Goal: Task Accomplishment & Management: Complete application form

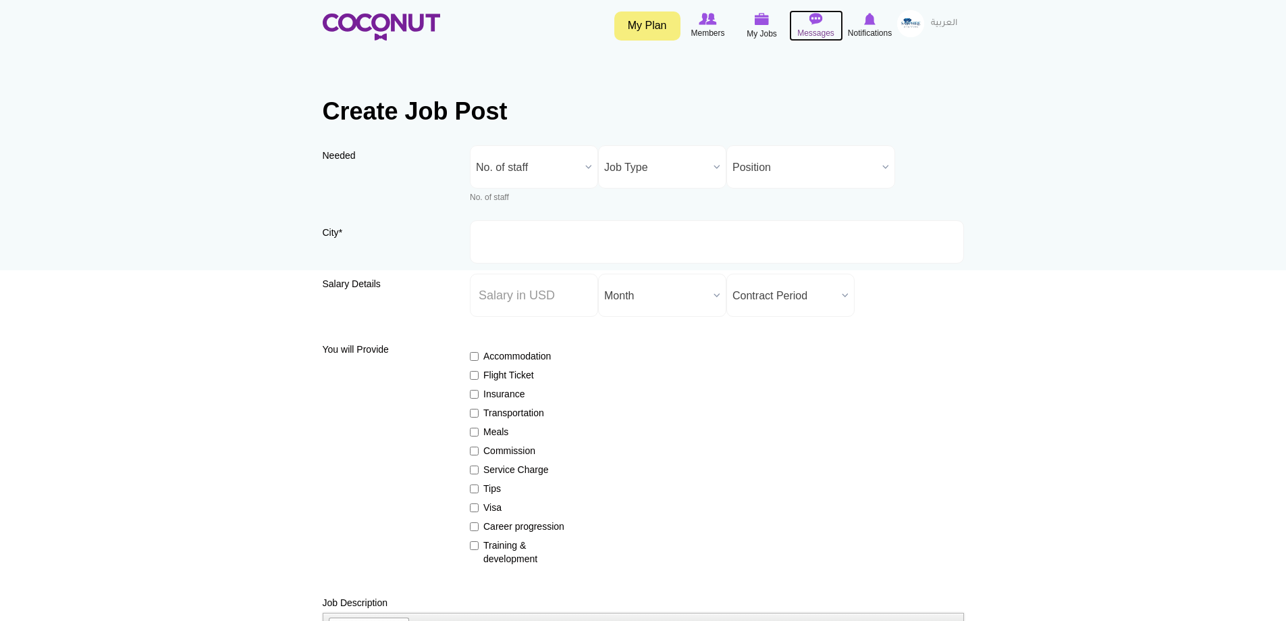
click at [824, 20] on icon at bounding box center [816, 18] width 51 height 15
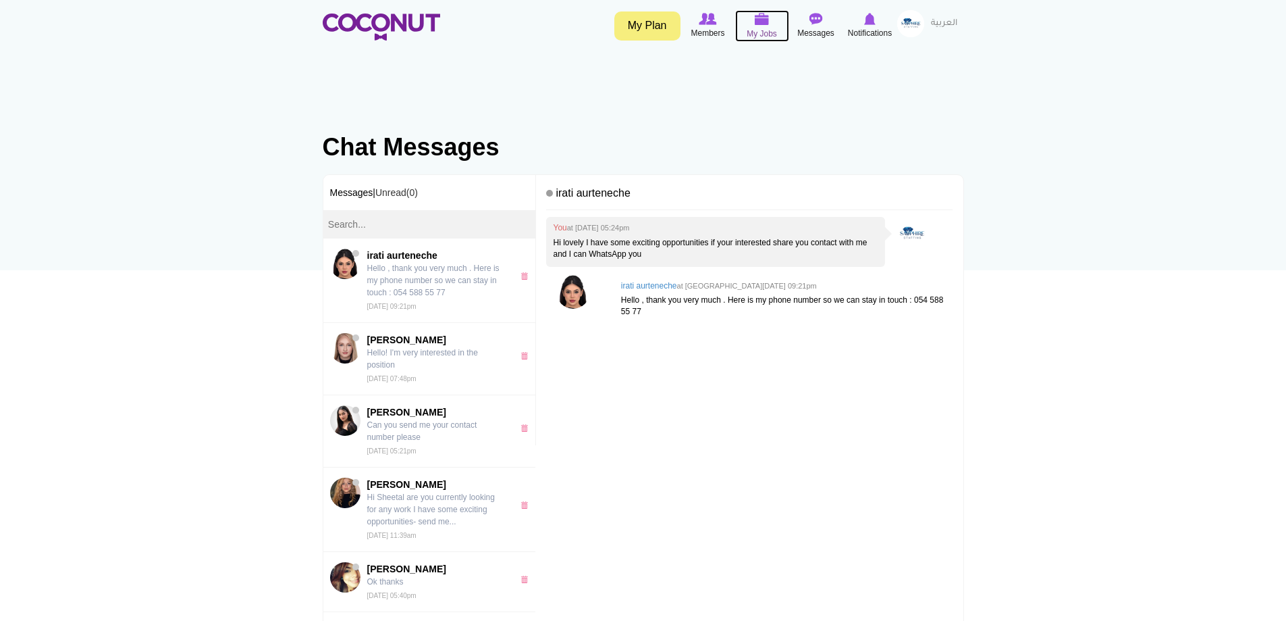
click at [767, 14] on img at bounding box center [762, 19] width 15 height 12
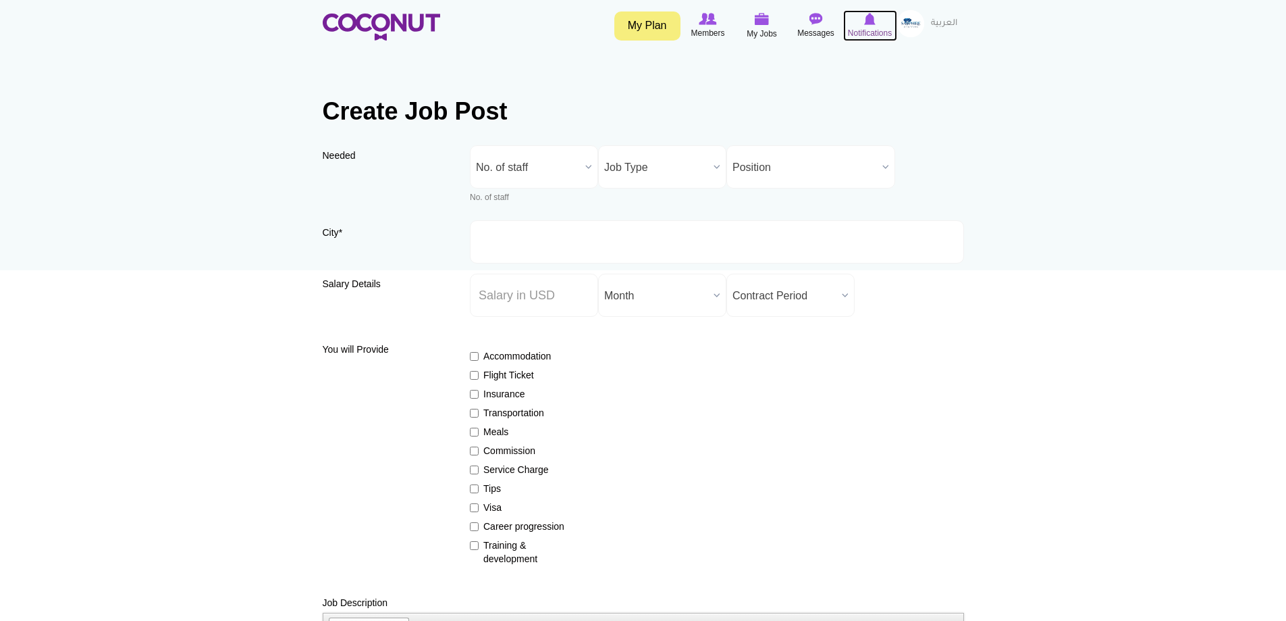
click at [868, 20] on img at bounding box center [869, 19] width 11 height 12
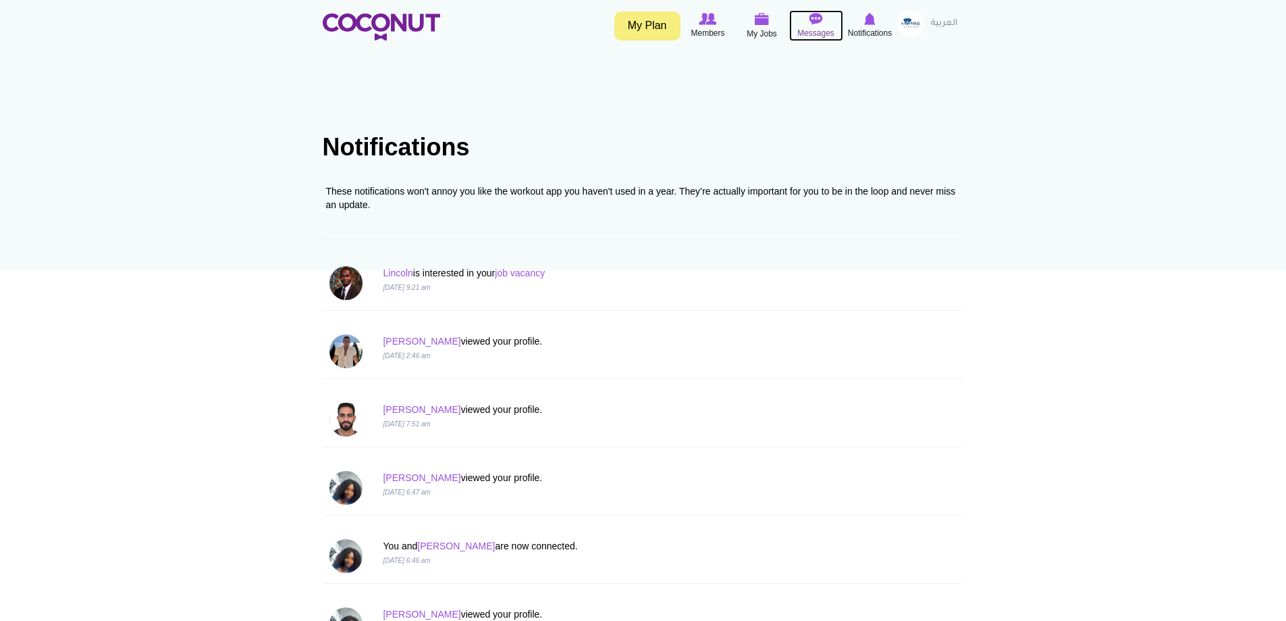
click at [812, 32] on span "Messages" at bounding box center [816, 33] width 37 height 14
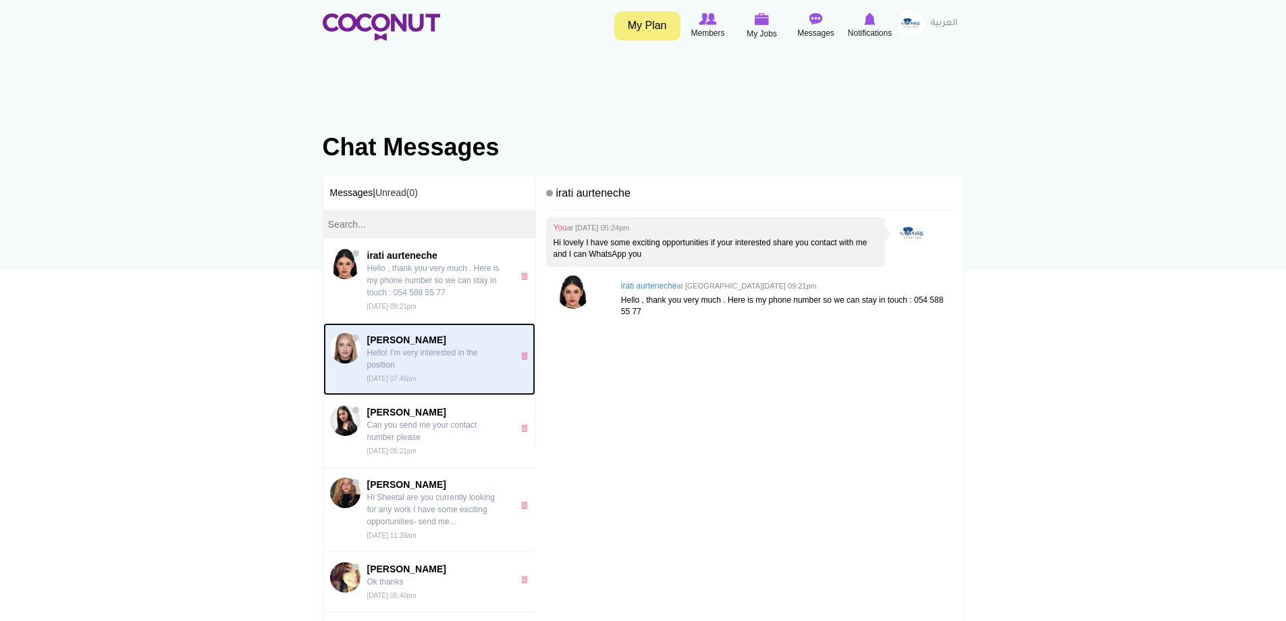
click at [431, 357] on p "Hello! I'm very interested in the position" at bounding box center [436, 358] width 139 height 24
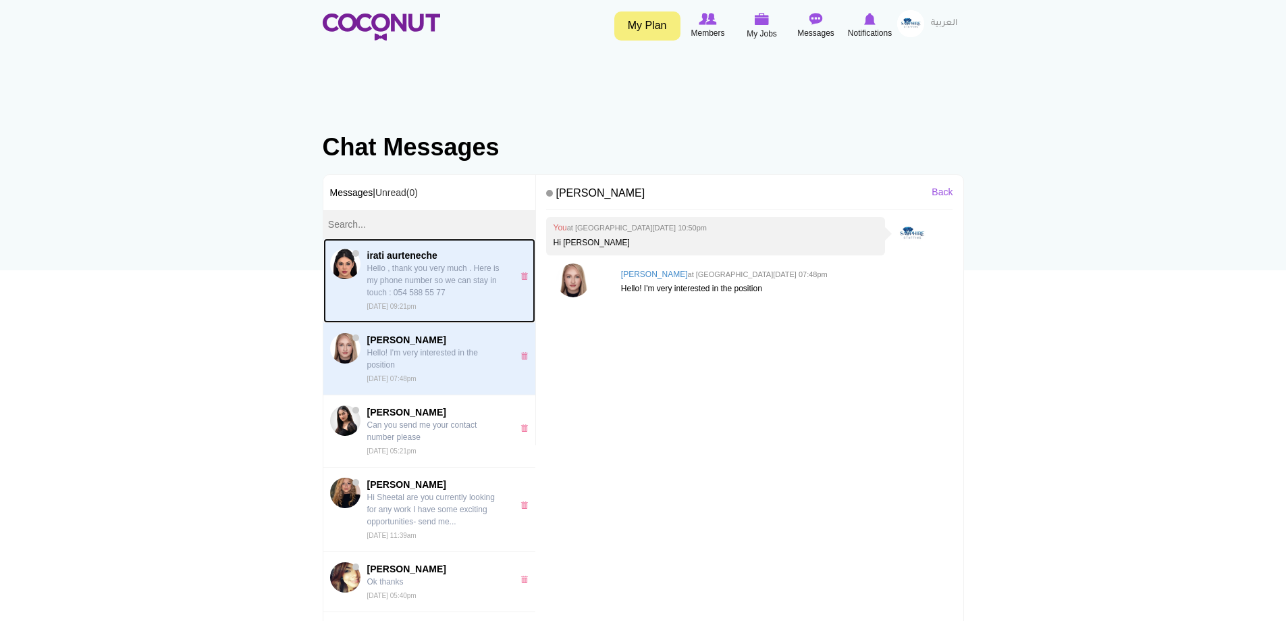
click at [455, 292] on p "Hello , thank you very much . Here is my phone number so we can stay in touch :…" at bounding box center [436, 280] width 139 height 36
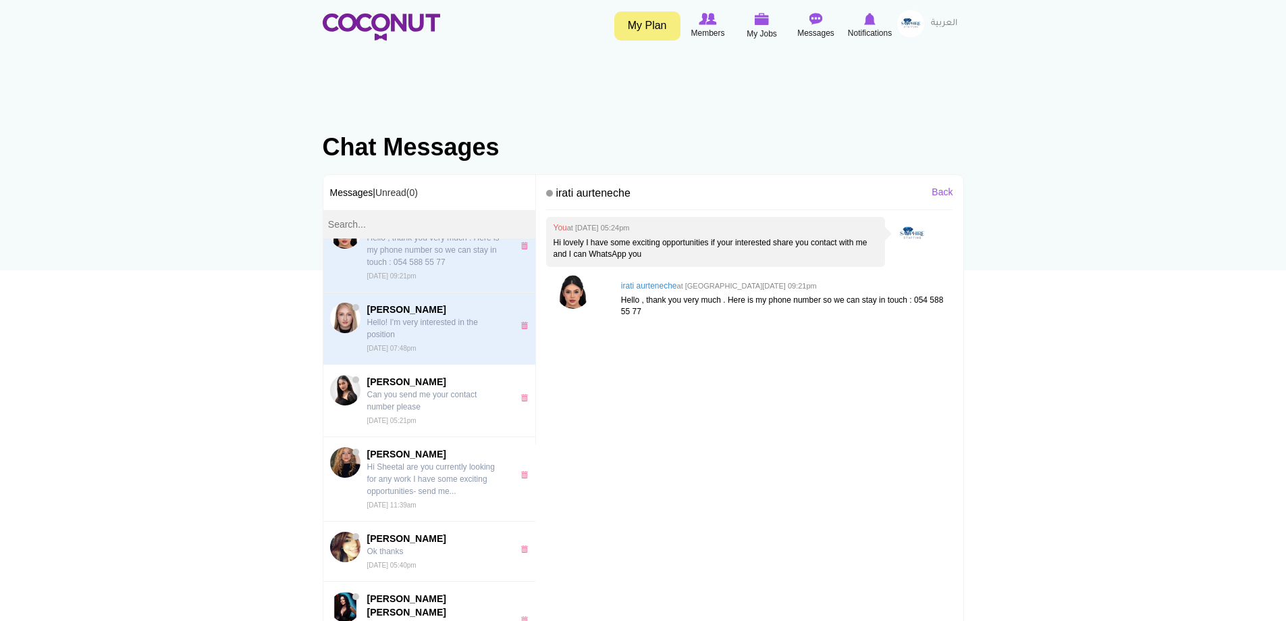
scroll to position [68, 0]
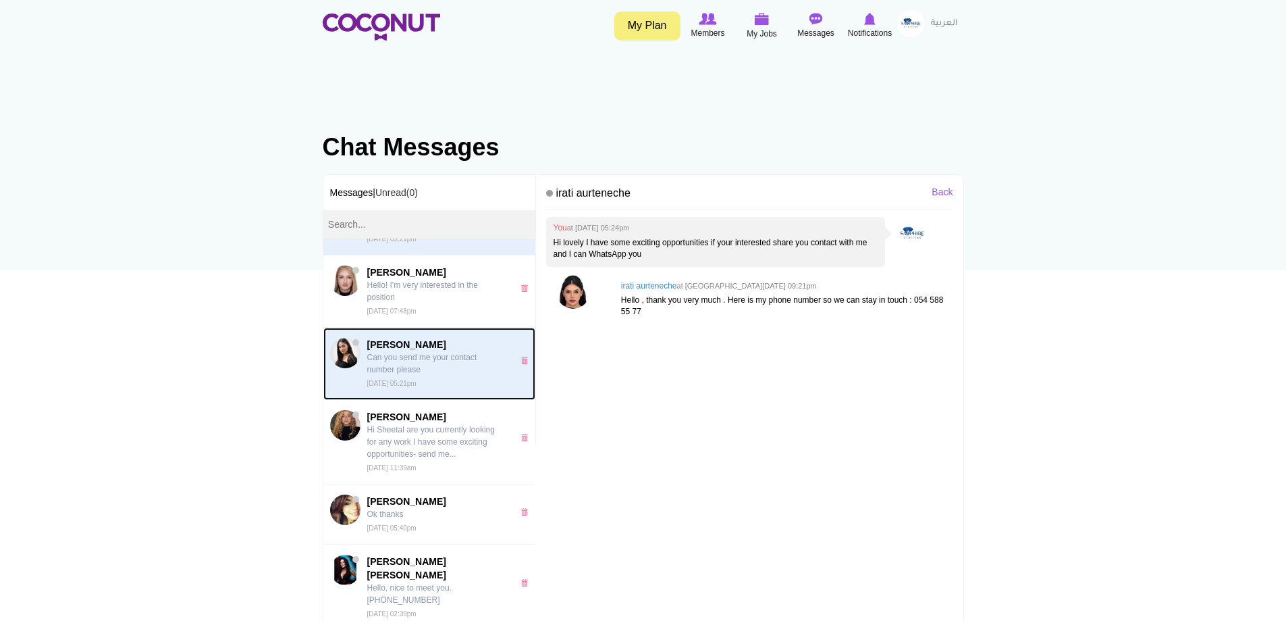
click at [443, 357] on p "Can you send me your contact number please" at bounding box center [436, 363] width 139 height 24
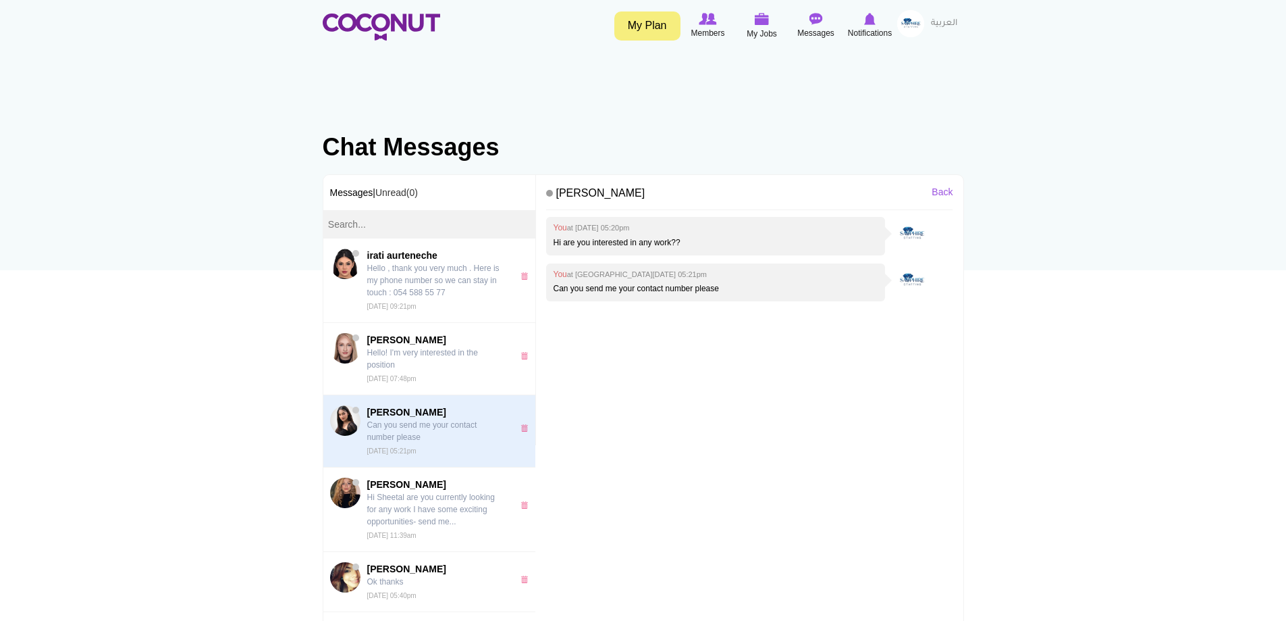
click at [921, 26] on img at bounding box center [910, 23] width 27 height 27
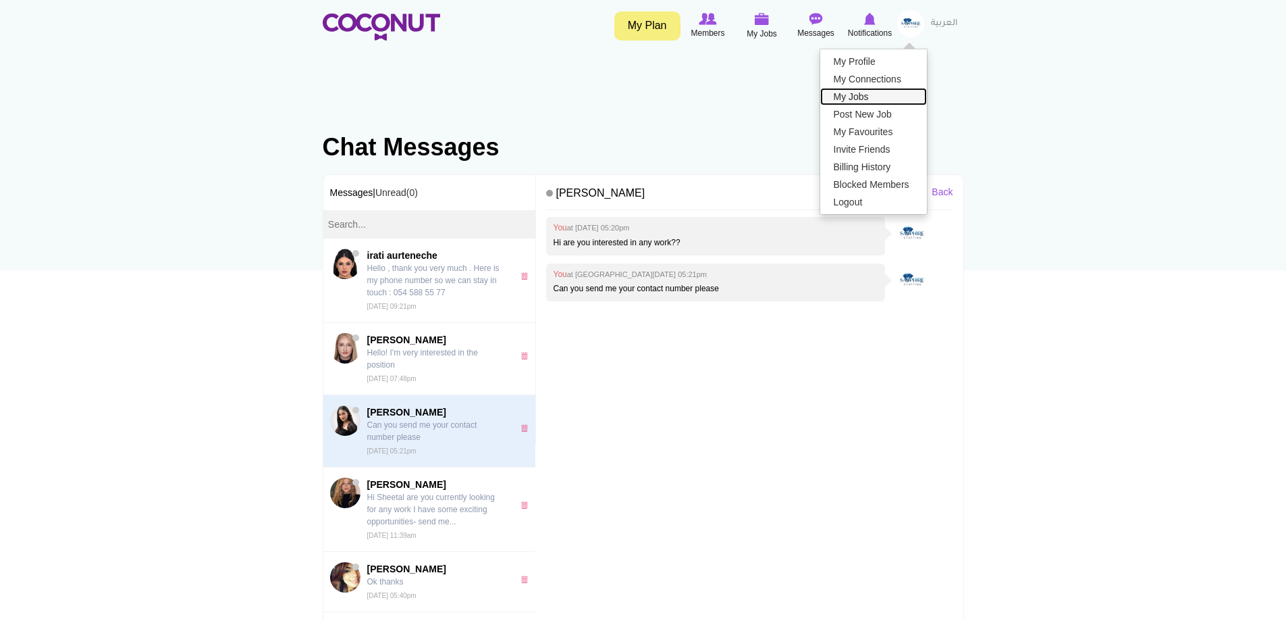
click at [879, 97] on link "My Jobs" at bounding box center [873, 97] width 107 height 18
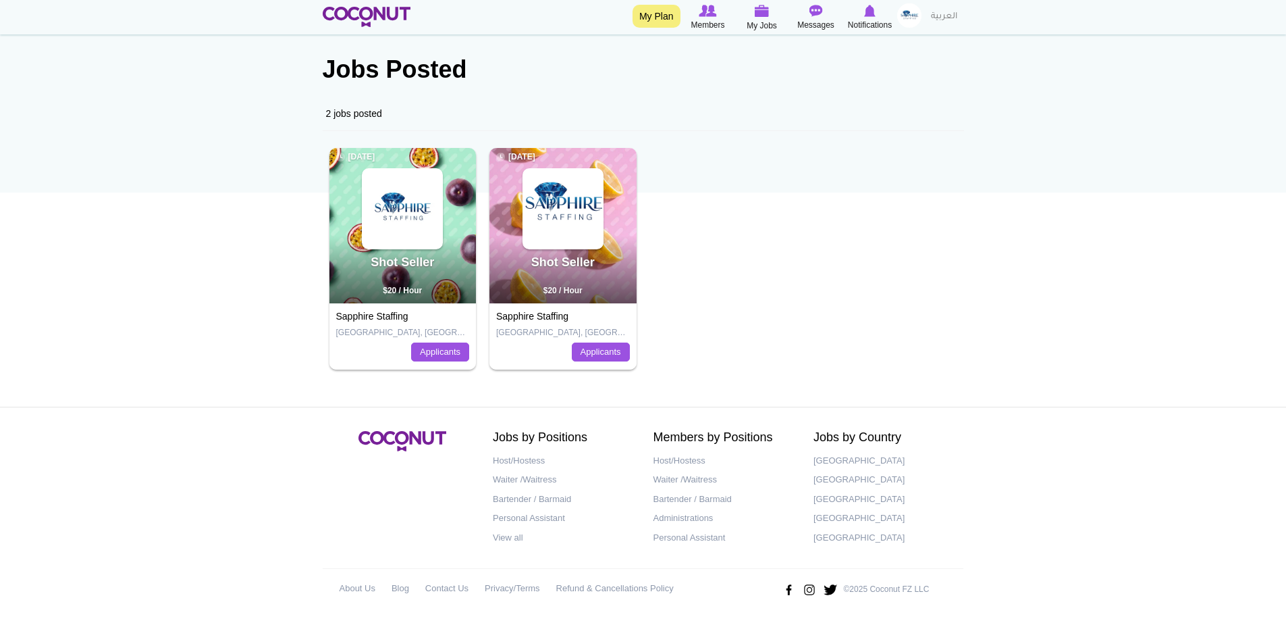
scroll to position [82, 0]
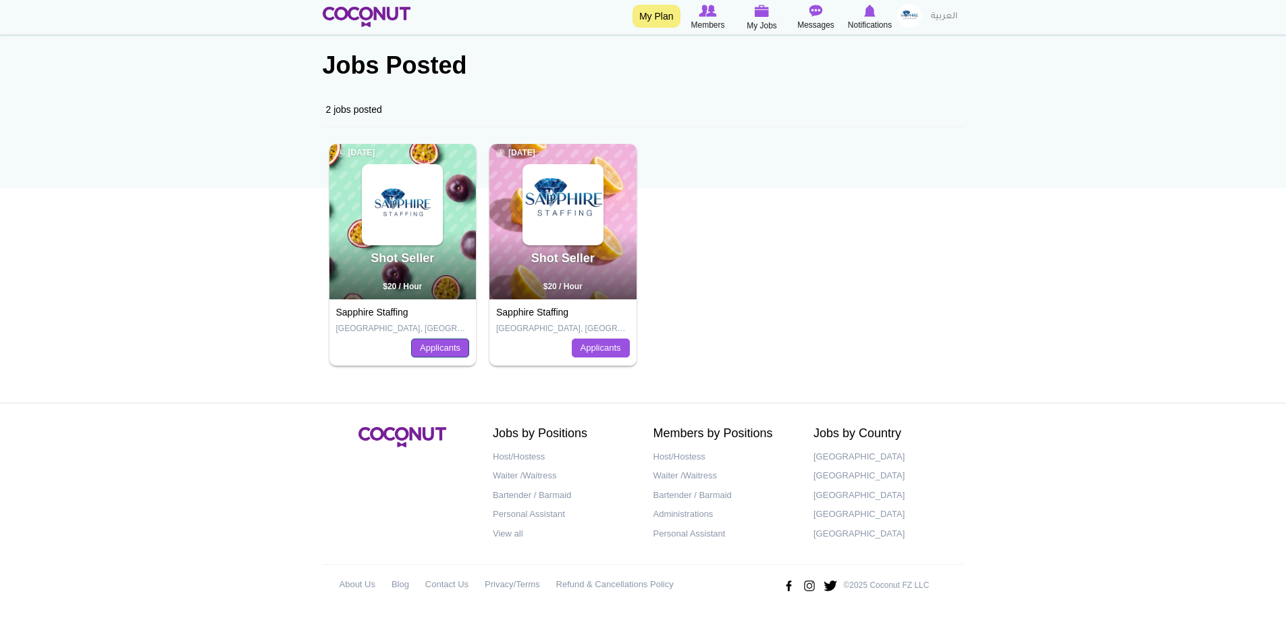
click at [454, 347] on link "Applicants" at bounding box center [440, 347] width 58 height 19
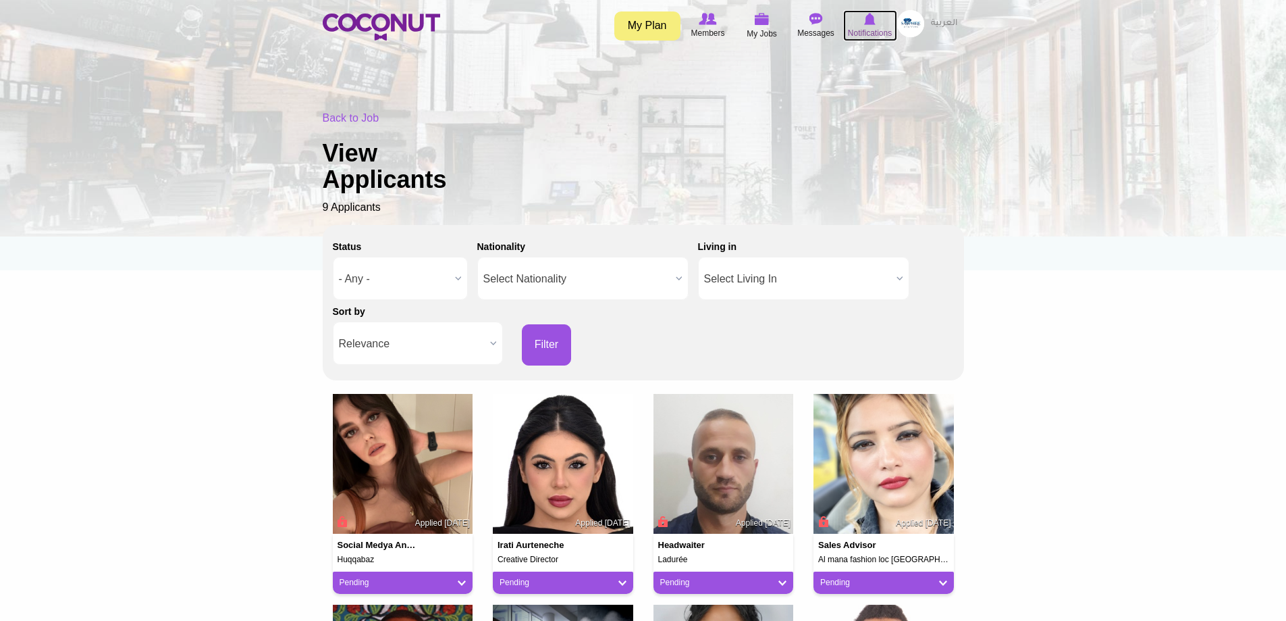
click at [866, 30] on span "Notifications" at bounding box center [870, 33] width 44 height 14
click at [900, 28] on img at bounding box center [910, 23] width 27 height 27
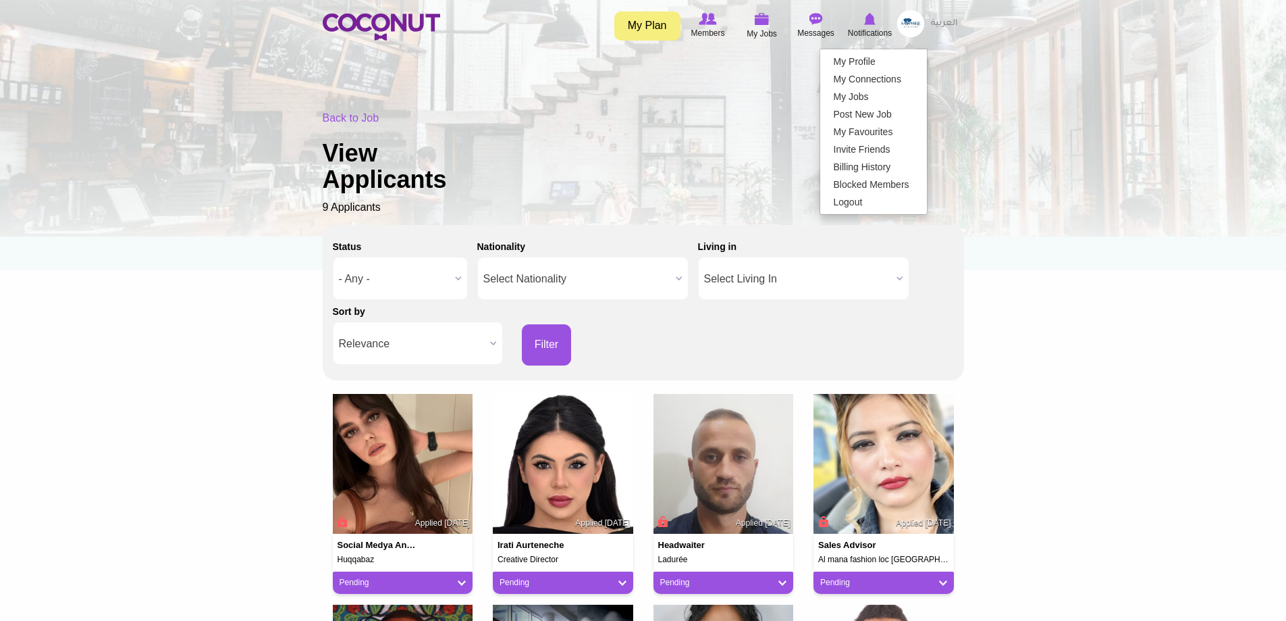
click at [884, 111] on div "Back to Job View Applicants 9 Applicants" at bounding box center [644, 163] width 642 height 105
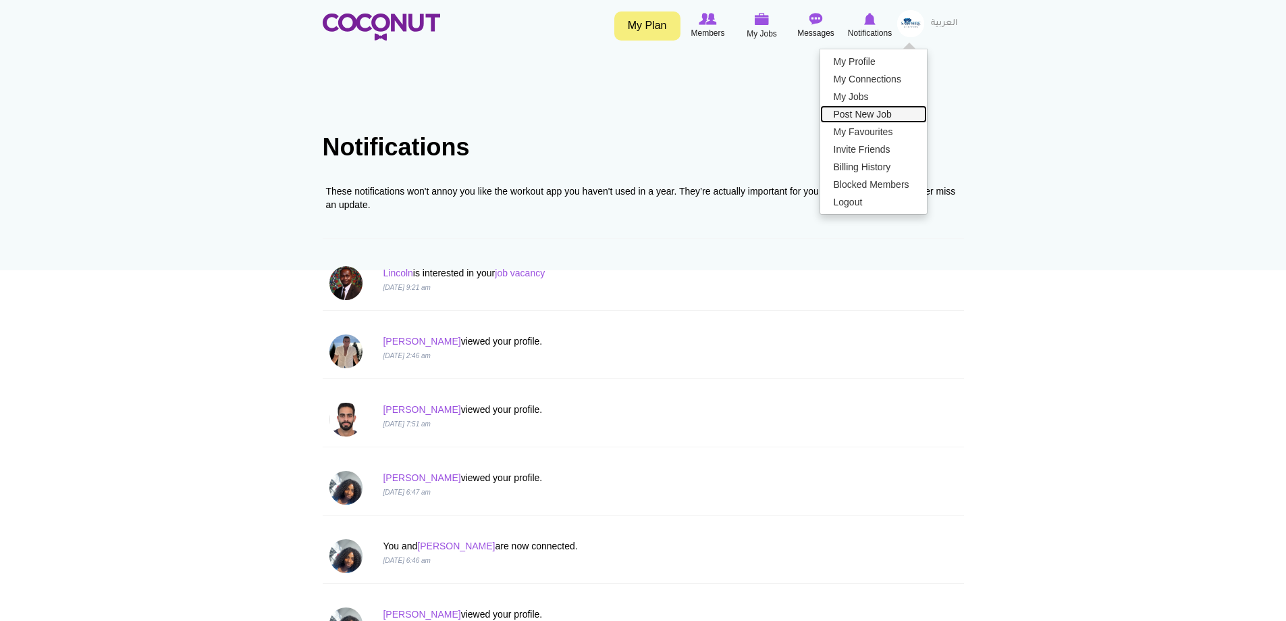
click at [880, 115] on link "Post New Job" at bounding box center [873, 114] width 107 height 18
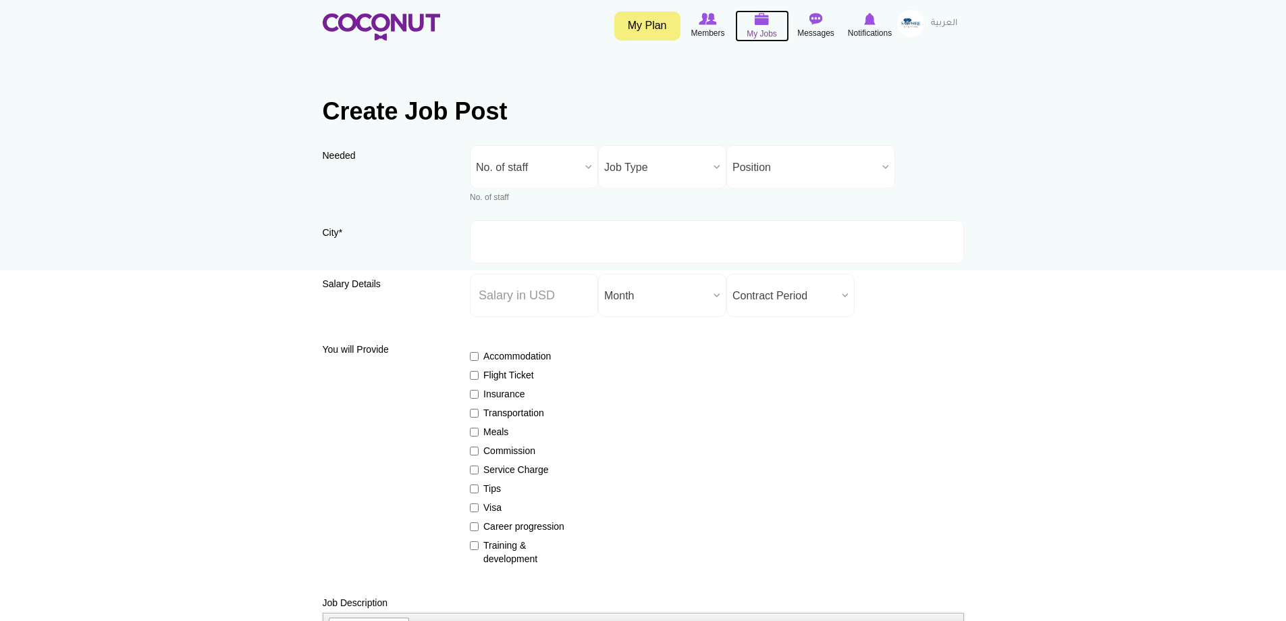
click at [765, 32] on span "My Jobs" at bounding box center [762, 34] width 30 height 14
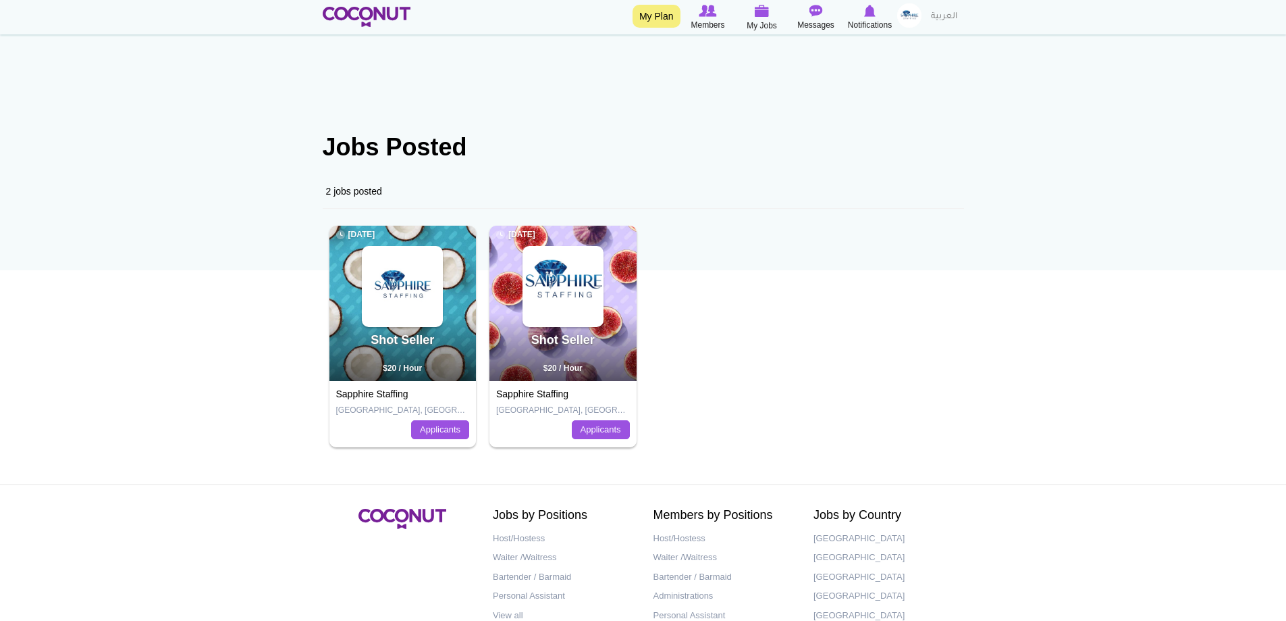
scroll to position [82, 0]
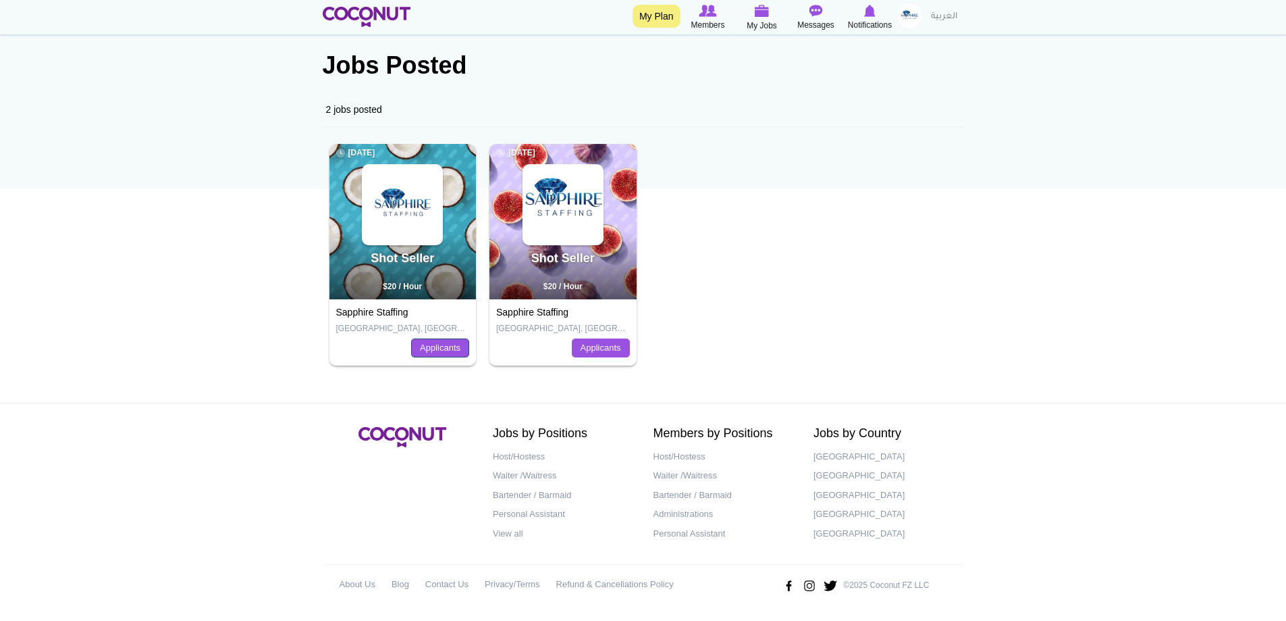
click at [452, 350] on link "Applicants" at bounding box center [440, 347] width 58 height 19
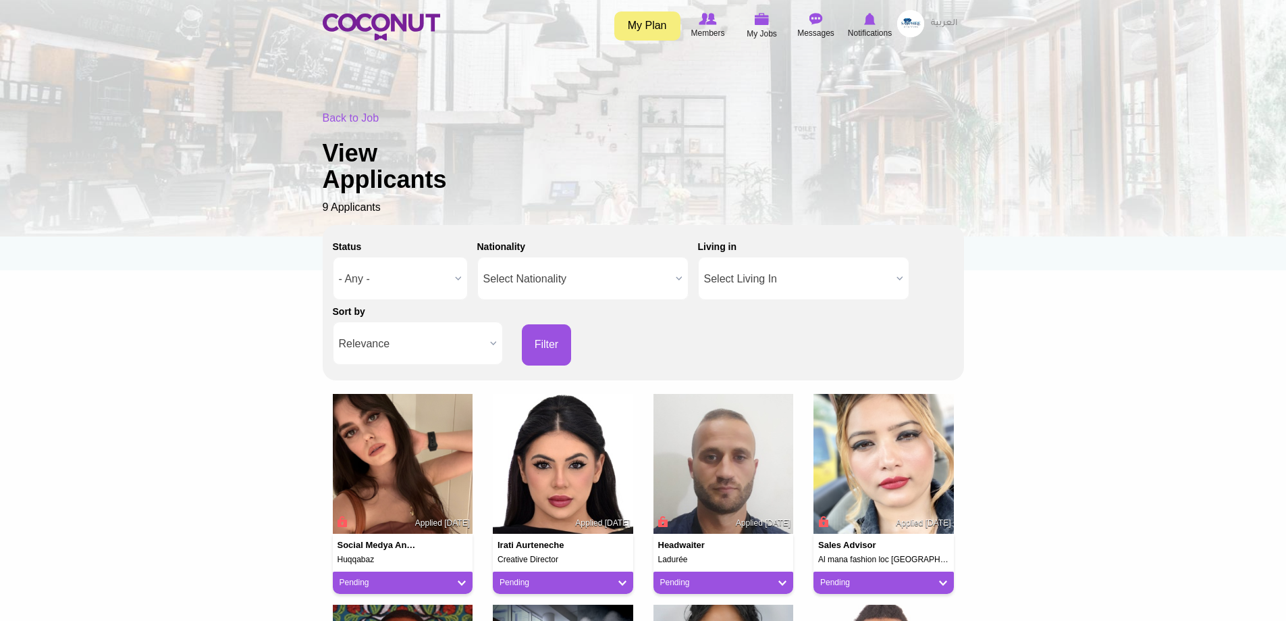
click at [908, 24] on img at bounding box center [910, 23] width 27 height 27
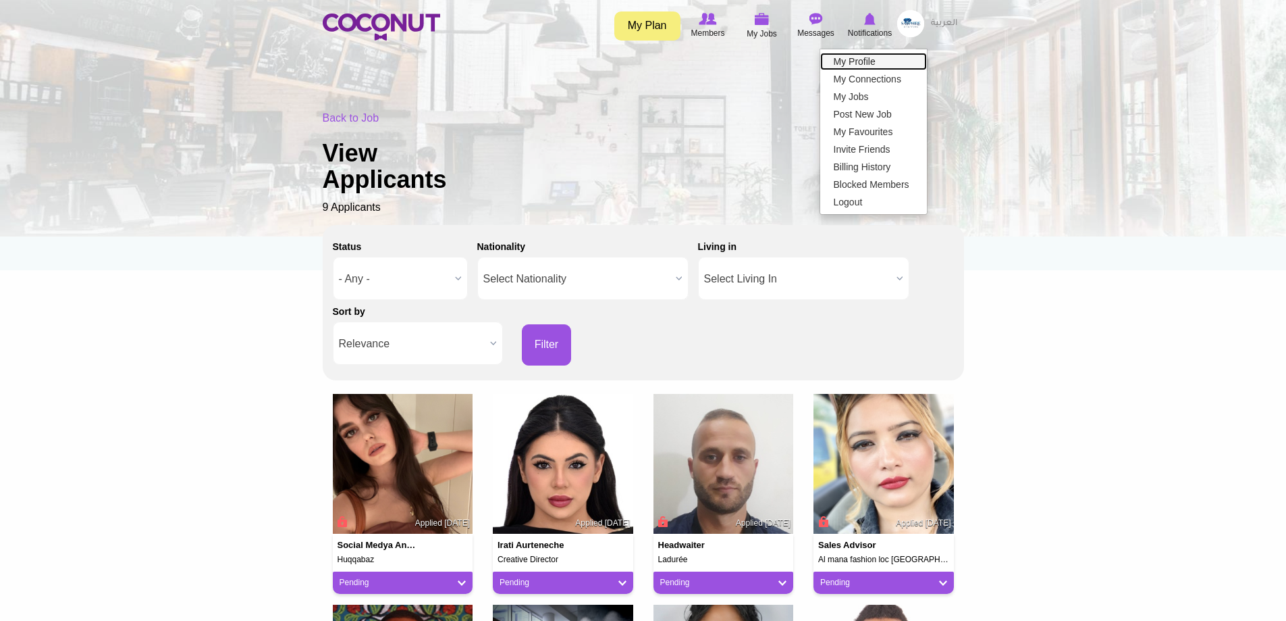
click at [866, 61] on link "My Profile" at bounding box center [873, 62] width 107 height 18
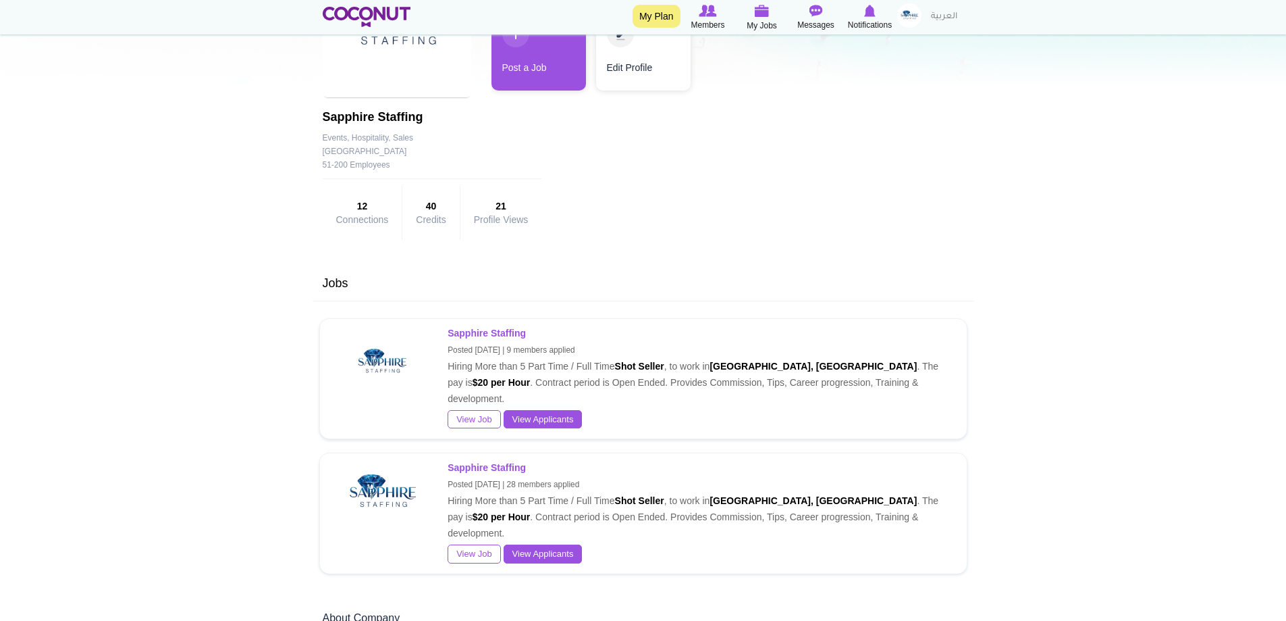
scroll to position [68, 0]
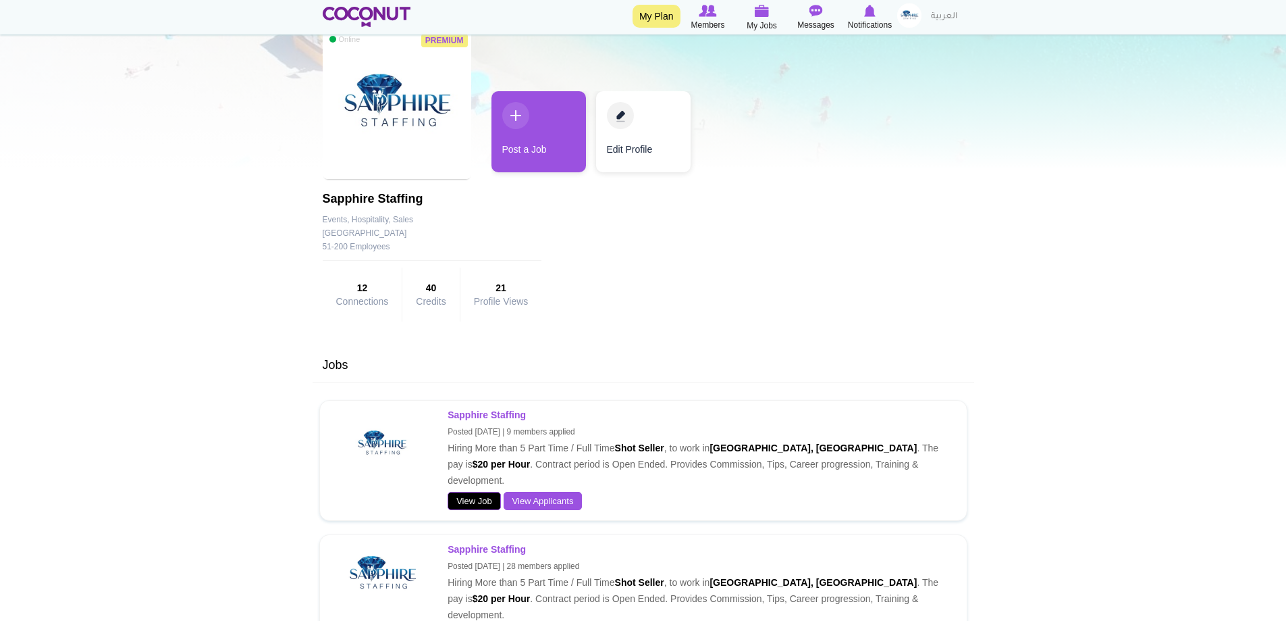
click at [469, 492] on link "View Job" at bounding box center [474, 501] width 53 height 19
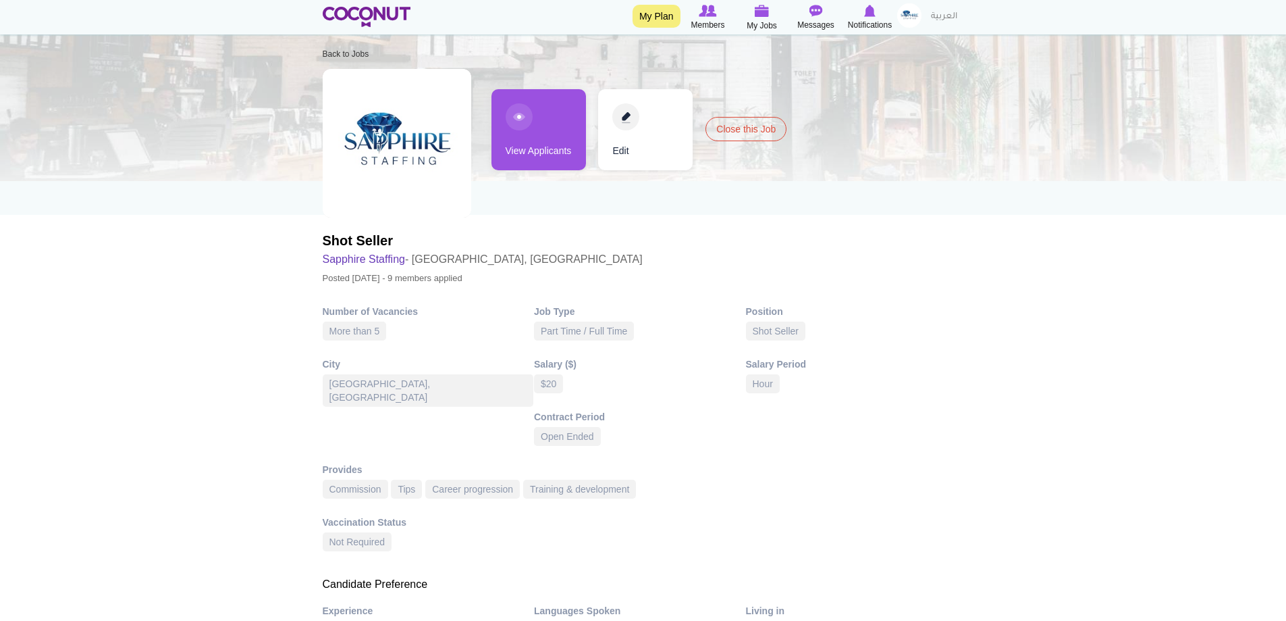
scroll to position [23, 0]
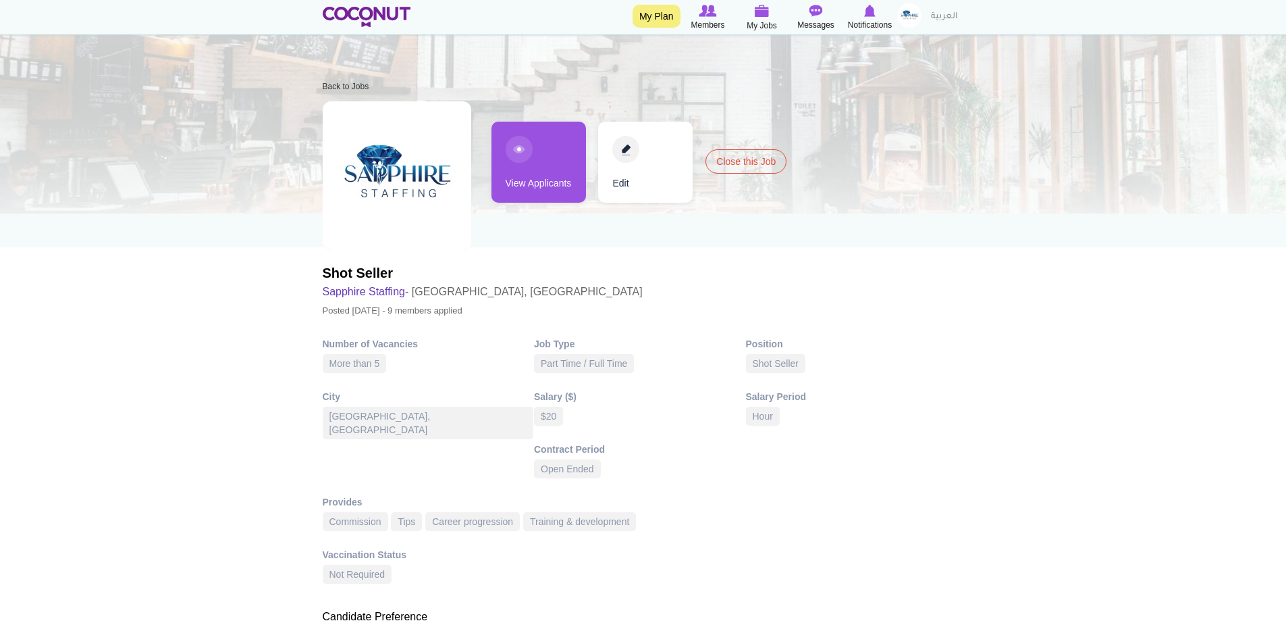
click at [919, 7] on img at bounding box center [909, 15] width 24 height 24
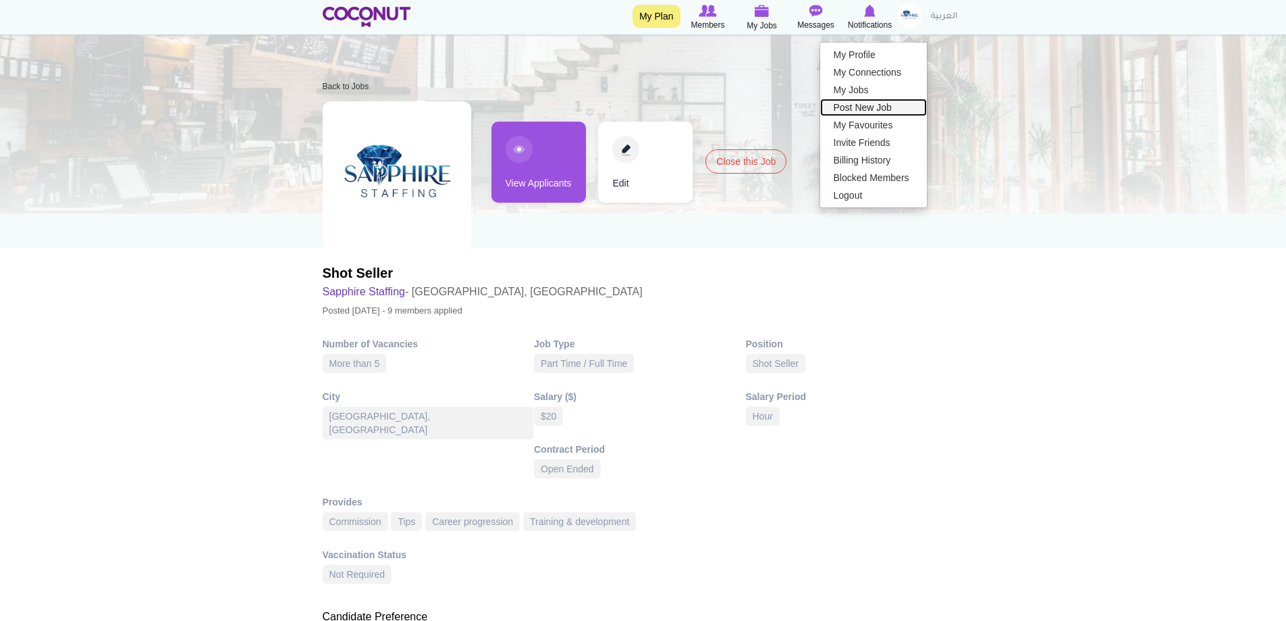
click at [876, 104] on link "Post New Job" at bounding box center [873, 108] width 107 height 18
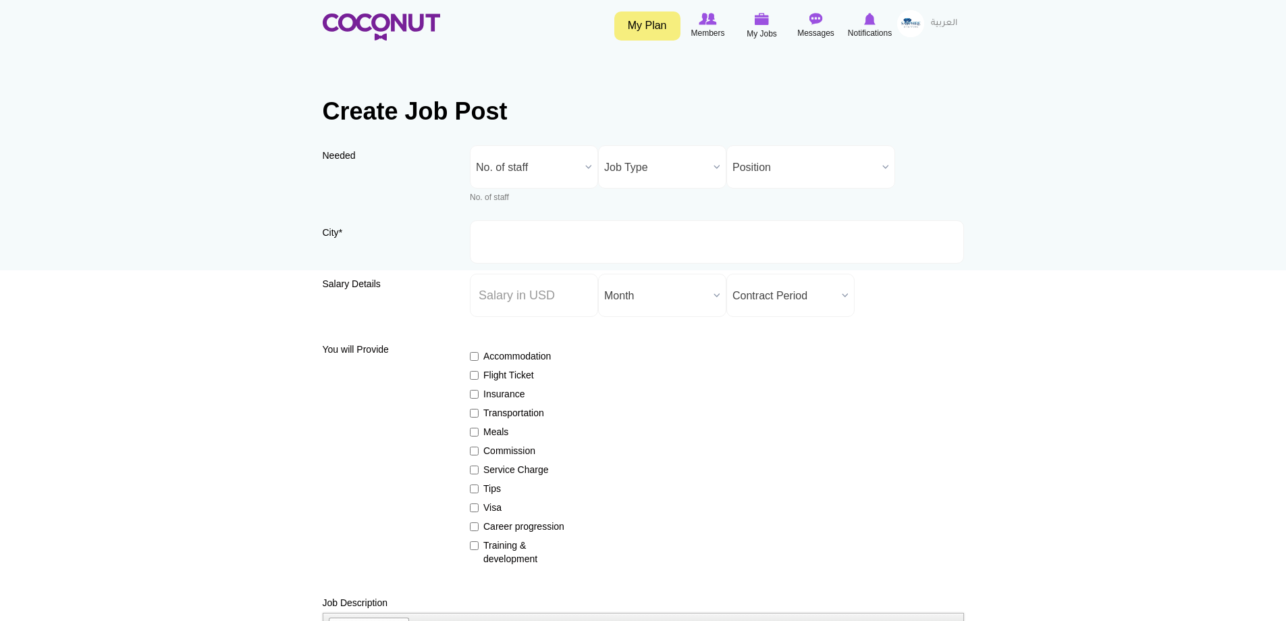
click at [550, 150] on span "No. of staff" at bounding box center [528, 167] width 104 height 43
click at [527, 323] on li "More than 5" at bounding box center [534, 321] width 122 height 17
click at [657, 165] on span "Job Type" at bounding box center [656, 167] width 104 height 43
click at [660, 211] on li "Part Time / Full Time" at bounding box center [663, 213] width 122 height 17
click at [797, 172] on span "Position" at bounding box center [805, 167] width 145 height 43
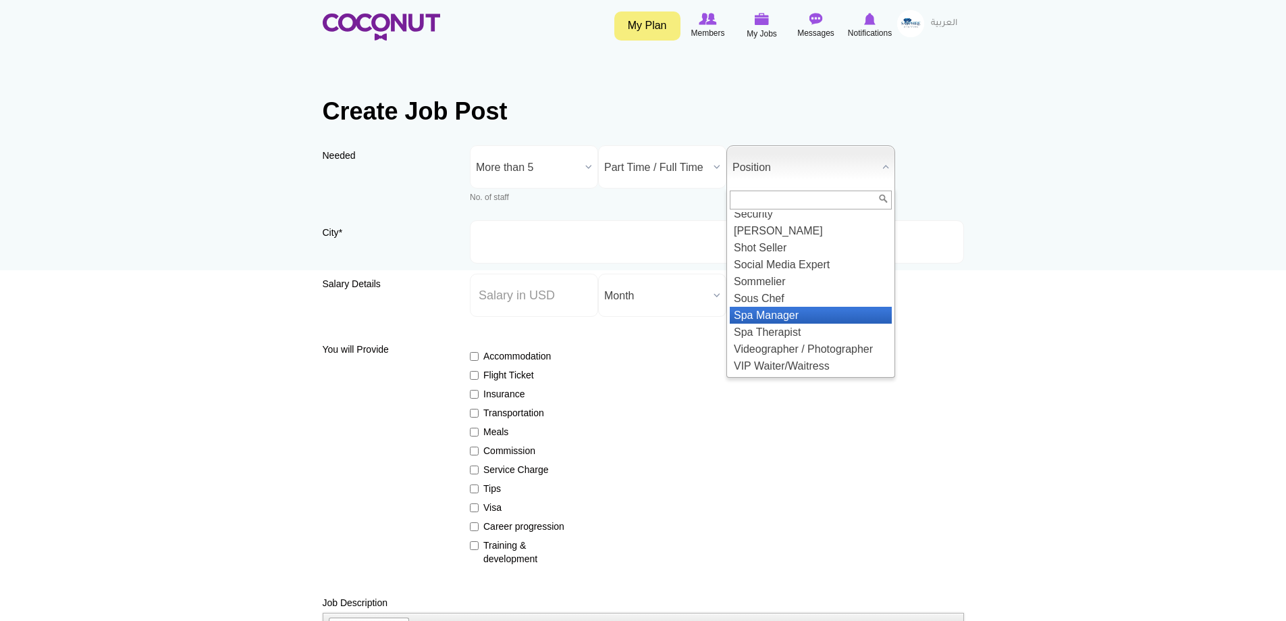
scroll to position [1563, 0]
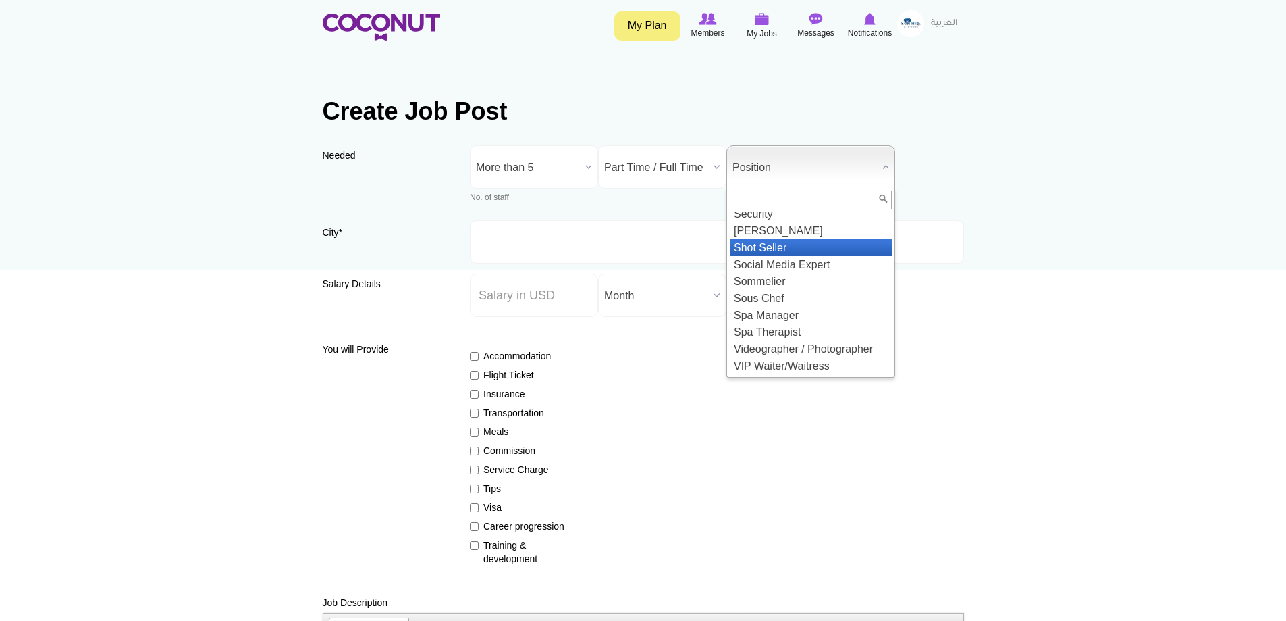
click at [782, 243] on li "Shot Seller" at bounding box center [811, 247] width 162 height 17
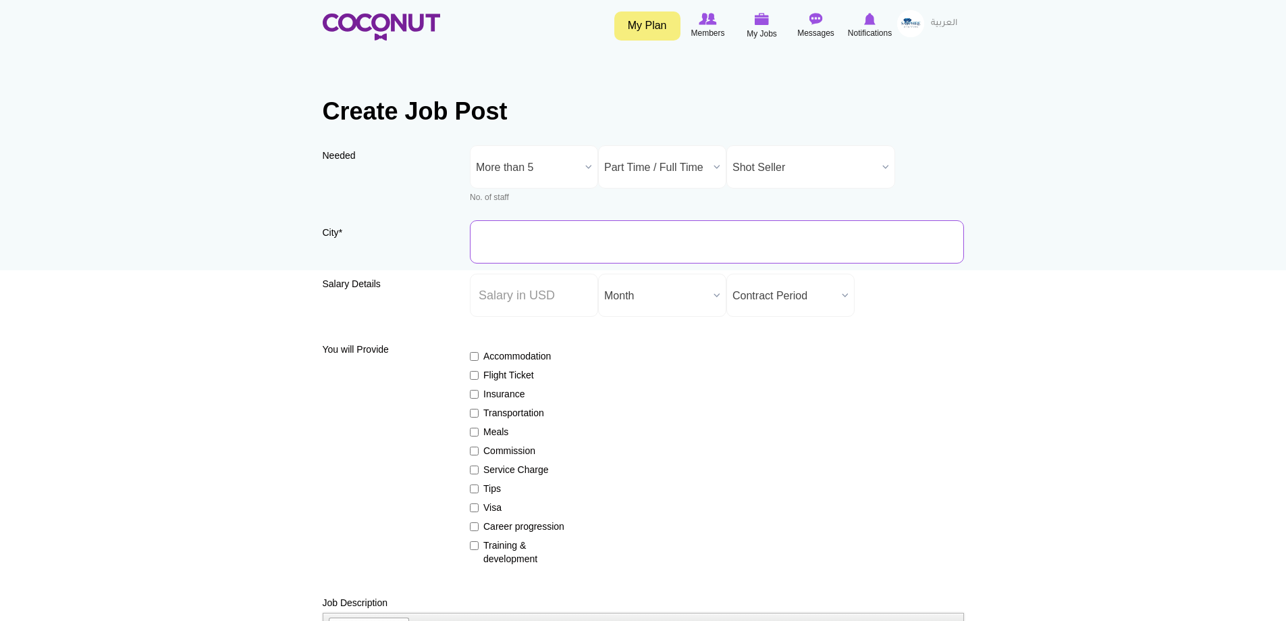
click at [545, 241] on input "City *" at bounding box center [717, 241] width 494 height 43
type input "Dubai, United Arab Emirates"
click at [542, 299] on input "Salary ($) *" at bounding box center [534, 294] width 128 height 43
type input "20"
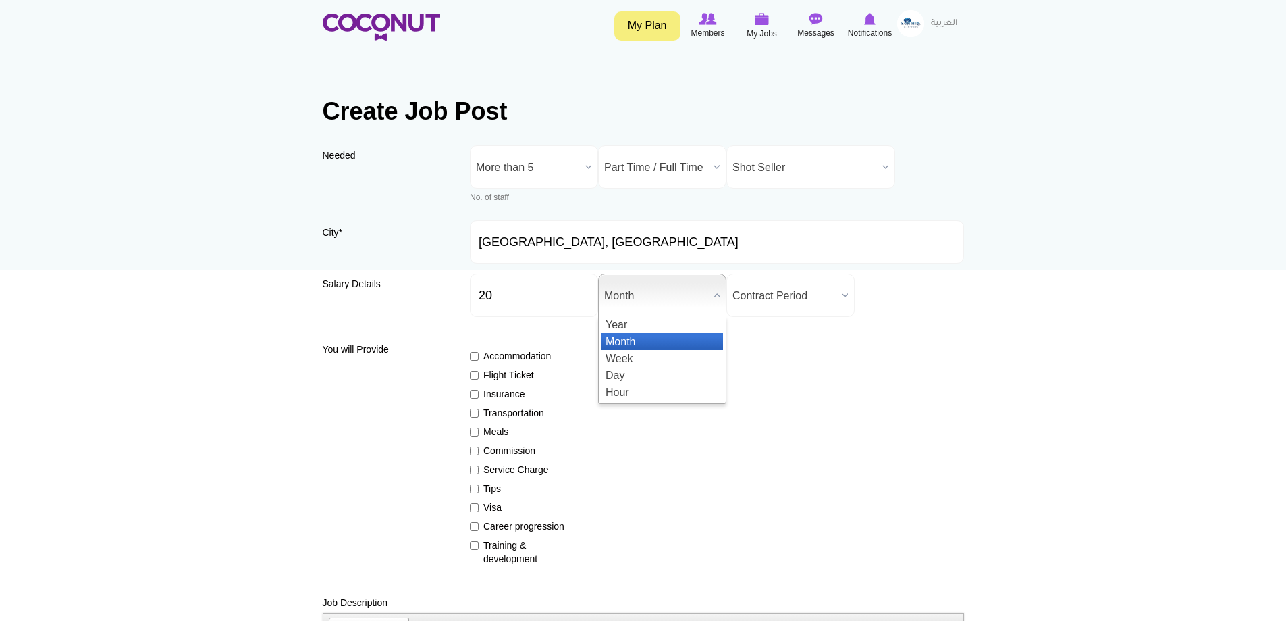
click at [629, 298] on span "Month" at bounding box center [656, 295] width 104 height 43
click at [636, 384] on li "Hour" at bounding box center [663, 392] width 122 height 17
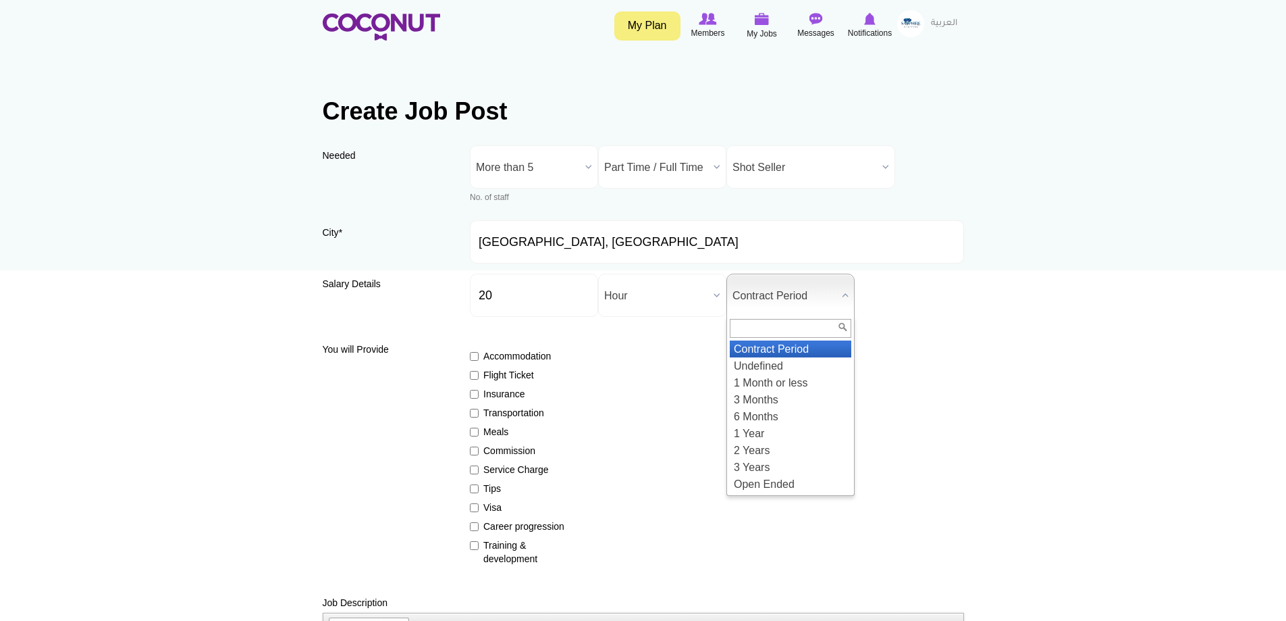
click at [763, 296] on span "Contract Period" at bounding box center [785, 295] width 104 height 43
click at [769, 479] on li "Open Ended" at bounding box center [791, 483] width 122 height 17
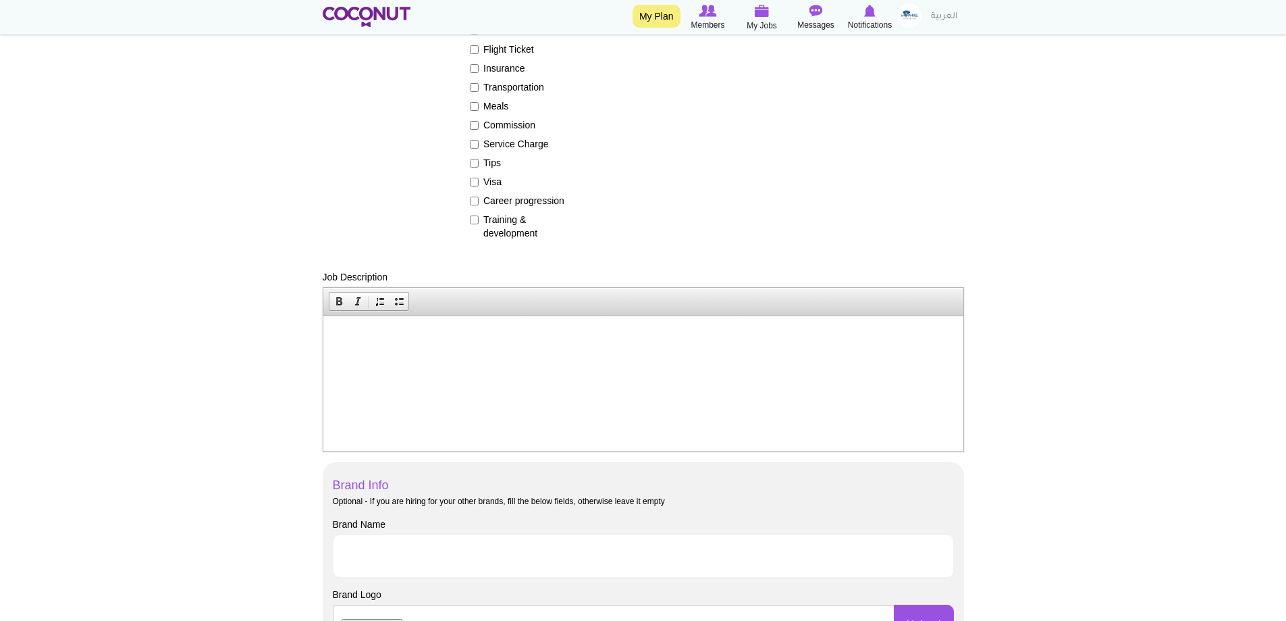
scroll to position [135, 0]
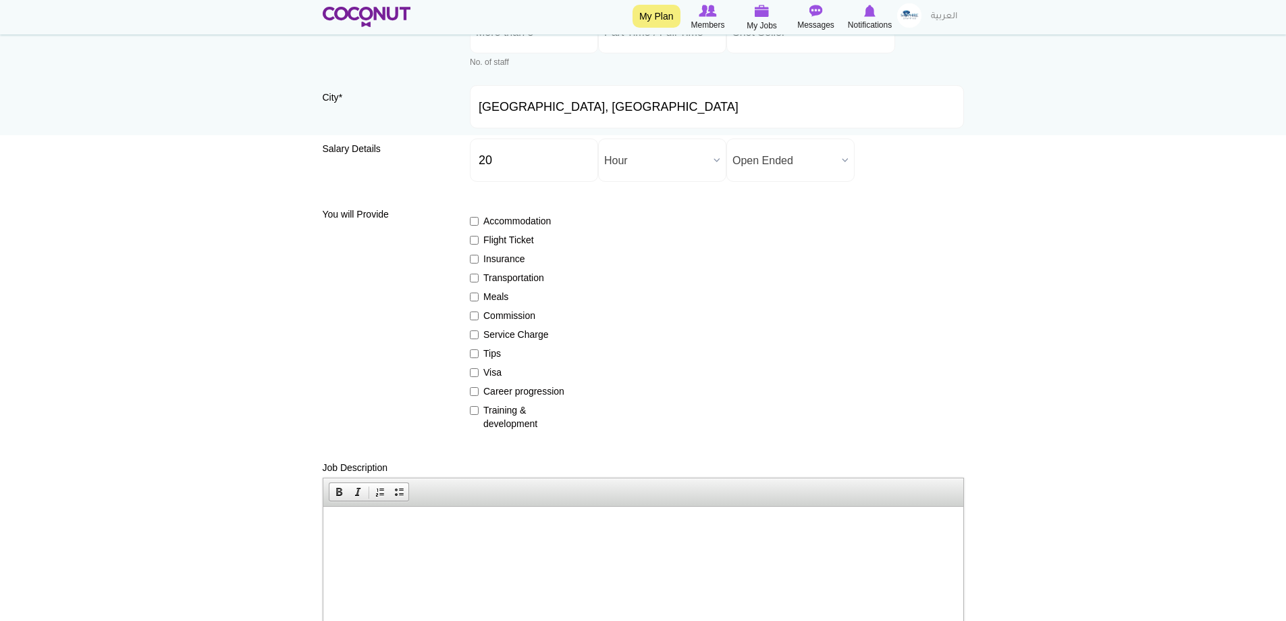
drag, startPoint x: 387, startPoint y: 513, endPoint x: 346, endPoint y: 528, distance: 43.2
click at [364, 538] on span "Paste" at bounding box center [399, 537] width 72 height 17
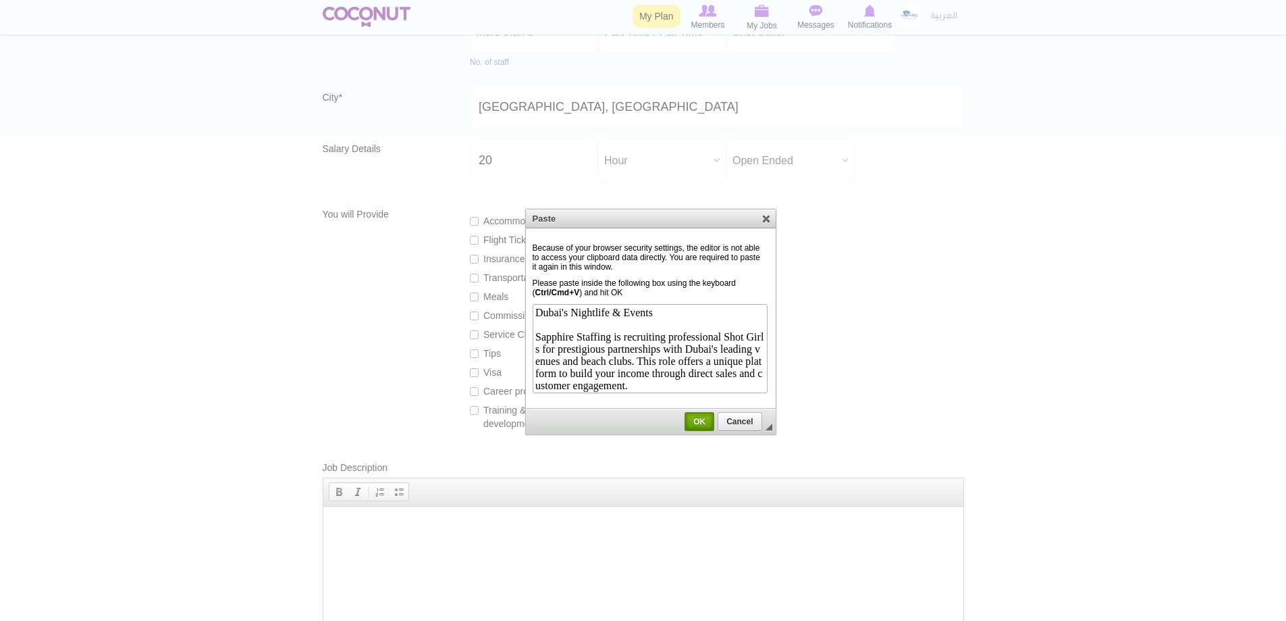
click at [695, 420] on span "OK" at bounding box center [699, 421] width 27 height 9
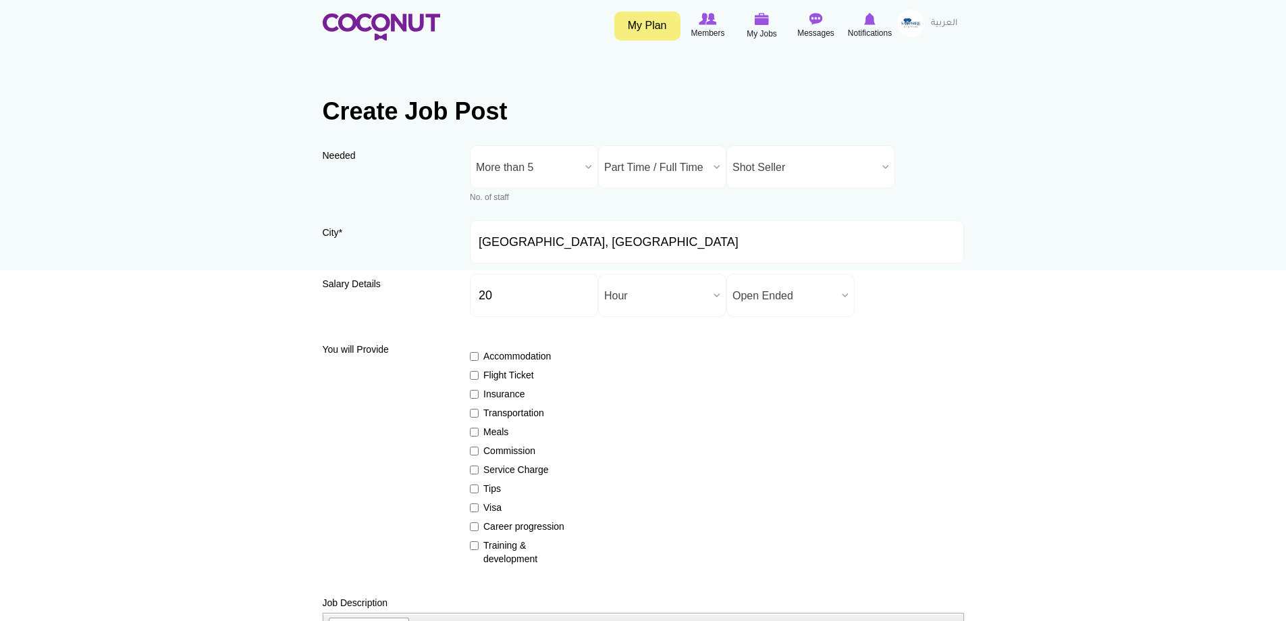
click at [514, 448] on label "Commission" at bounding box center [519, 451] width 99 height 14
click at [479, 448] on input "Commission" at bounding box center [474, 450] width 9 height 9
checkbox input "true"
click at [482, 490] on label "Tips" at bounding box center [519, 488] width 99 height 14
click at [479, 490] on input "Tips" at bounding box center [474, 488] width 9 height 9
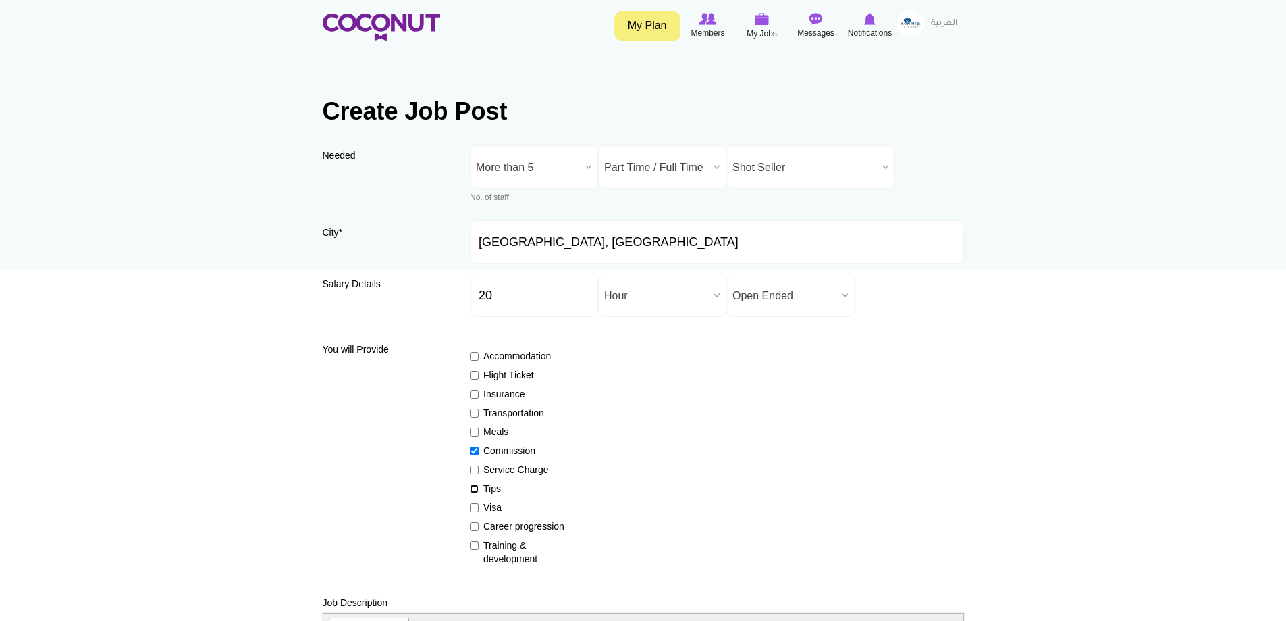
checkbox input "true"
click at [474, 529] on input "Career progression" at bounding box center [474, 526] width 9 height 9
checkbox input "true"
click at [476, 546] on input "Training & development" at bounding box center [474, 545] width 9 height 9
checkbox input "true"
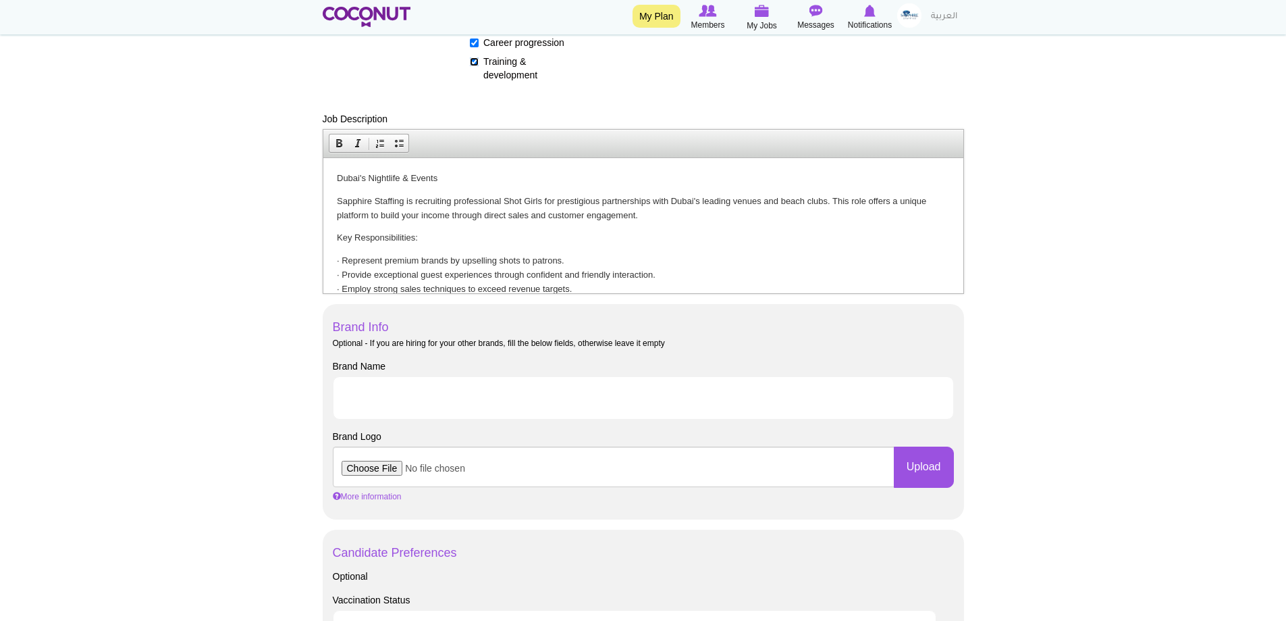
scroll to position [473, 0]
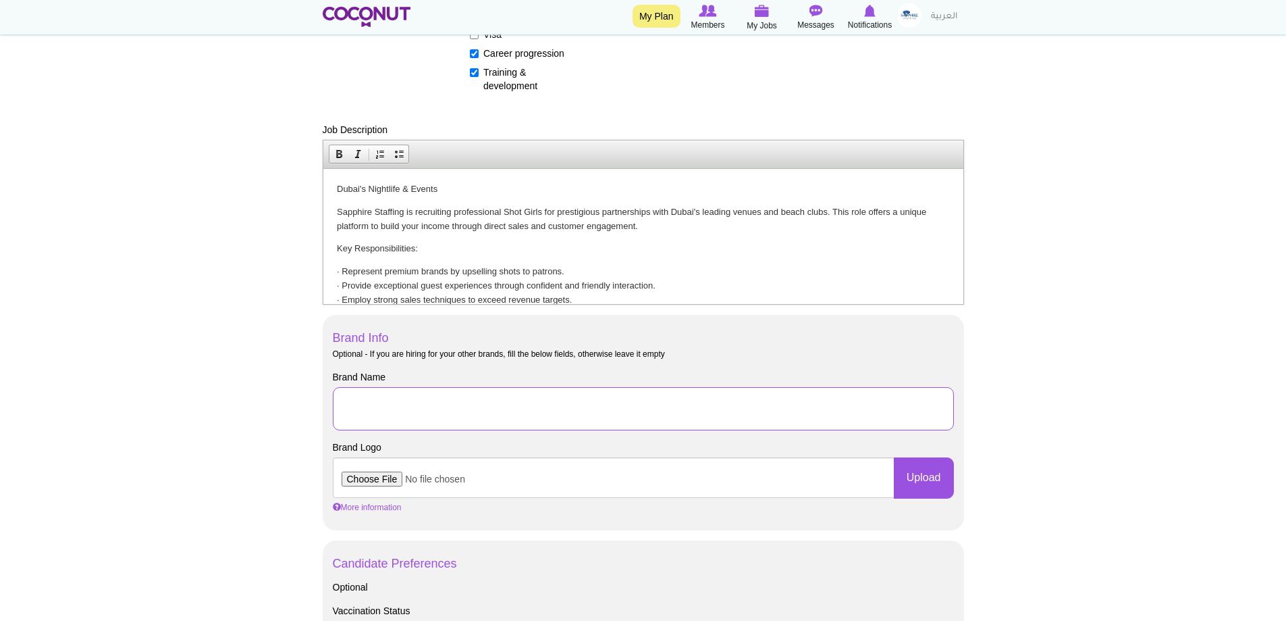
click at [498, 402] on input "Brand Name" at bounding box center [643, 408] width 621 height 43
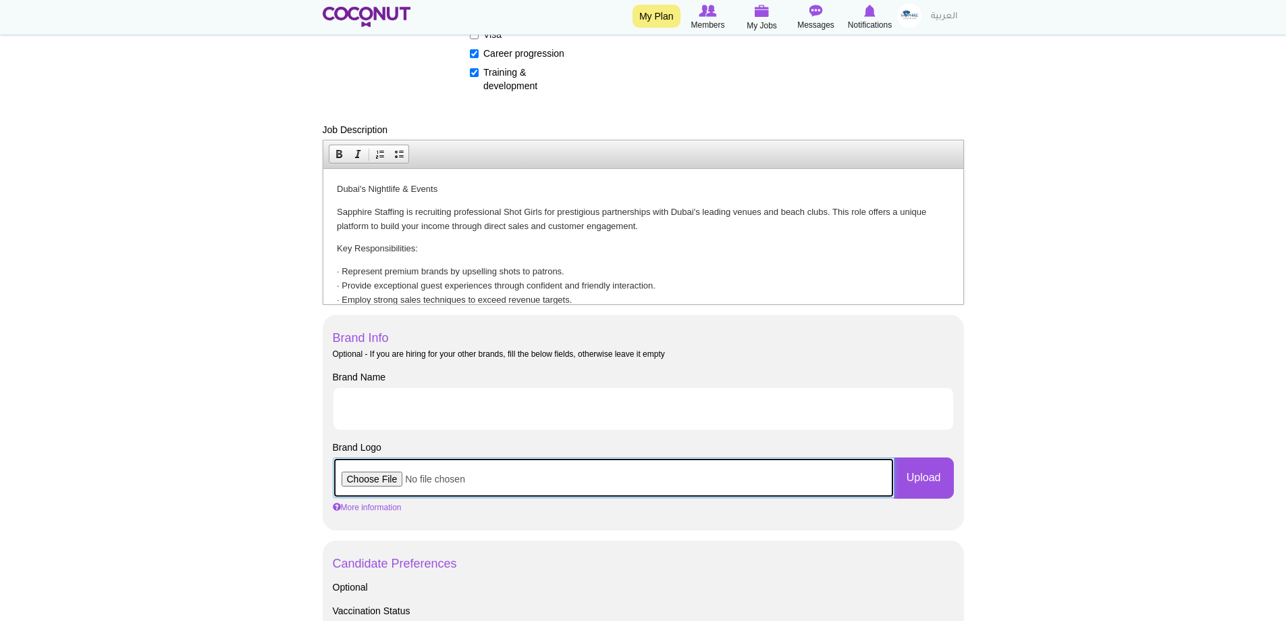
click at [512, 473] on input "file" at bounding box center [614, 477] width 562 height 41
click at [377, 479] on input "file" at bounding box center [614, 477] width 562 height 41
type input "C:\fakepath\sapphire logo.jpg"
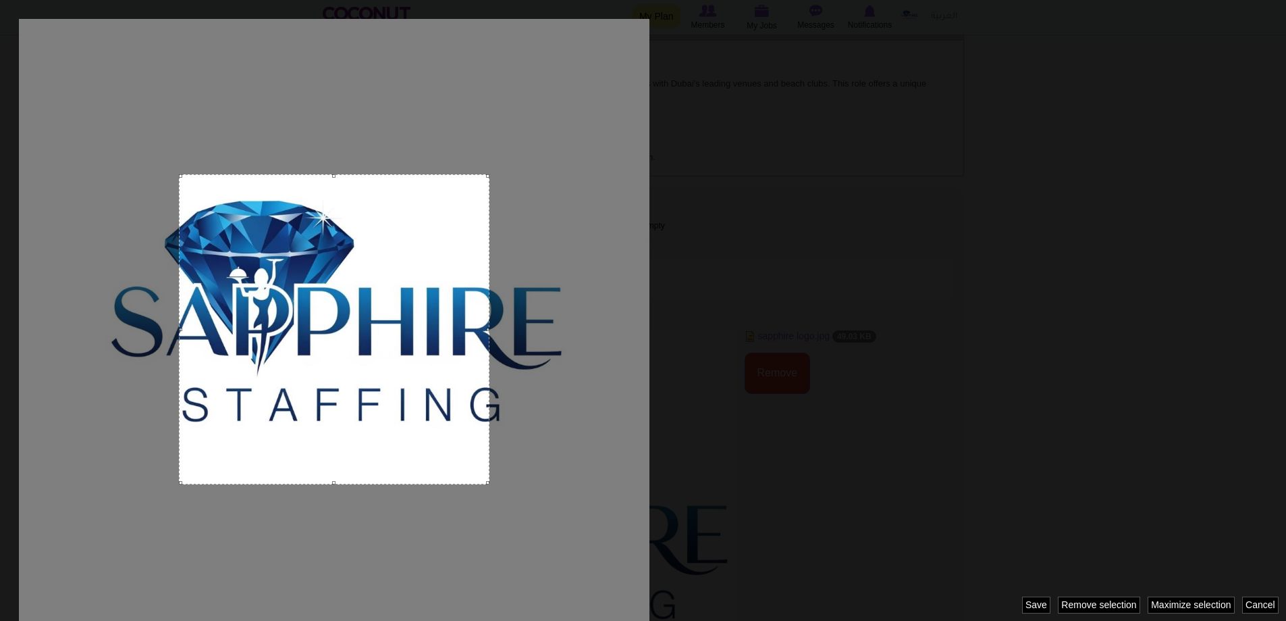
scroll to position [675, 0]
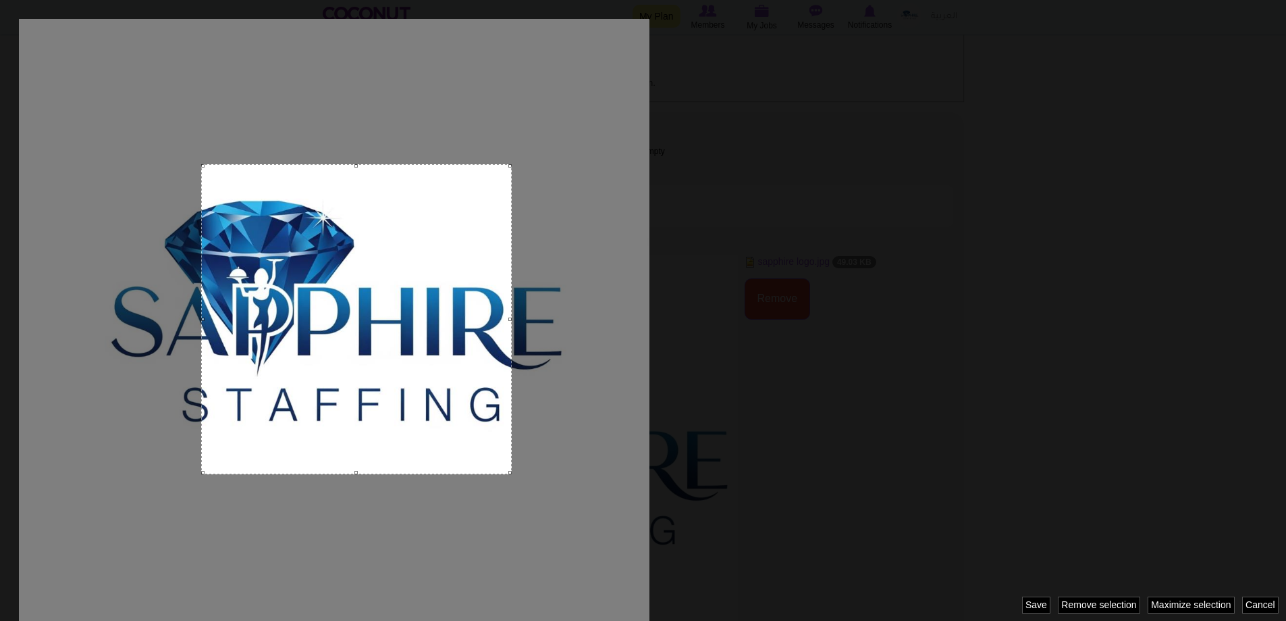
drag, startPoint x: 407, startPoint y: 405, endPoint x: 429, endPoint y: 395, distance: 24.5
click at [429, 395] on div at bounding box center [356, 319] width 311 height 310
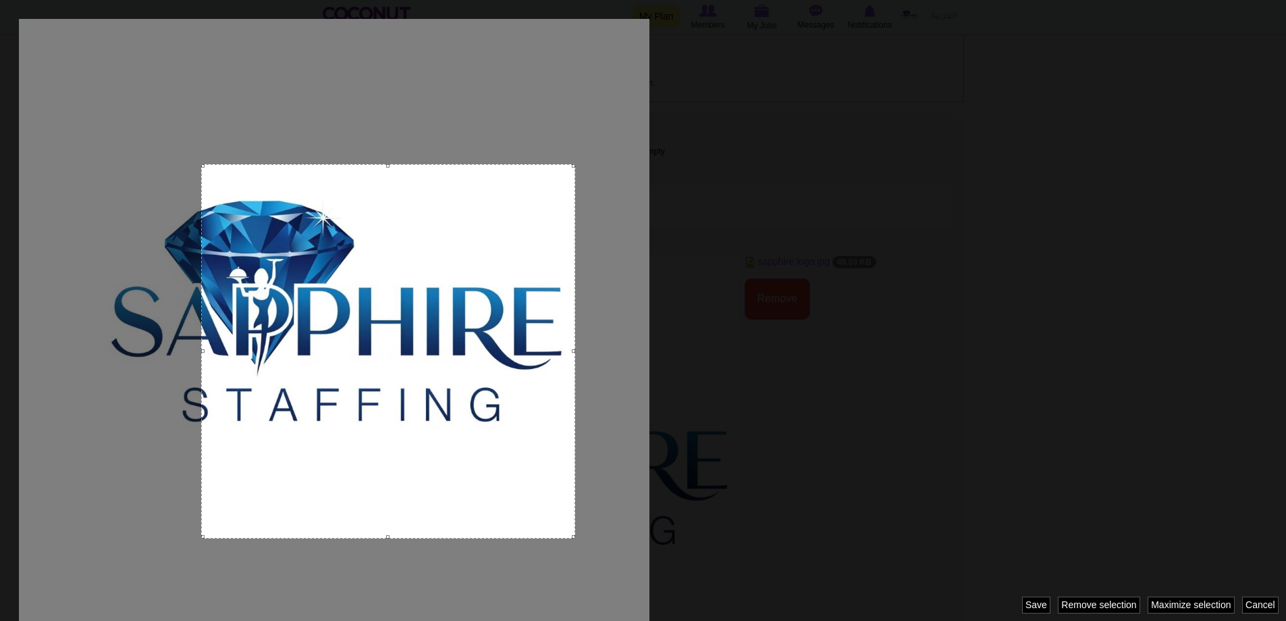
drag, startPoint x: 509, startPoint y: 471, endPoint x: 575, endPoint y: 511, distance: 77.5
click at [575, 511] on div at bounding box center [643, 310] width 1286 height 621
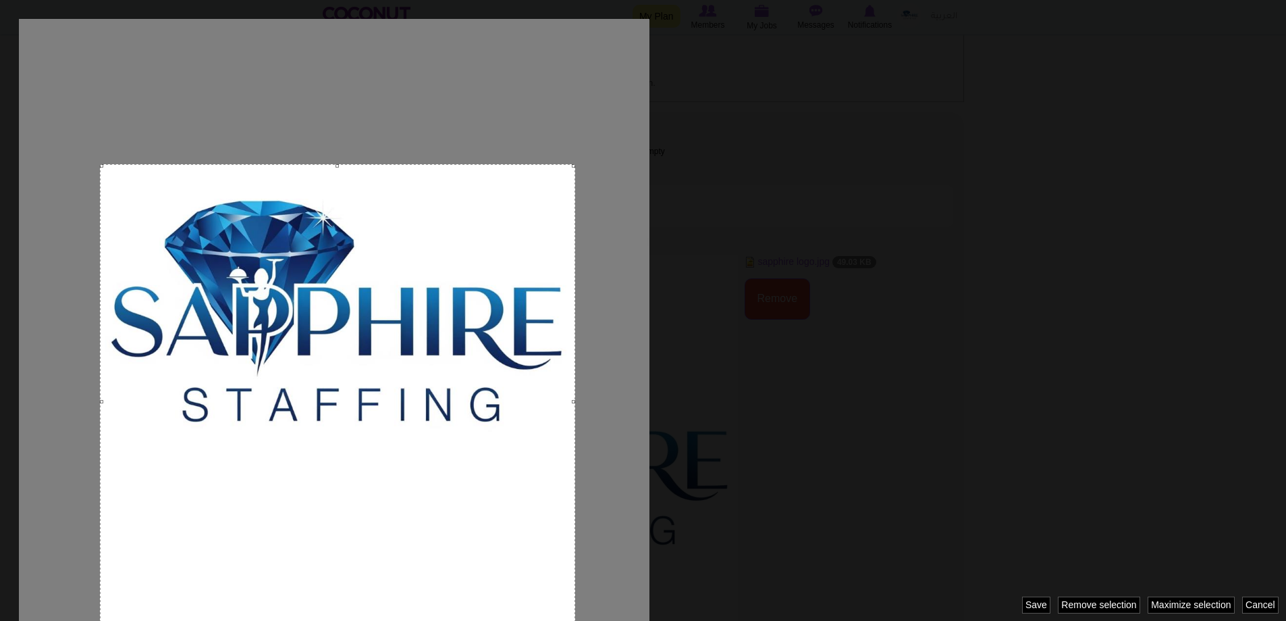
drag, startPoint x: 205, startPoint y: 533, endPoint x: 48, endPoint y: 535, distance: 156.7
click at [48, 535] on div at bounding box center [643, 310] width 1286 height 621
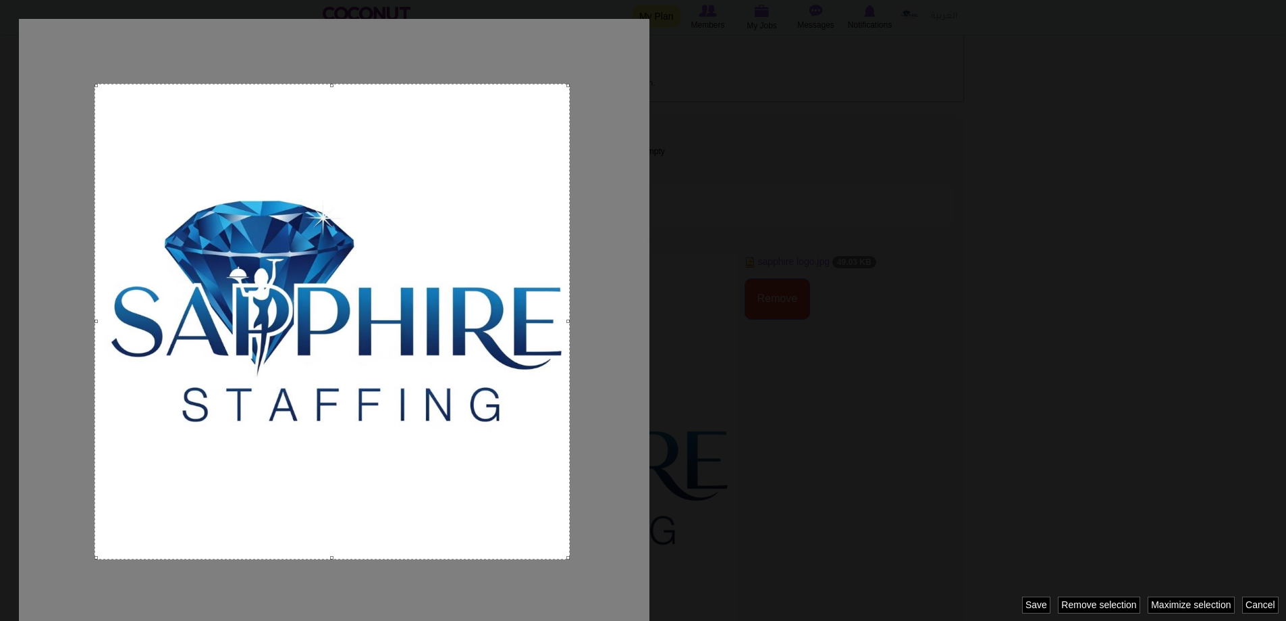
drag, startPoint x: 236, startPoint y: 520, endPoint x: 229, endPoint y: 447, distance: 73.3
click at [229, 447] on div at bounding box center [332, 321] width 475 height 475
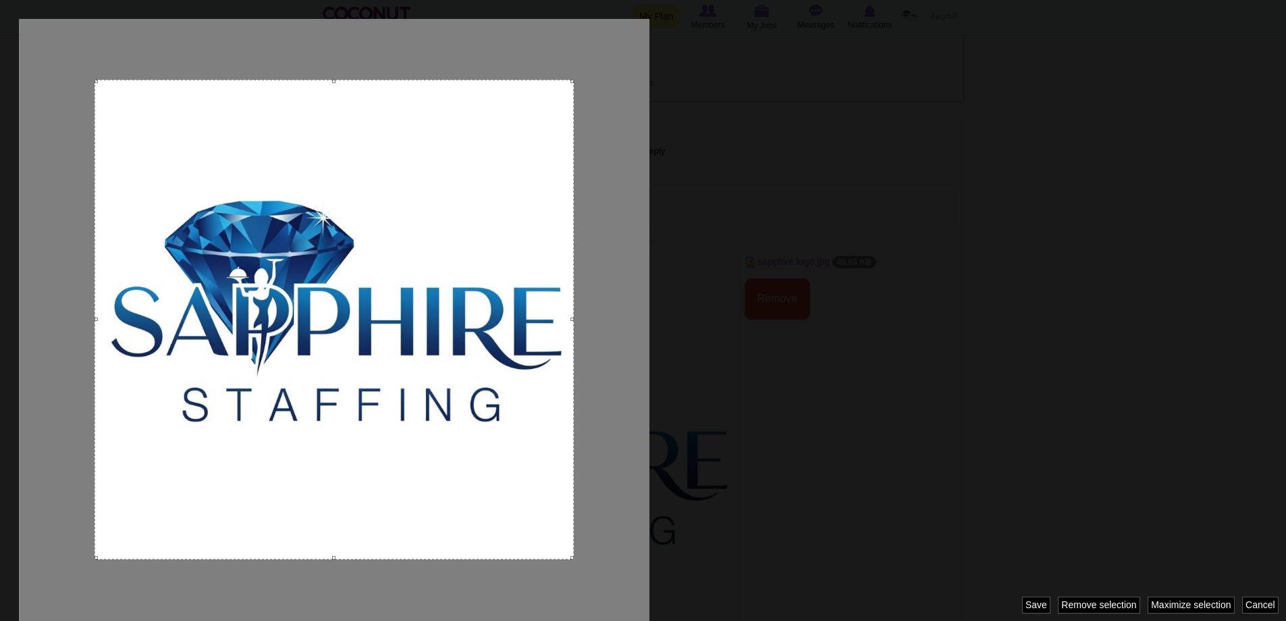
drag, startPoint x: 332, startPoint y: 84, endPoint x: 574, endPoint y: 109, distance: 243.7
click at [574, 109] on div at bounding box center [643, 310] width 1286 height 621
click at [475, 207] on div at bounding box center [334, 317] width 479 height 479
click at [768, 230] on div at bounding box center [643, 310] width 1286 height 621
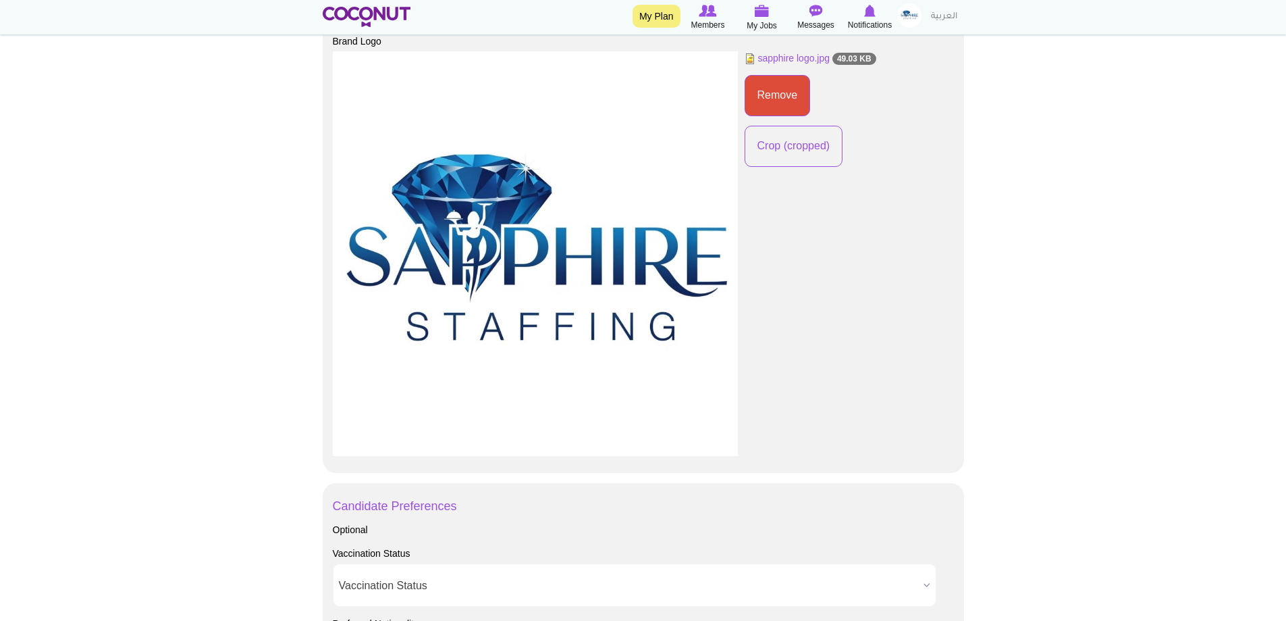
scroll to position [1013, 0]
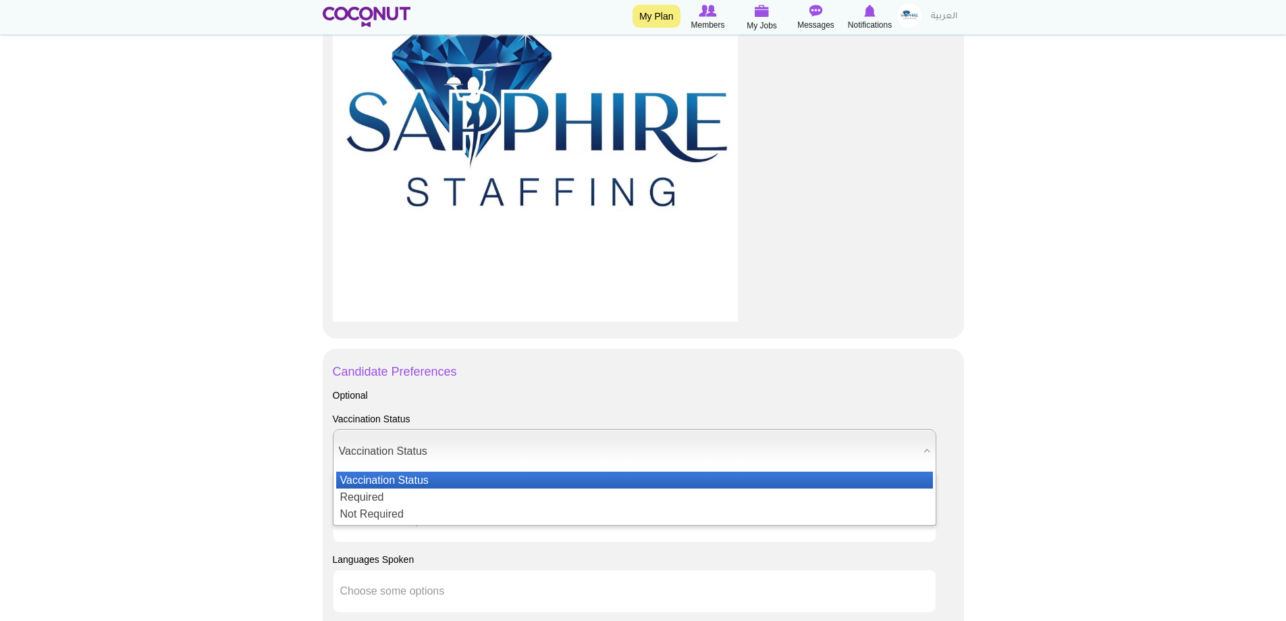
click at [420, 445] on span "Vaccination Status" at bounding box center [628, 450] width 579 height 43
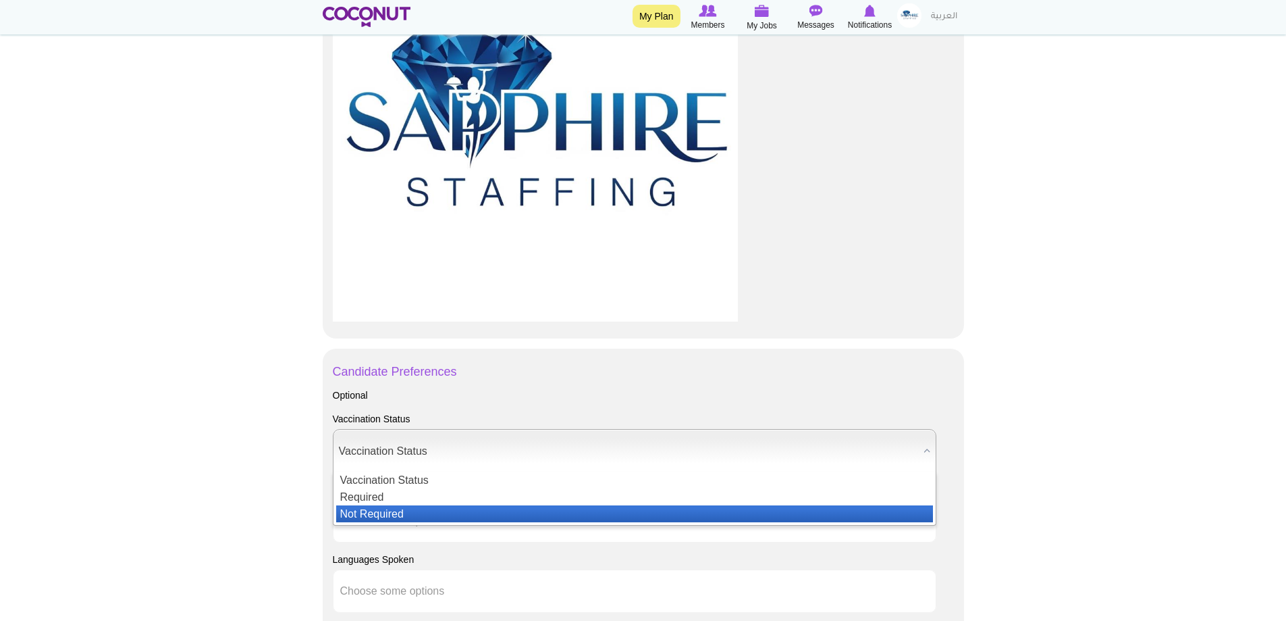
click at [382, 522] on li "Not Required" at bounding box center [634, 513] width 597 height 17
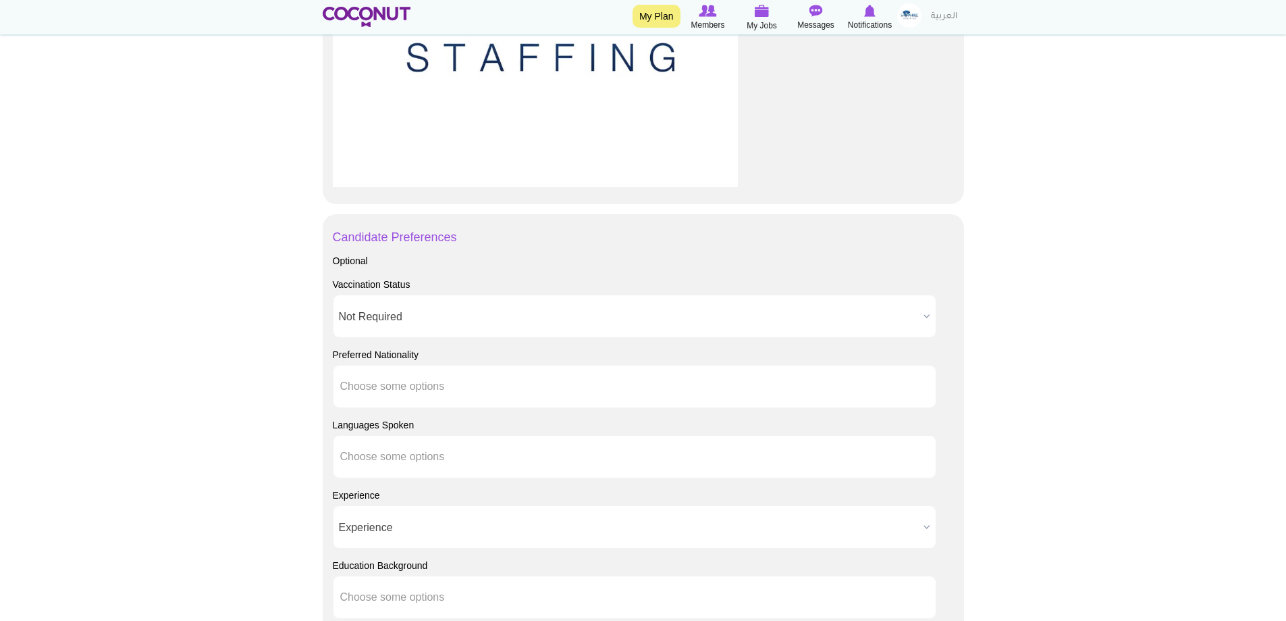
scroll to position [1148, 0]
click at [432, 392] on input "text" at bounding box center [401, 386] width 122 height 12
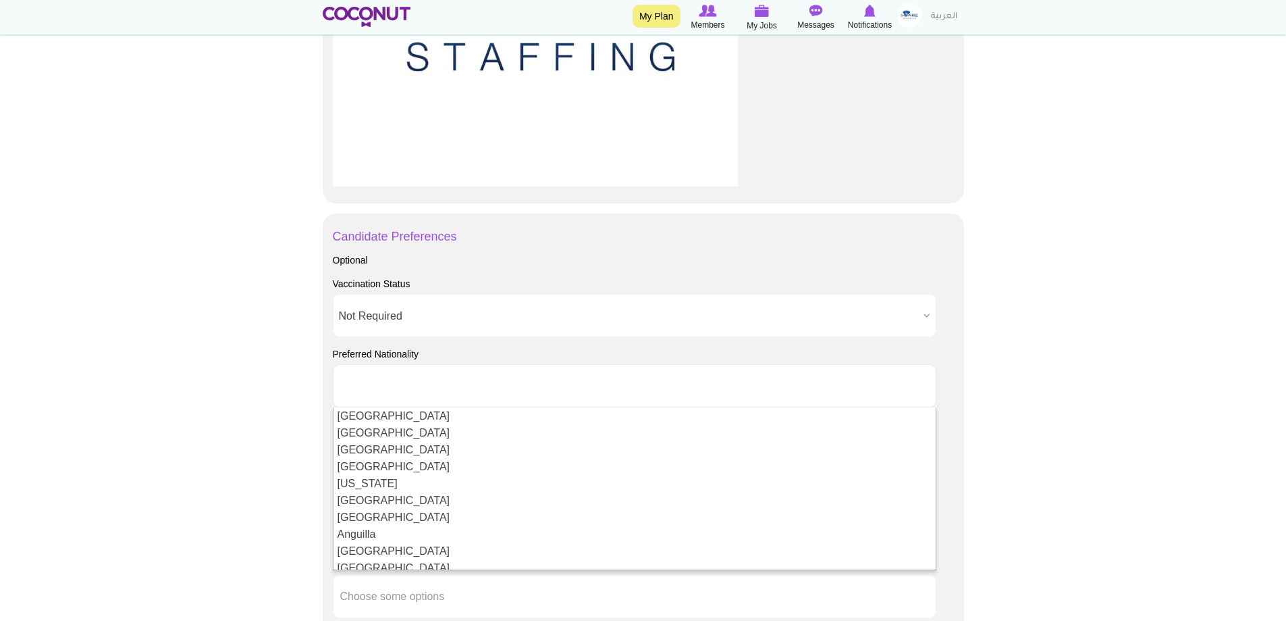
type input "Choose some options"
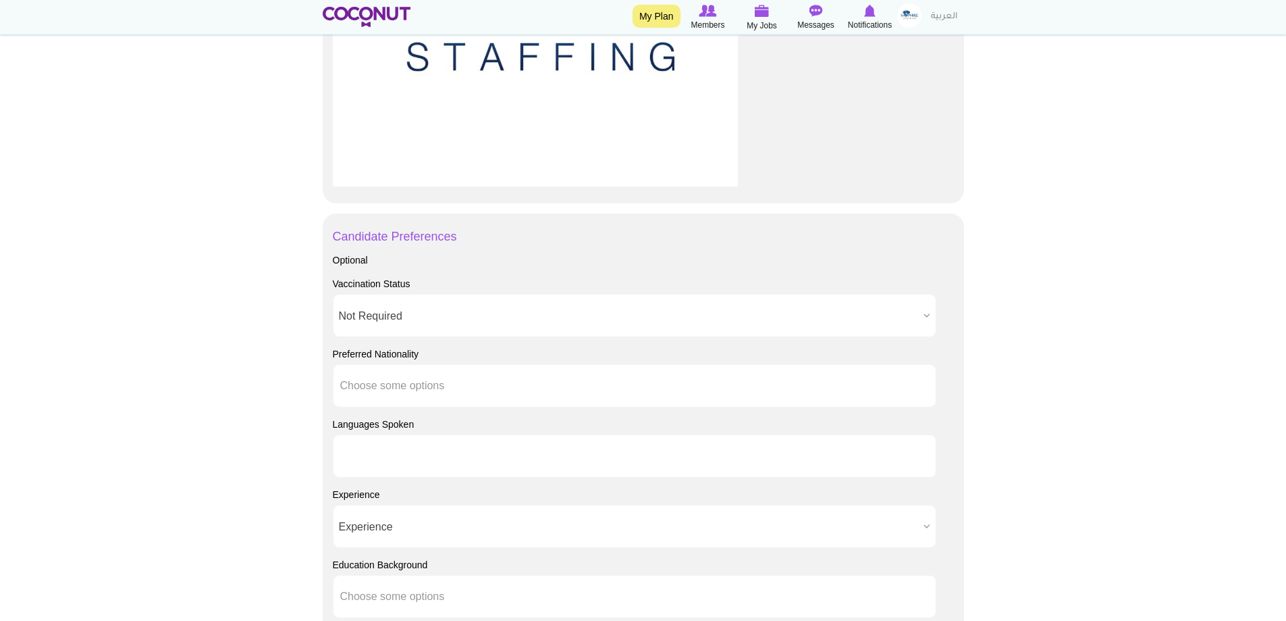
click at [550, 460] on ul at bounding box center [635, 455] width 604 height 43
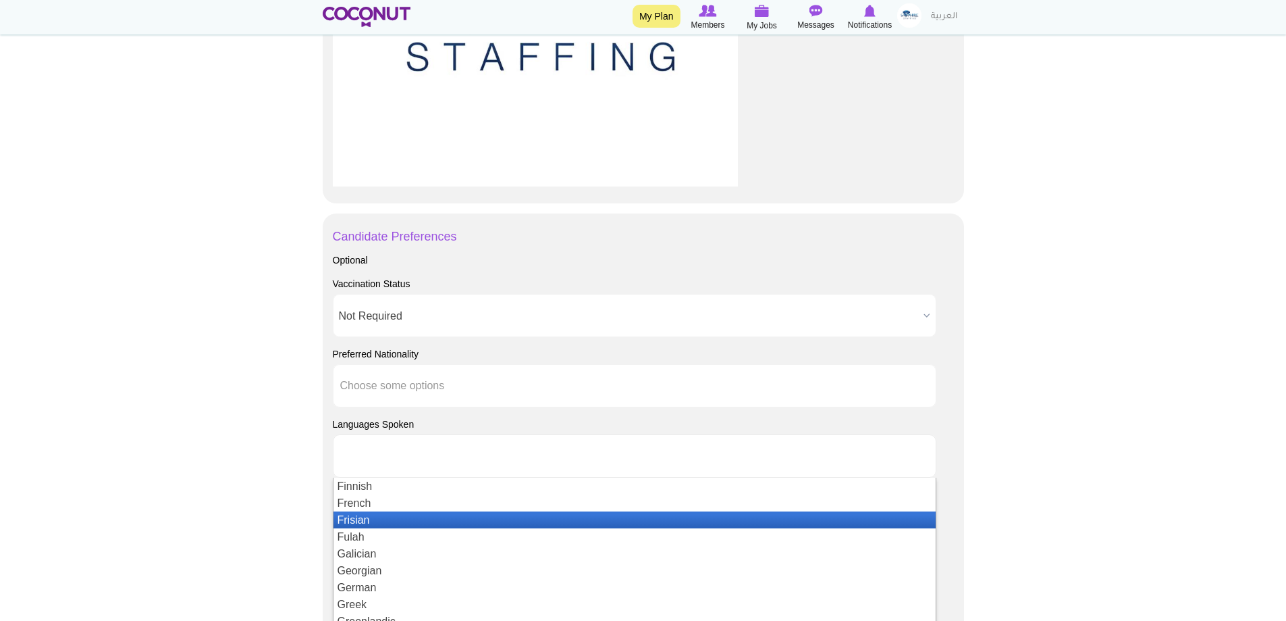
scroll to position [675, 0]
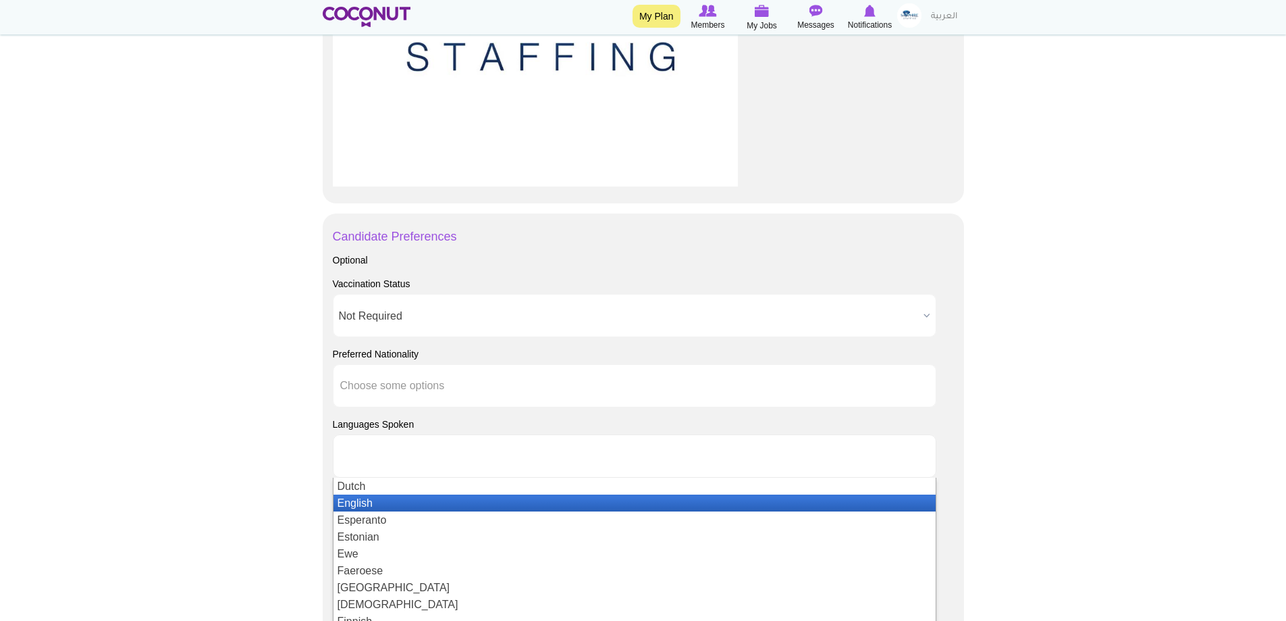
click at [380, 505] on li "English" at bounding box center [635, 502] width 602 height 17
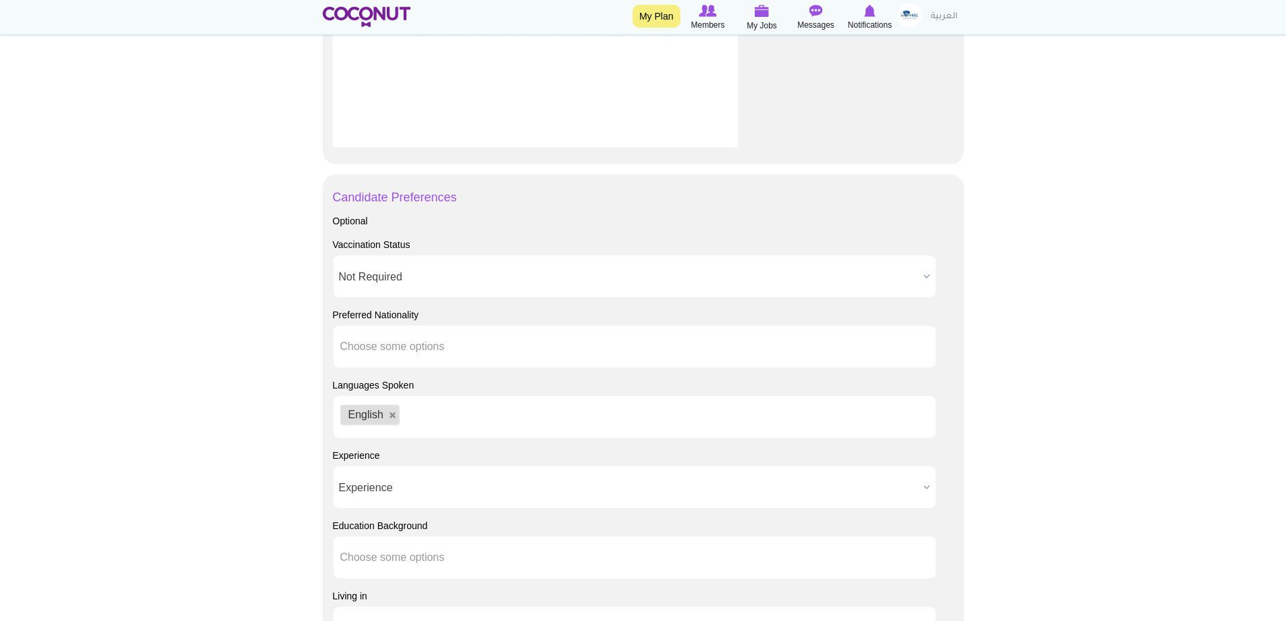
scroll to position [1283, 0]
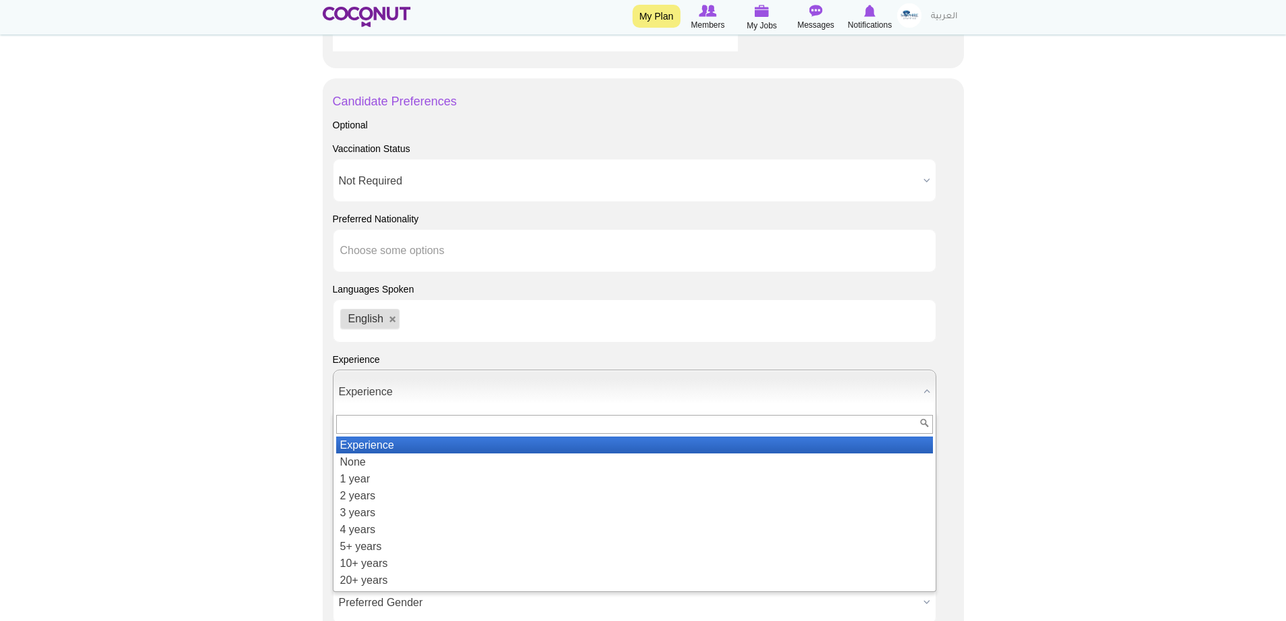
click at [425, 396] on span "Experience" at bounding box center [628, 391] width 579 height 43
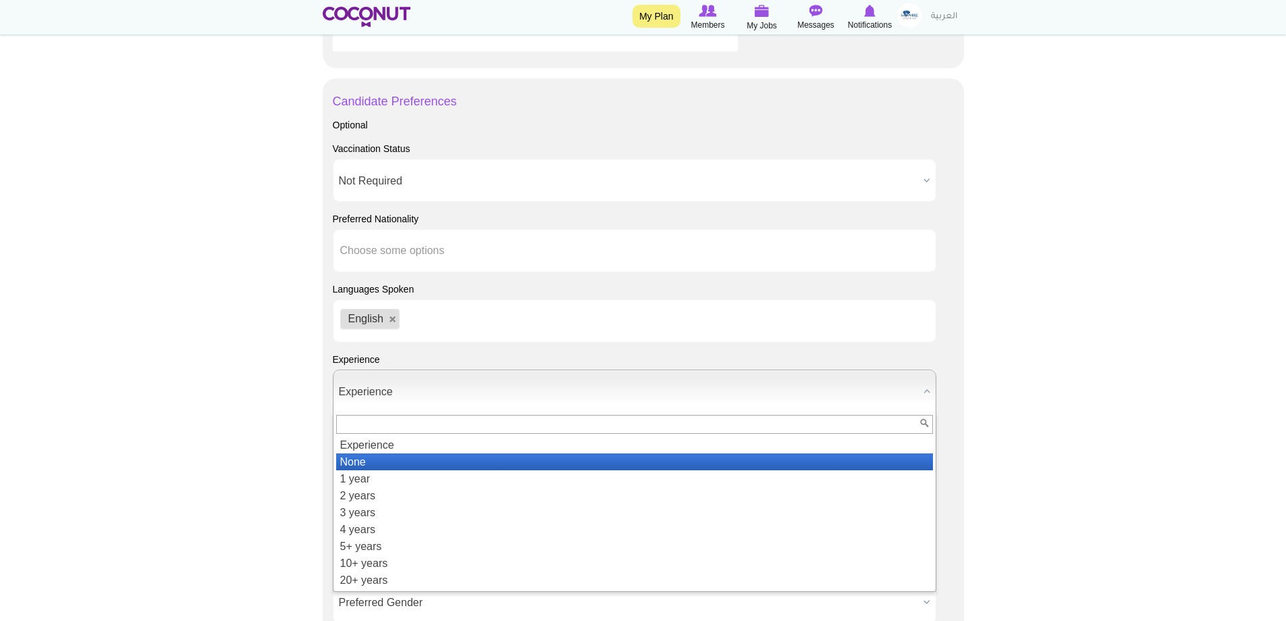
click at [390, 457] on li "None" at bounding box center [634, 461] width 597 height 17
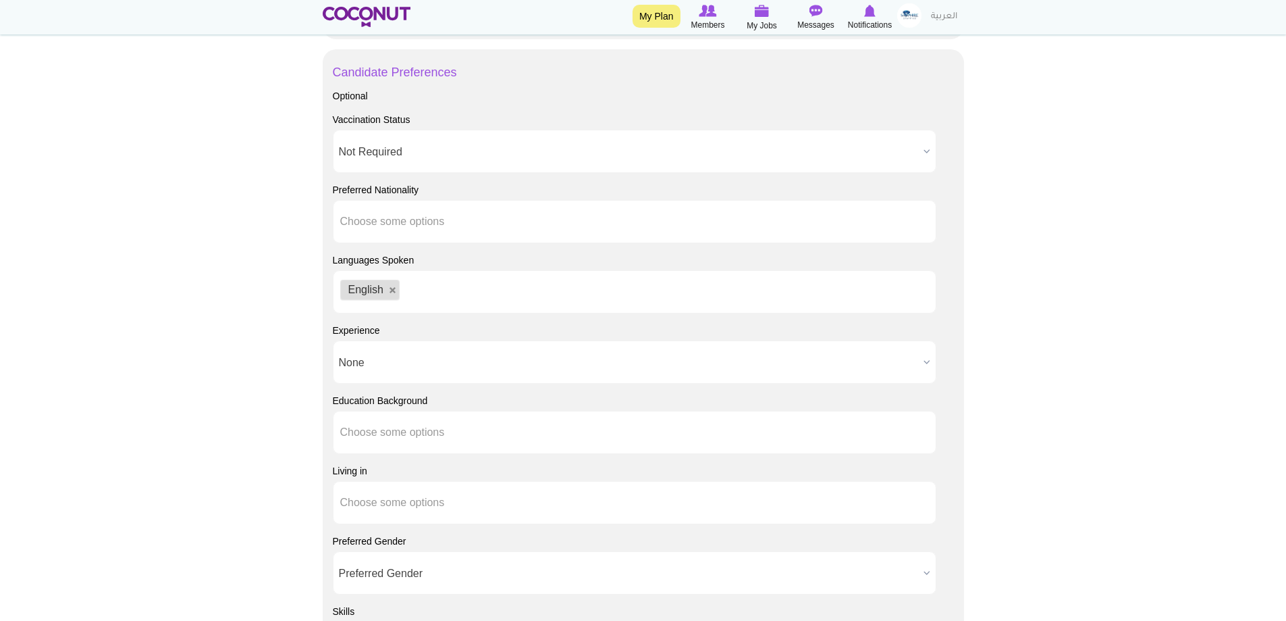
scroll to position [1351, 0]
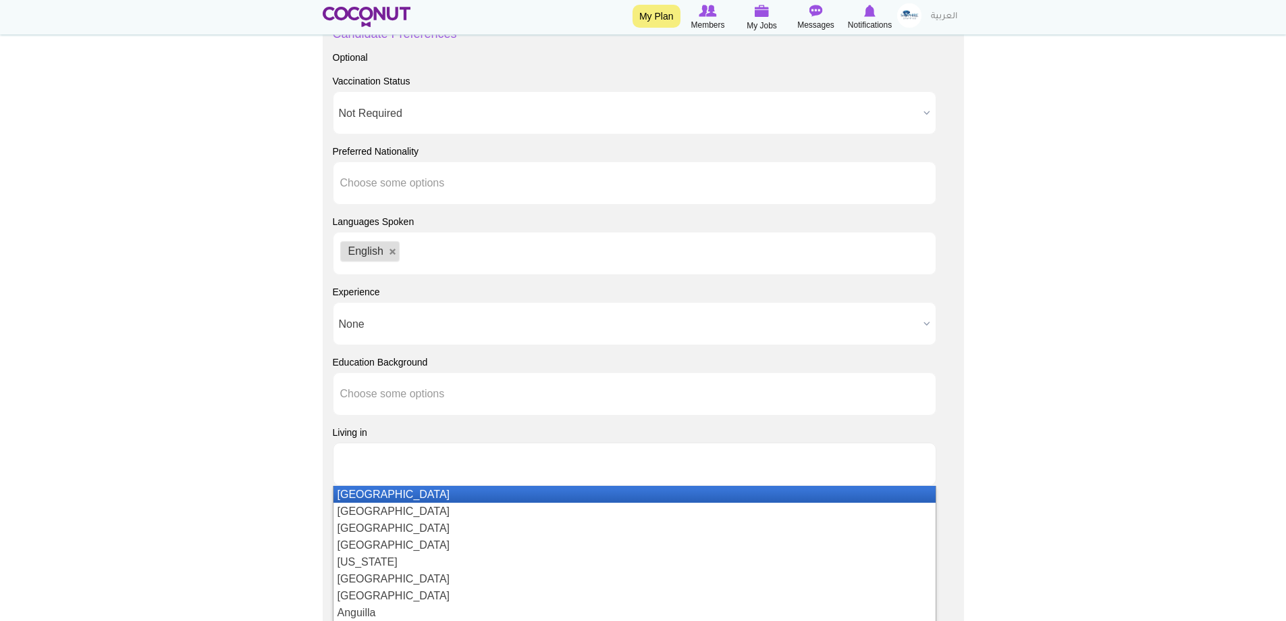
click at [422, 448] on ul at bounding box center [635, 463] width 604 height 43
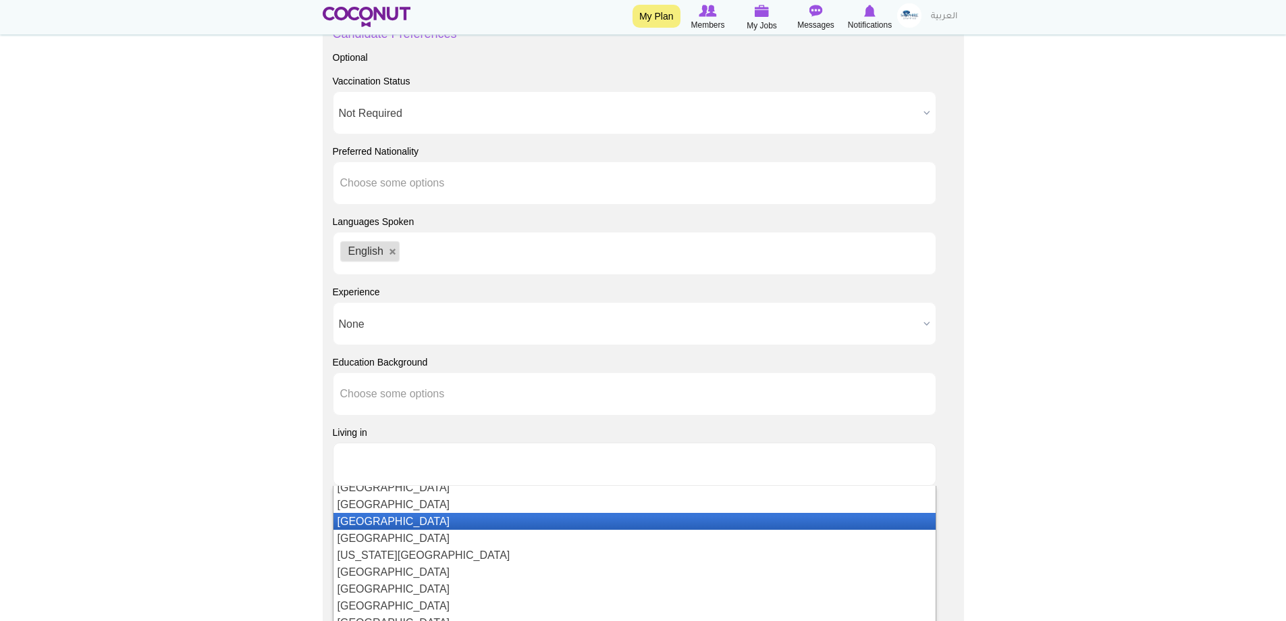
scroll to position [3924, 0]
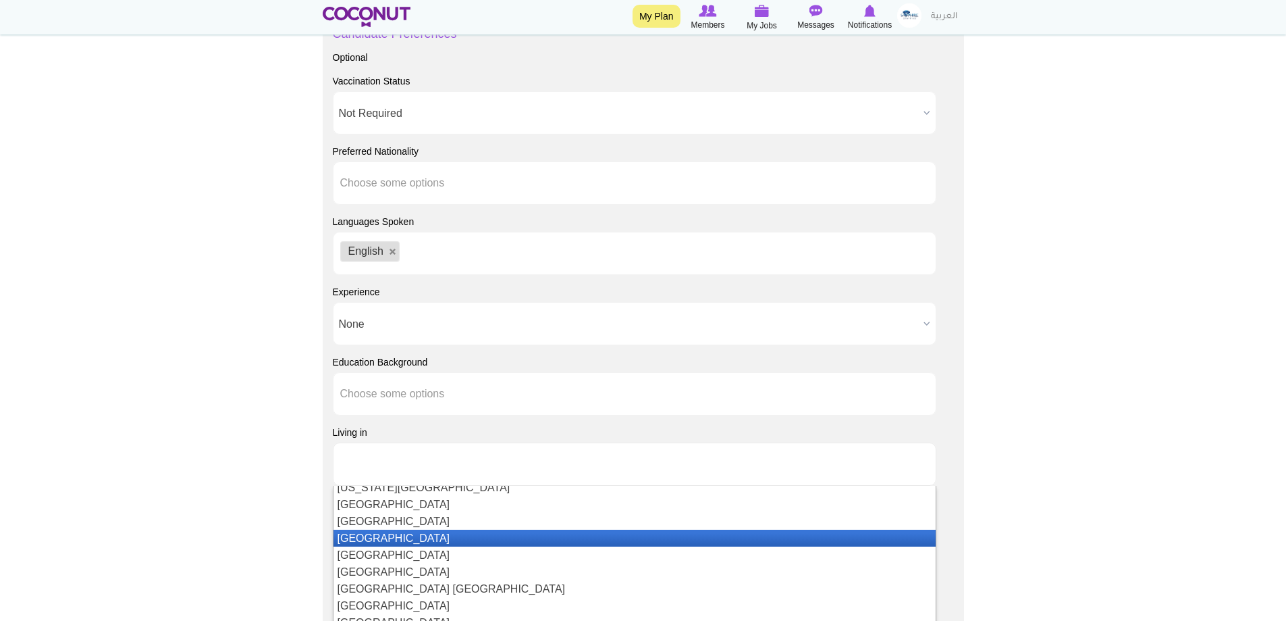
click at [406, 533] on li "[GEOGRAPHIC_DATA]" at bounding box center [635, 537] width 602 height 17
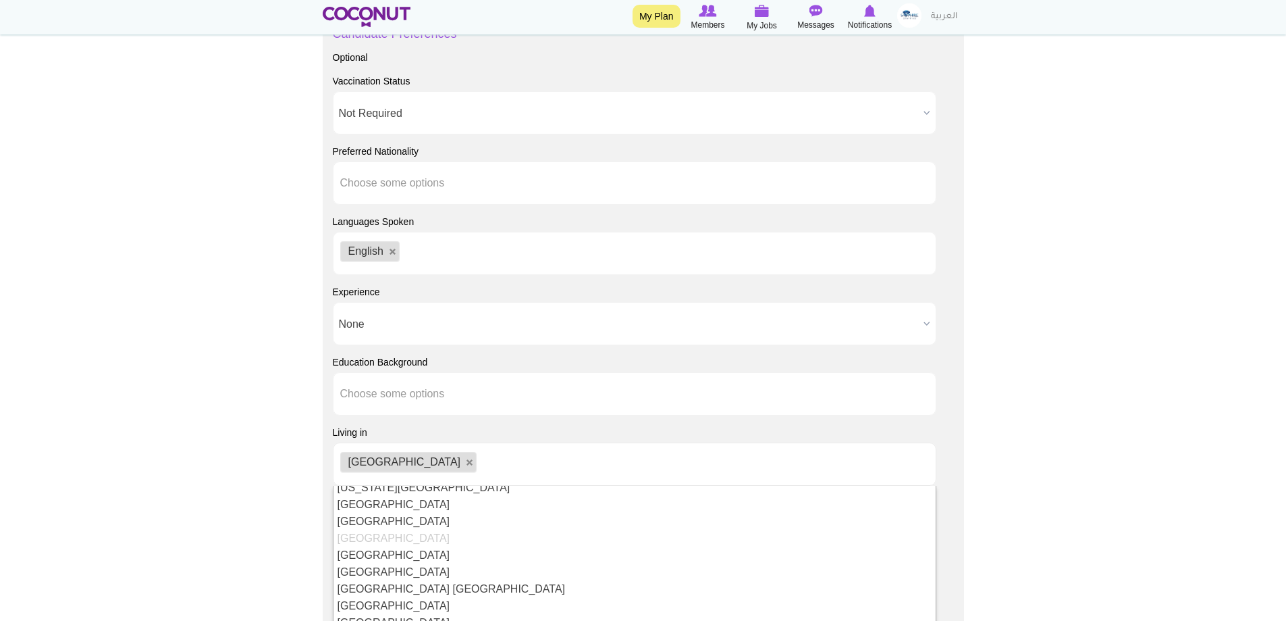
scroll to position [0, 0]
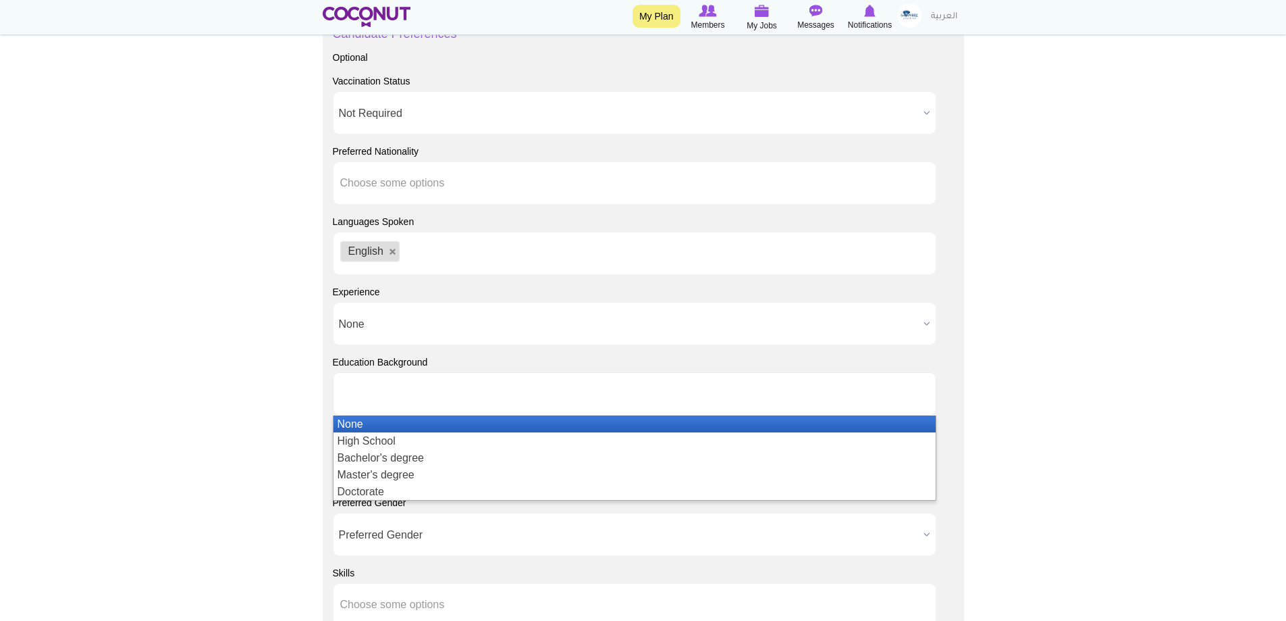
click at [434, 394] on input "text" at bounding box center [401, 394] width 122 height 12
click at [408, 424] on li "None" at bounding box center [635, 423] width 602 height 17
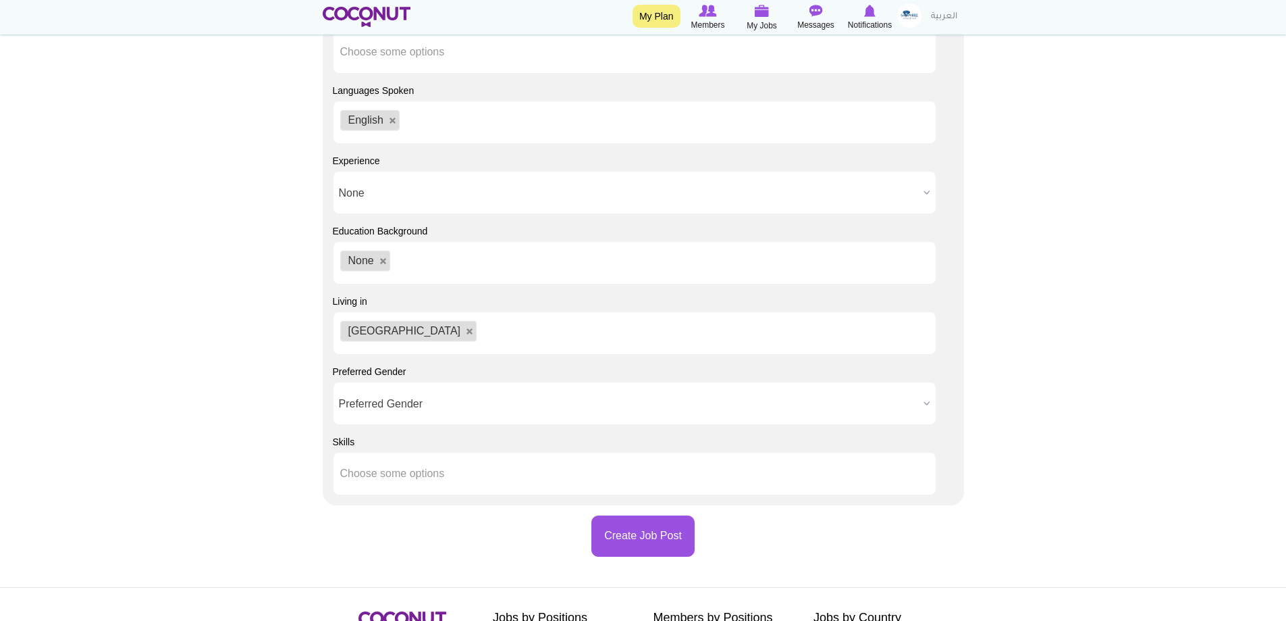
scroll to position [1486, 0]
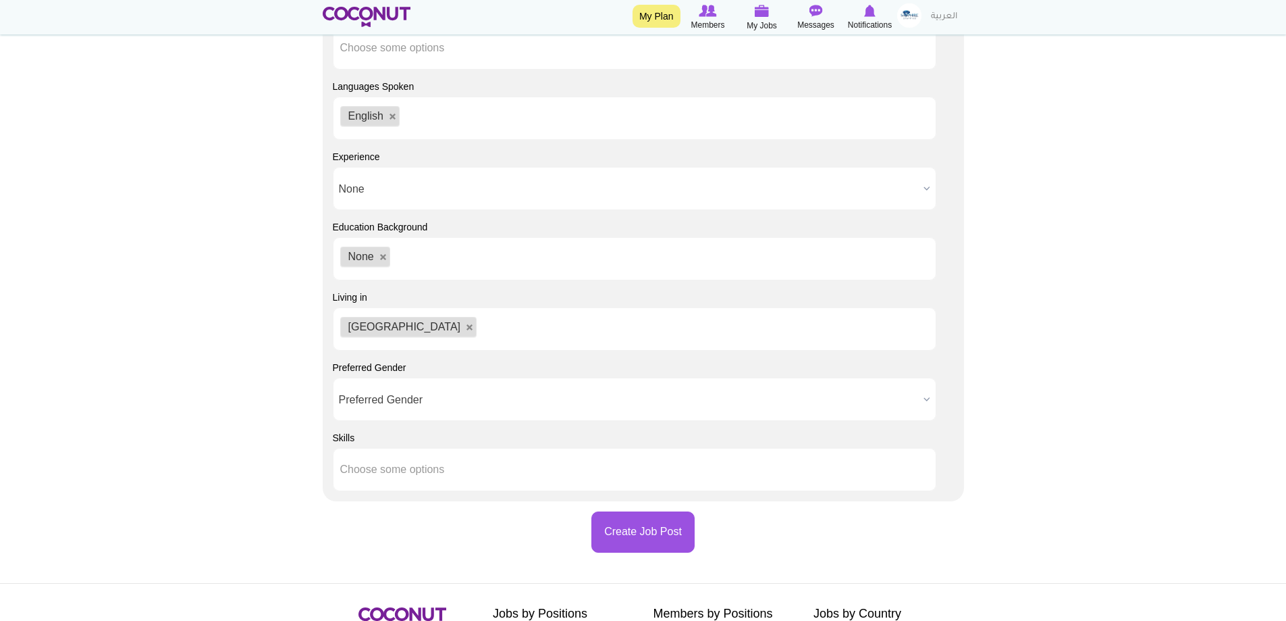
click at [438, 402] on span "Preferred Gender" at bounding box center [628, 399] width 579 height 43
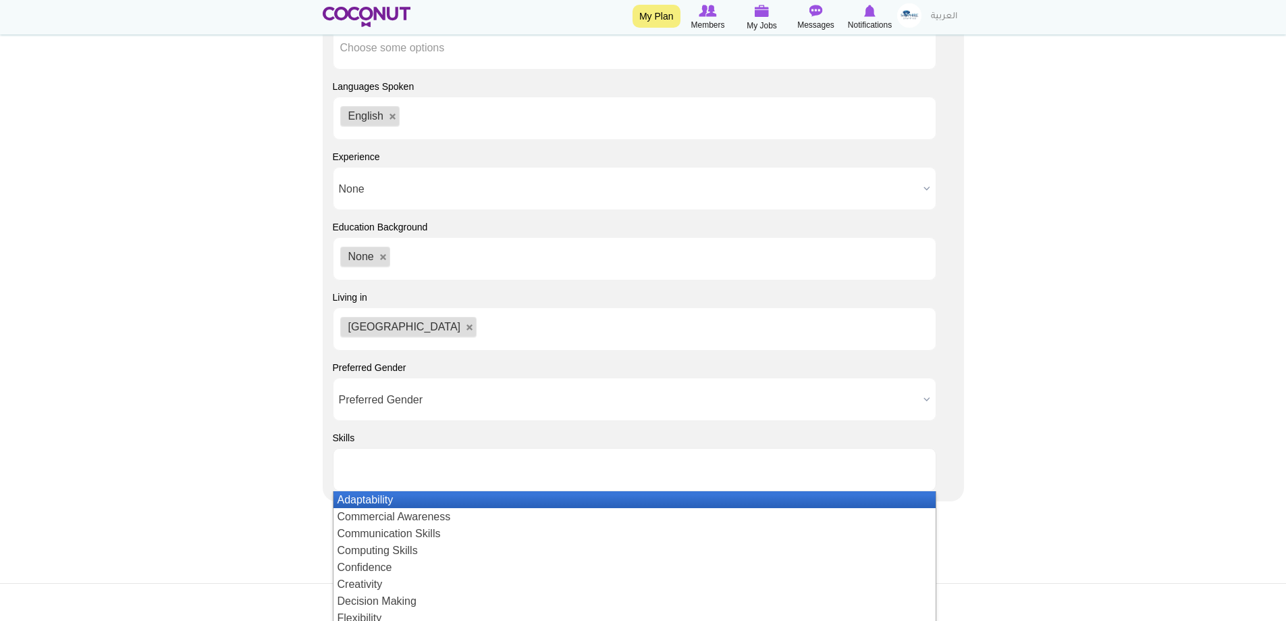
click at [410, 467] on input "text" at bounding box center [401, 469] width 122 height 12
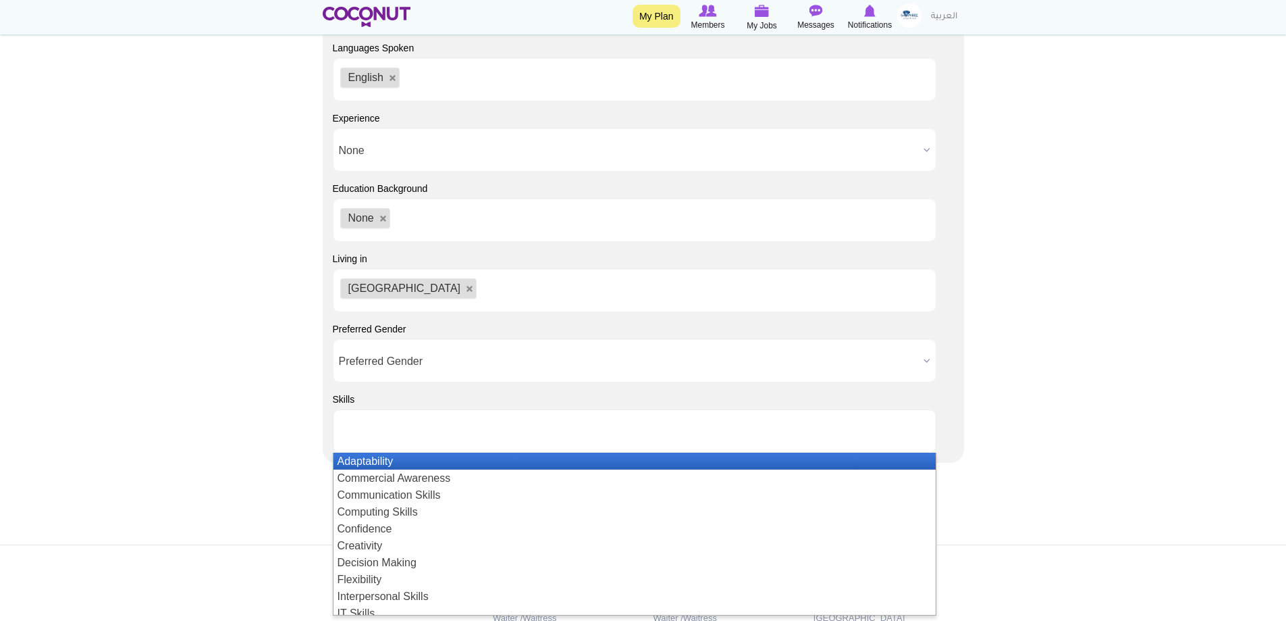
scroll to position [1553, 0]
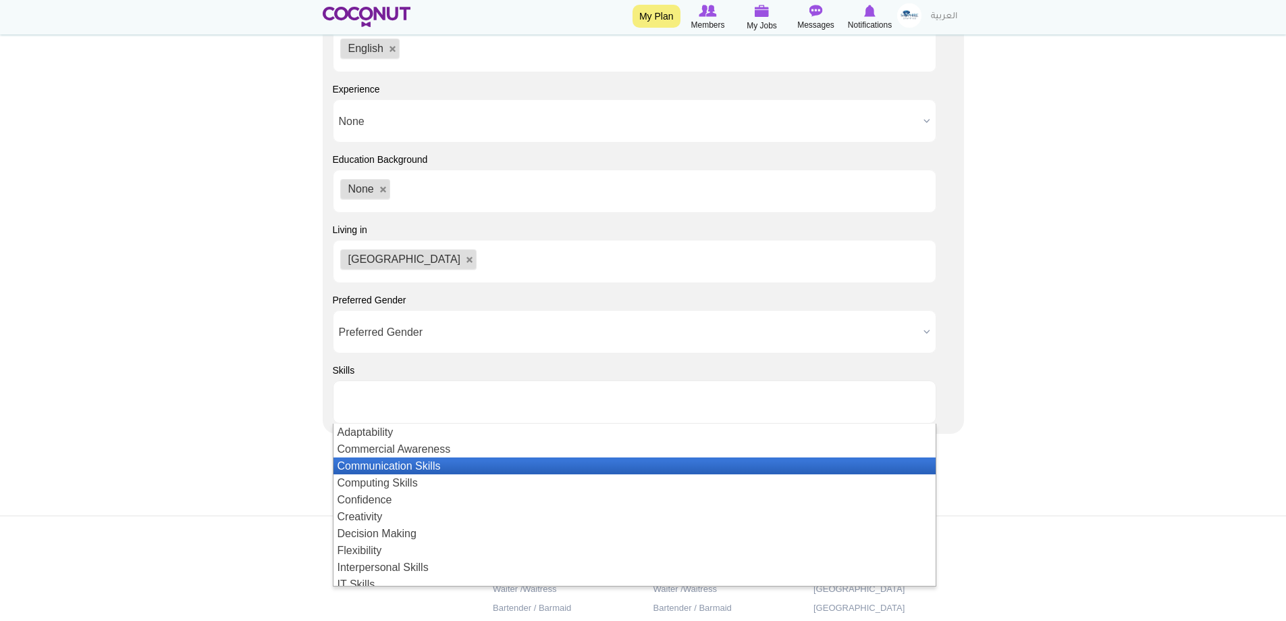
click at [394, 465] on li "Communication Skills" at bounding box center [635, 465] width 602 height 17
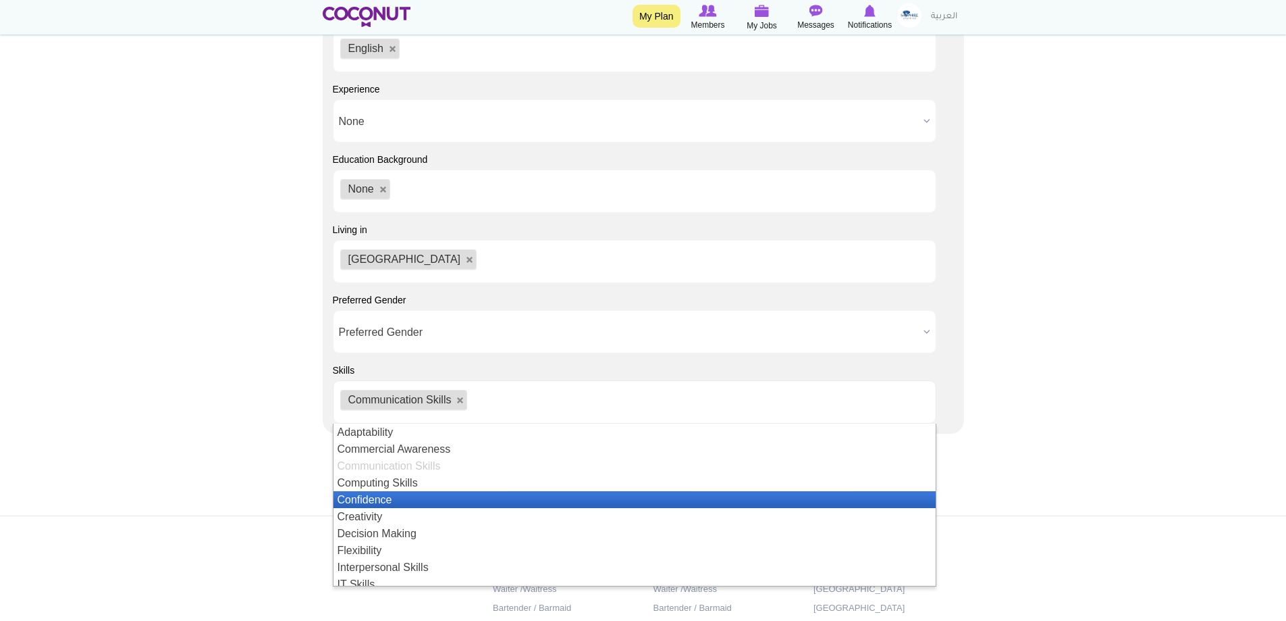
click at [388, 498] on li "Confidence" at bounding box center [635, 499] width 602 height 17
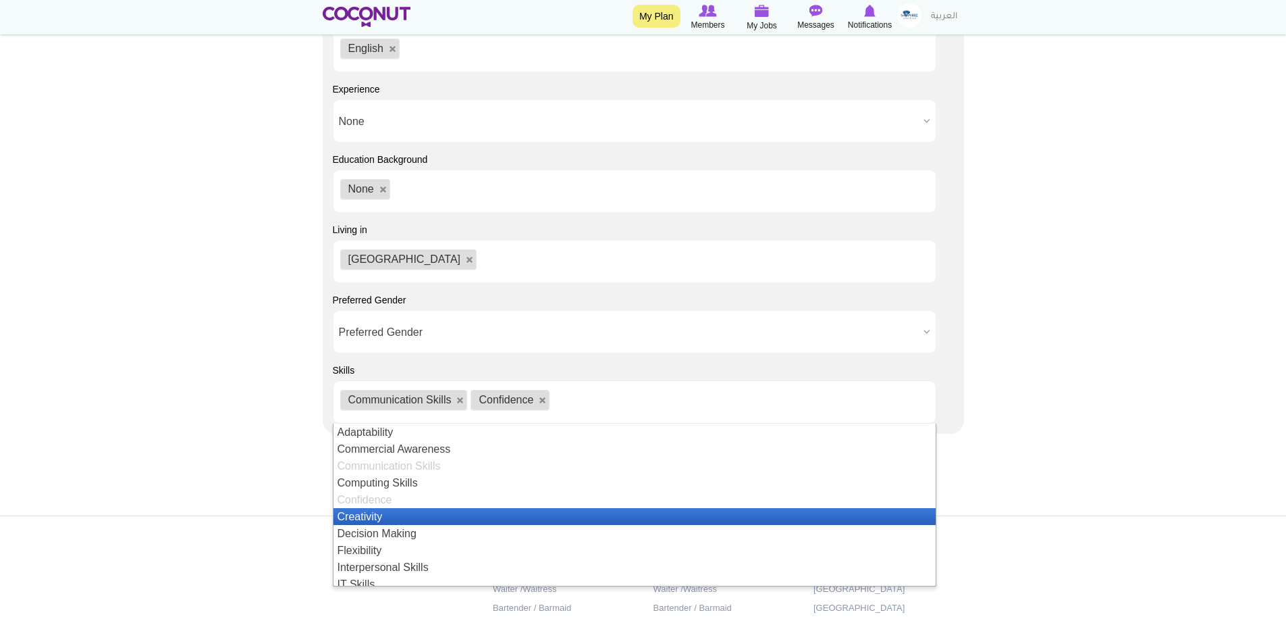
click at [395, 509] on li "Creativity" at bounding box center [635, 516] width 602 height 17
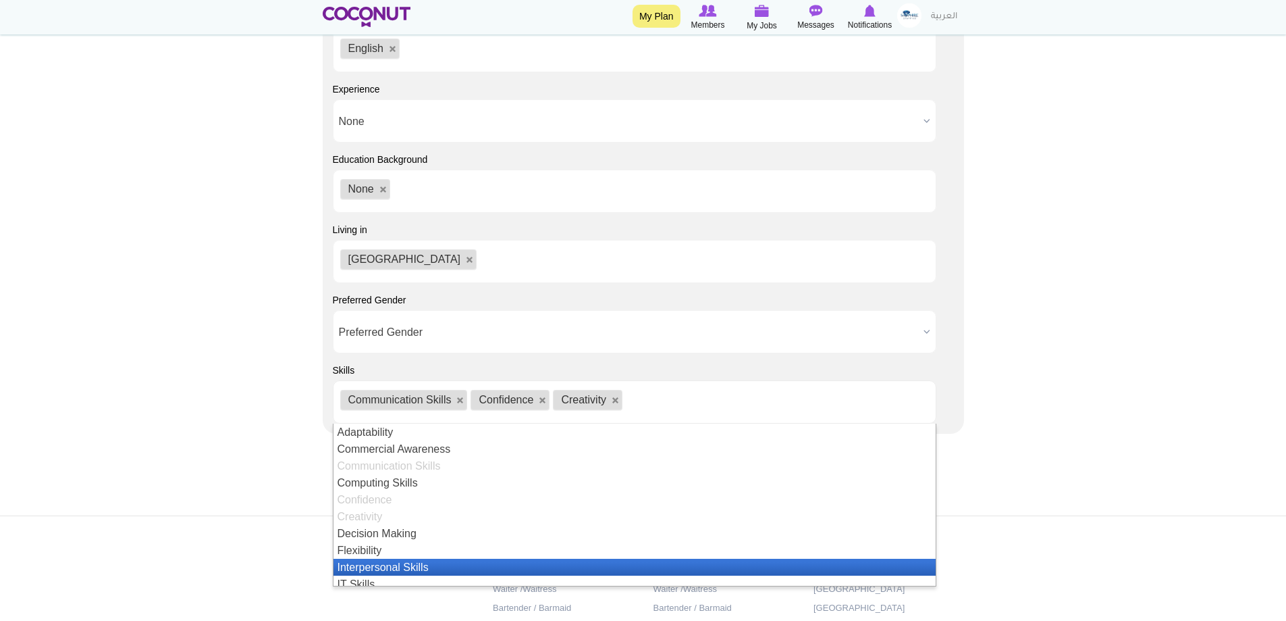
scroll to position [68, 0]
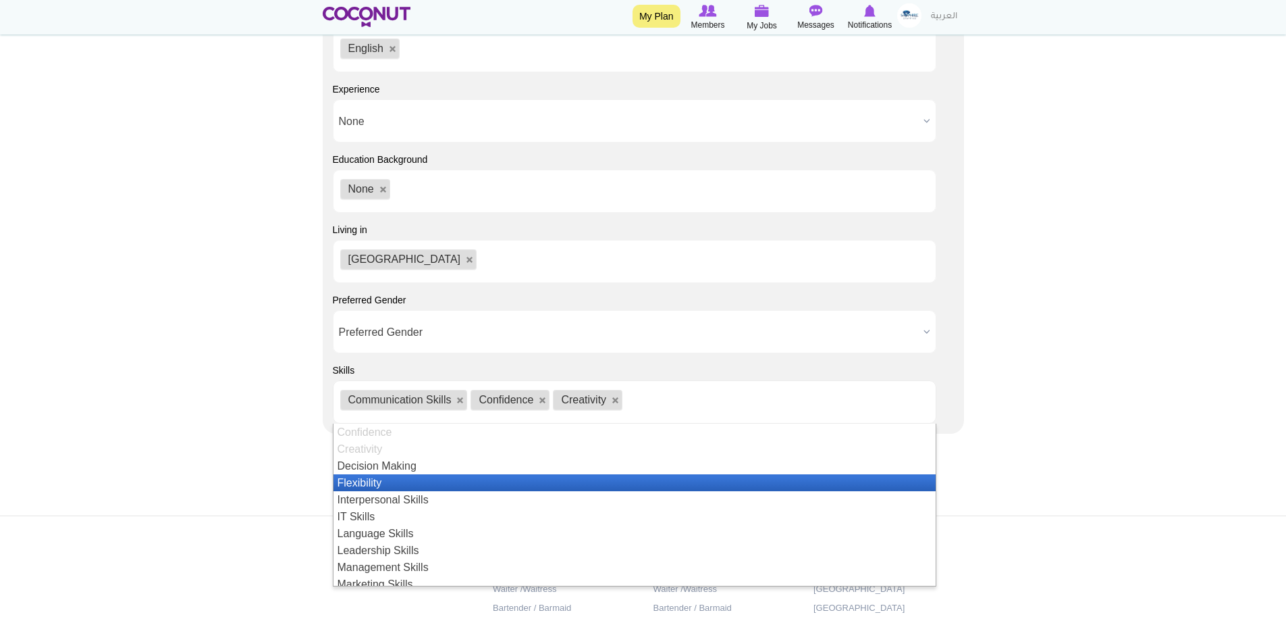
click at [419, 483] on li "Flexibility" at bounding box center [635, 482] width 602 height 17
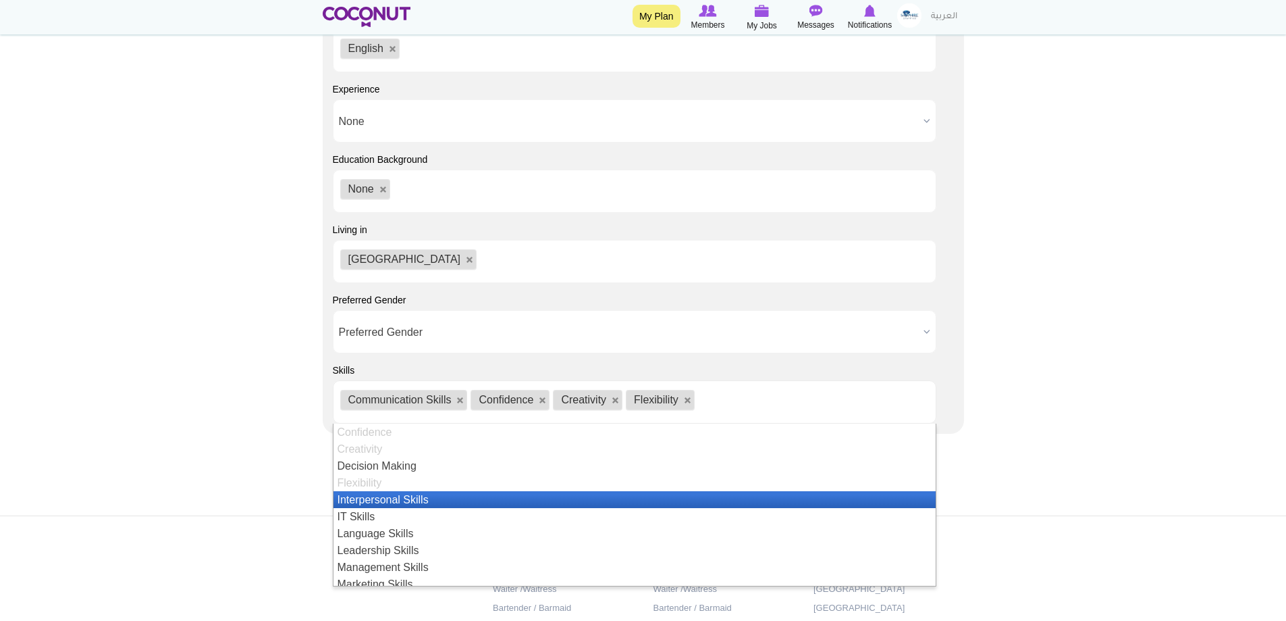
click at [408, 502] on li "Interpersonal Skills" at bounding box center [635, 499] width 602 height 17
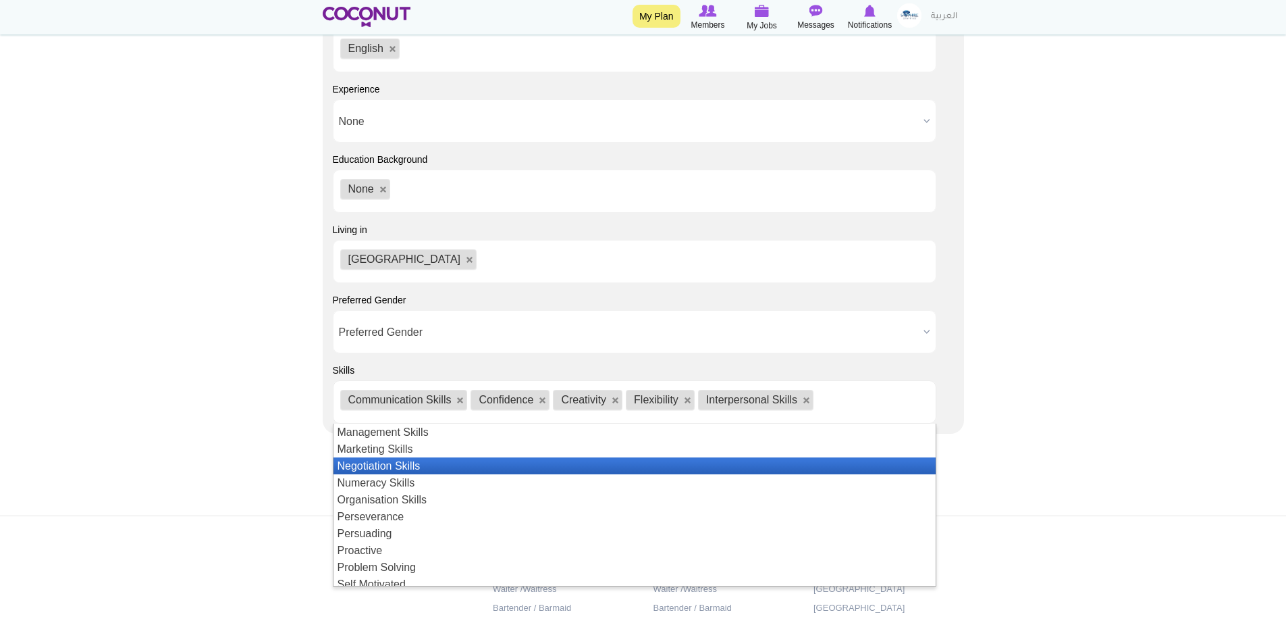
click at [413, 470] on li "Negotiation Skills" at bounding box center [635, 465] width 602 height 17
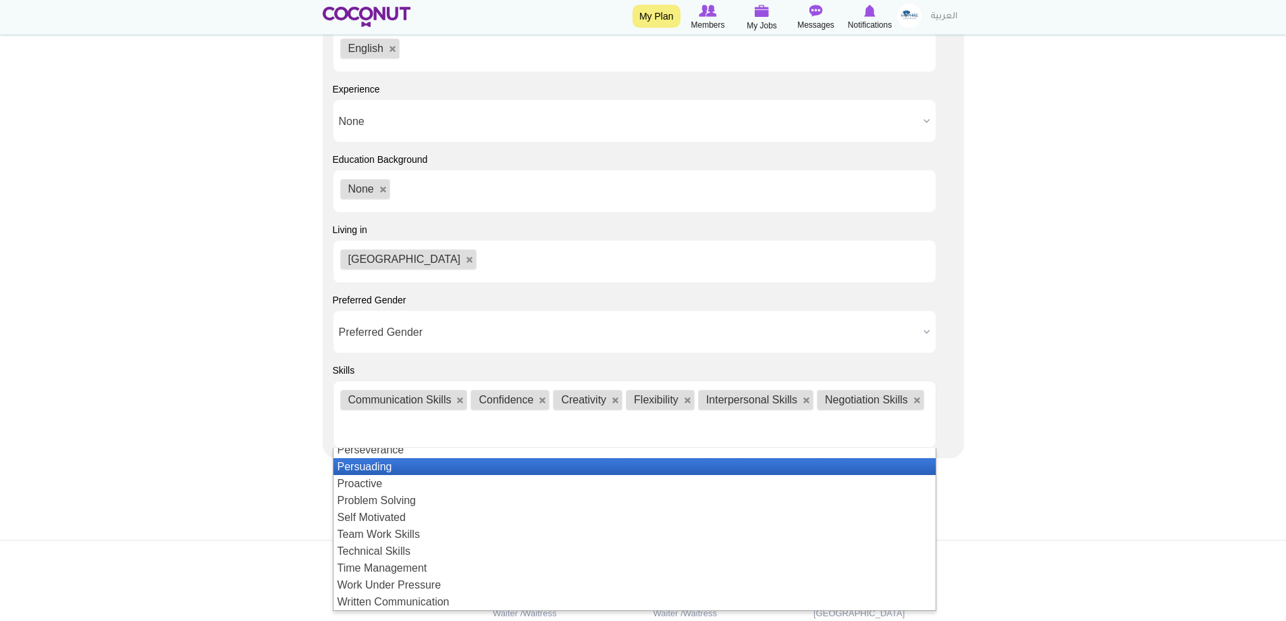
scroll to position [287, 0]
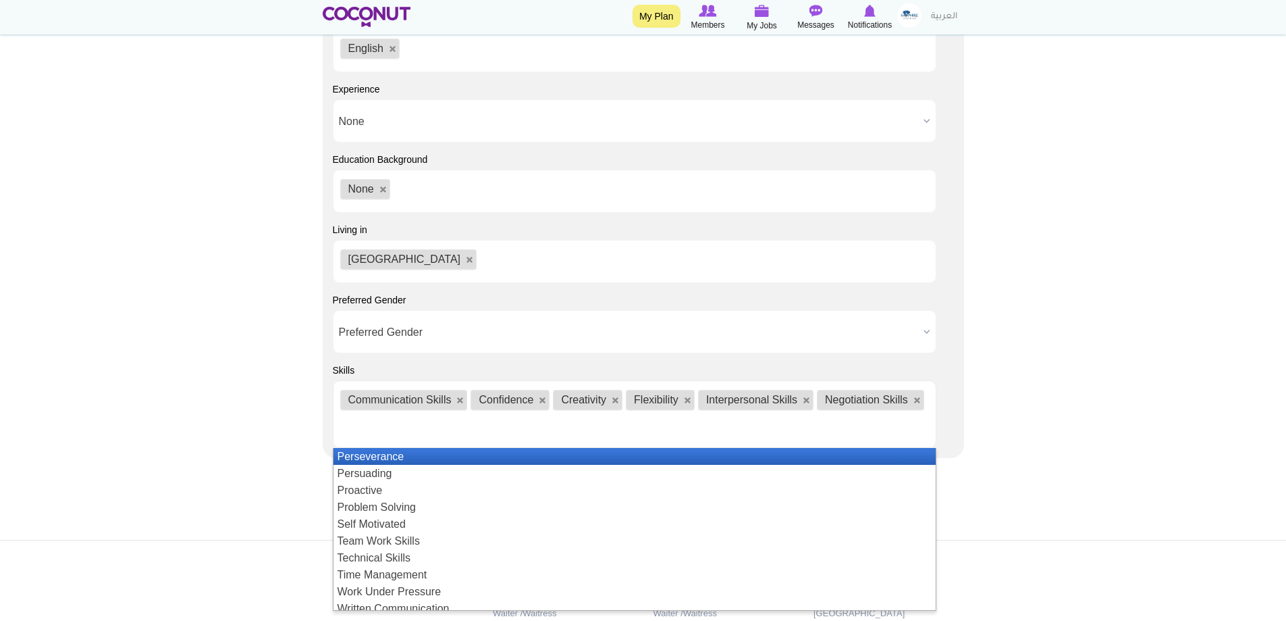
click at [400, 453] on li "Perseverance" at bounding box center [635, 456] width 602 height 17
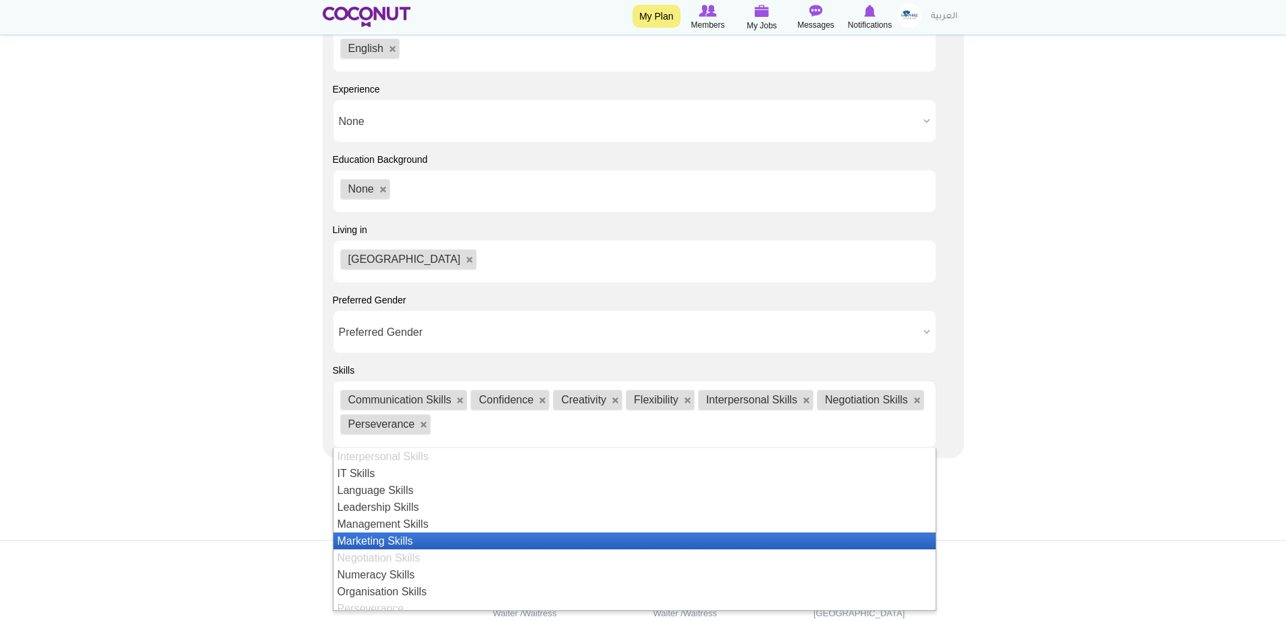
scroll to position [294, 0]
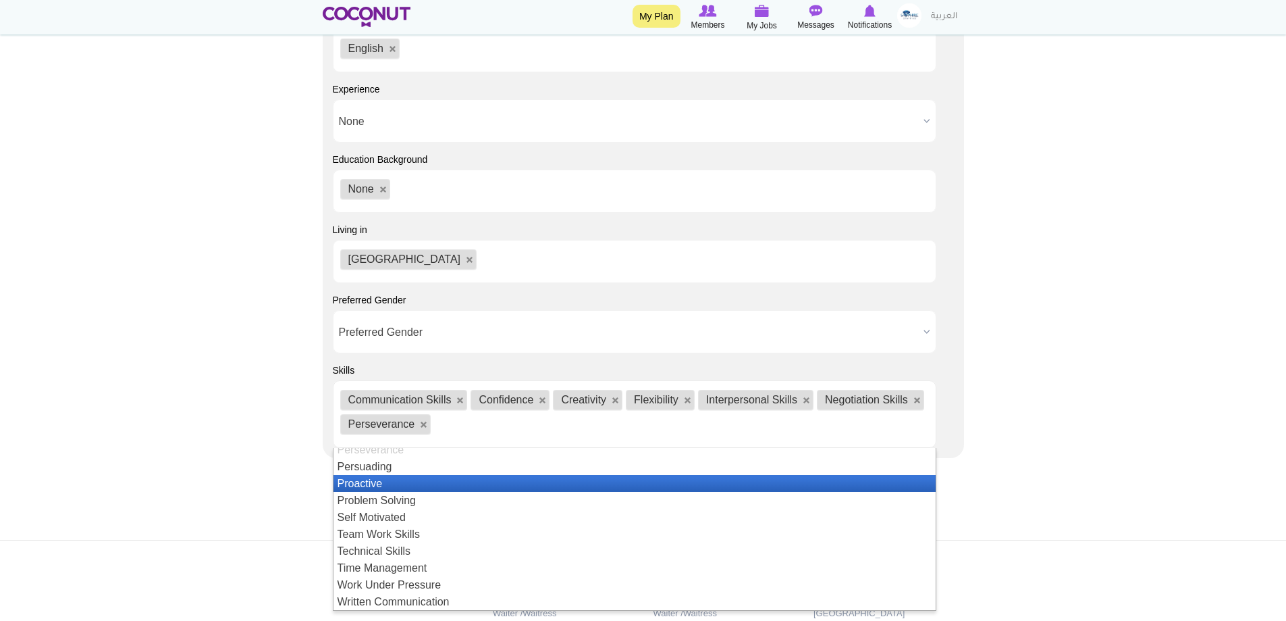
click at [404, 483] on li "Proactive" at bounding box center [635, 483] width 602 height 17
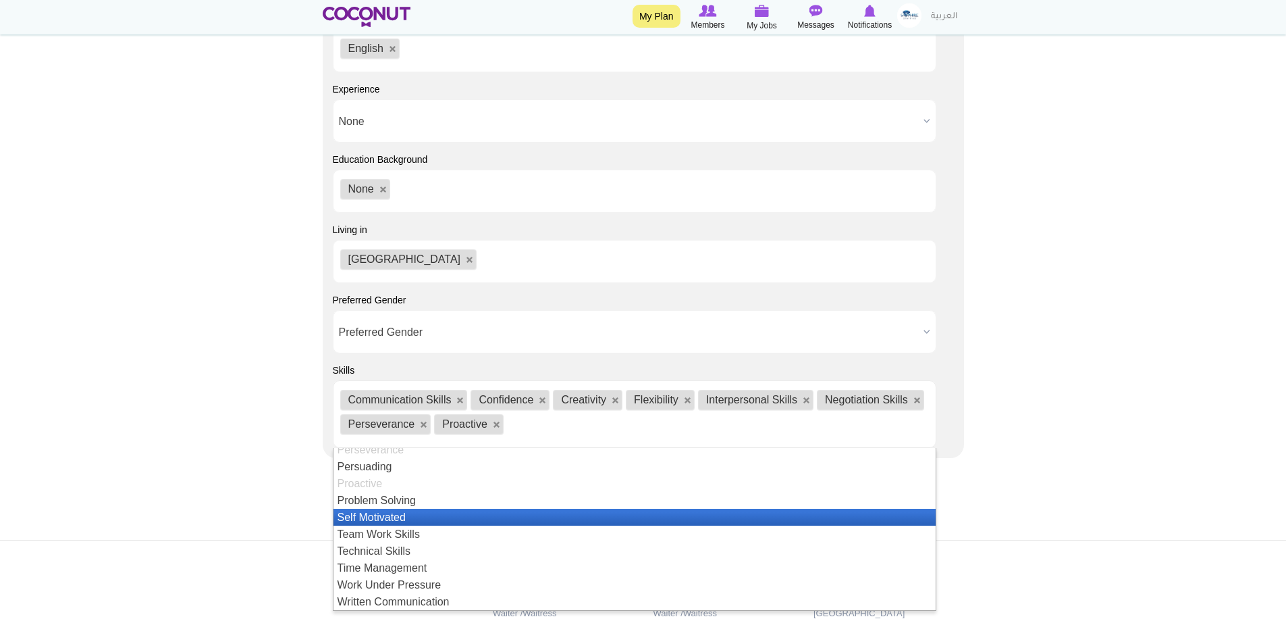
click at [407, 518] on li "Self Motivated" at bounding box center [635, 517] width 602 height 17
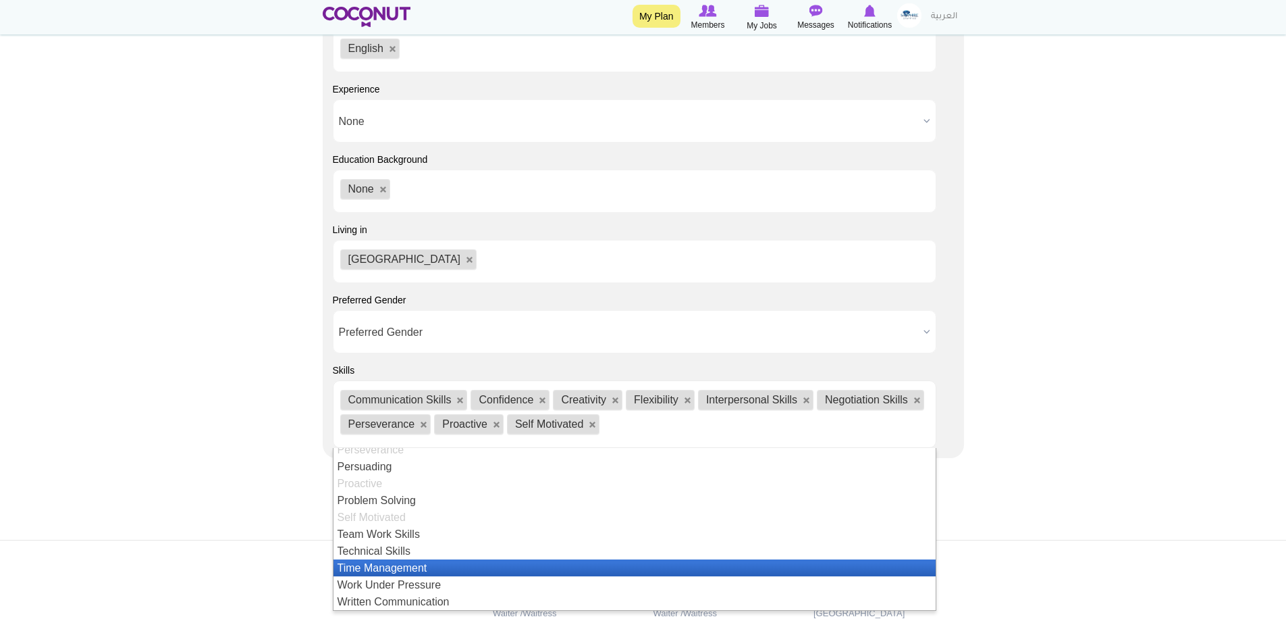
click at [400, 566] on li "Time Management" at bounding box center [635, 567] width 602 height 17
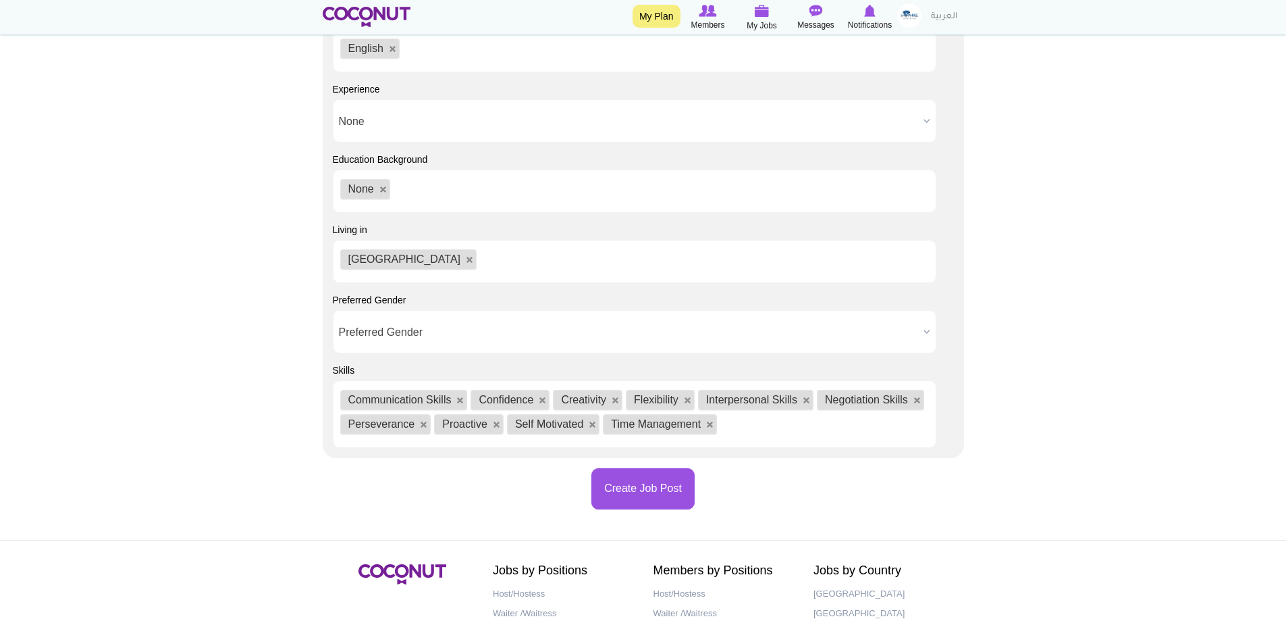
scroll to position [0, 0]
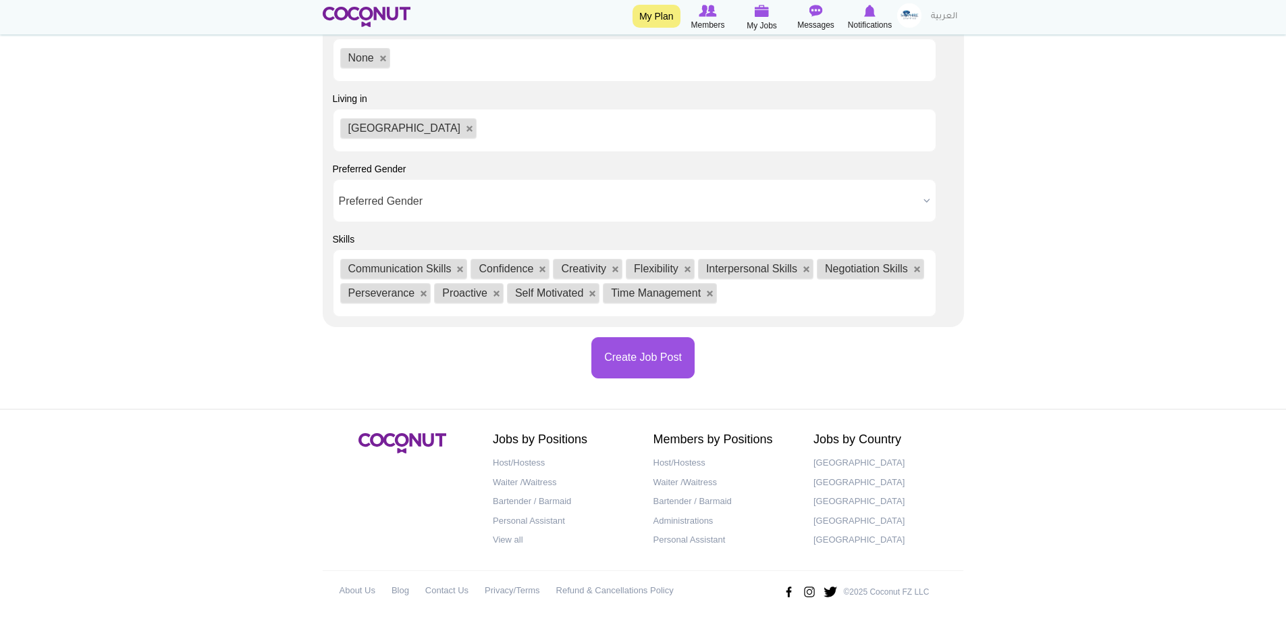
scroll to position [1690, 0]
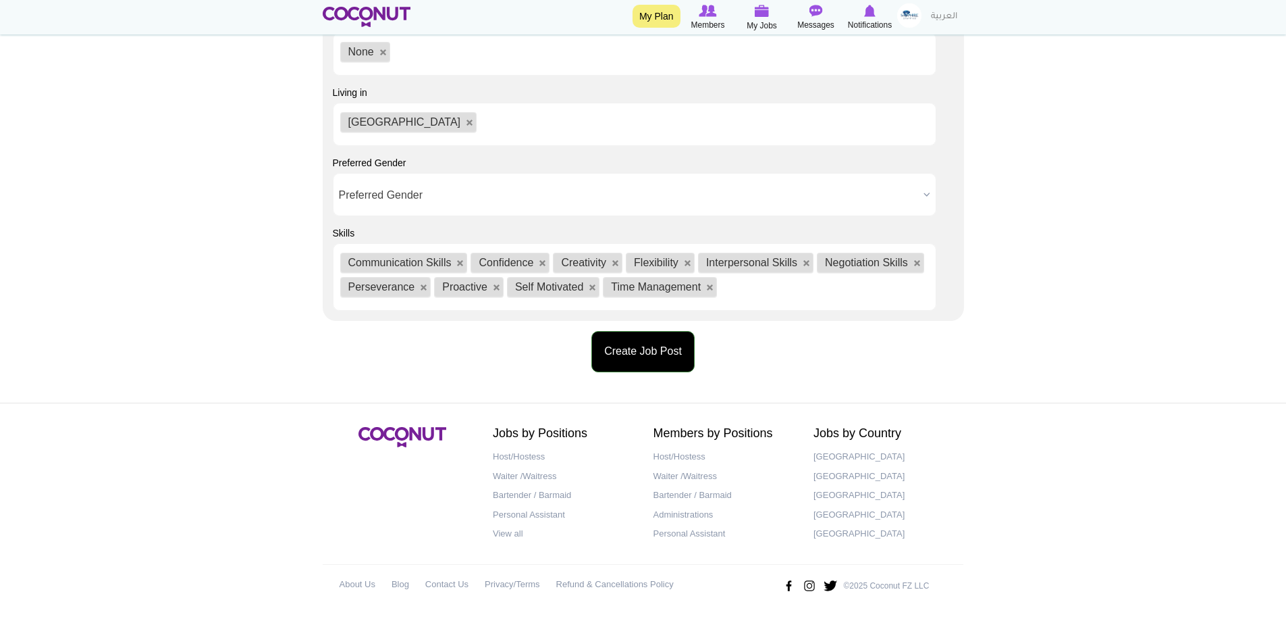
click at [650, 361] on button "Create Job Post" at bounding box center [643, 351] width 103 height 41
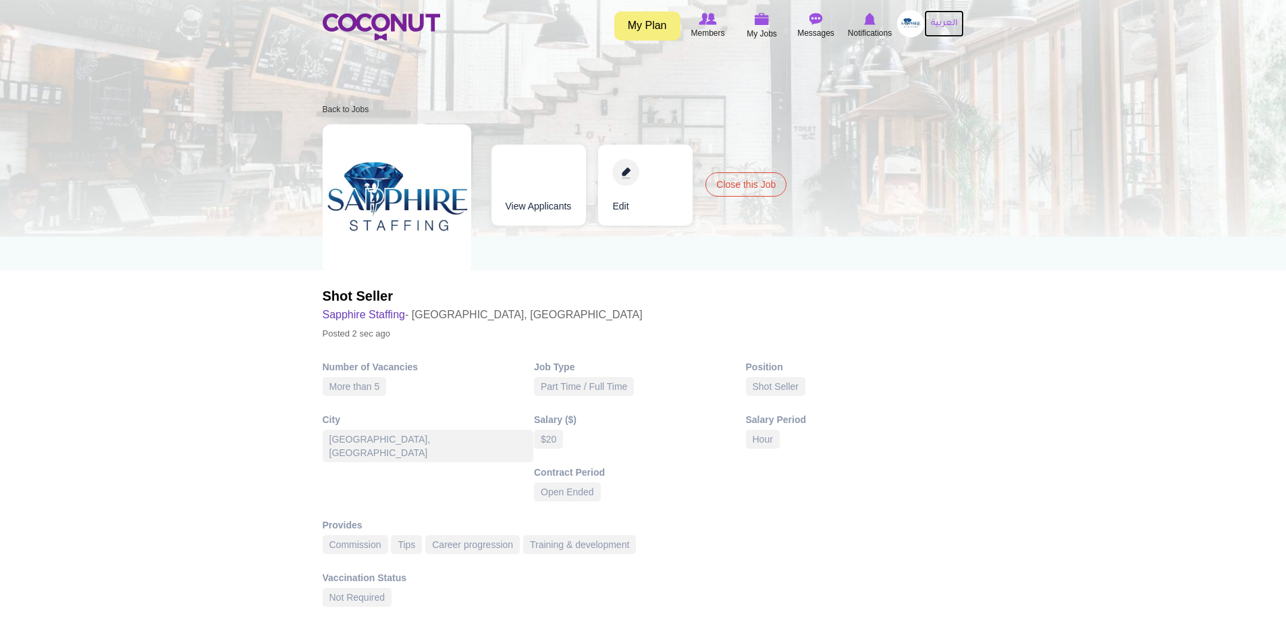
click at [945, 24] on link "العربية" at bounding box center [944, 23] width 40 height 27
click at [920, 25] on img at bounding box center [910, 23] width 27 height 27
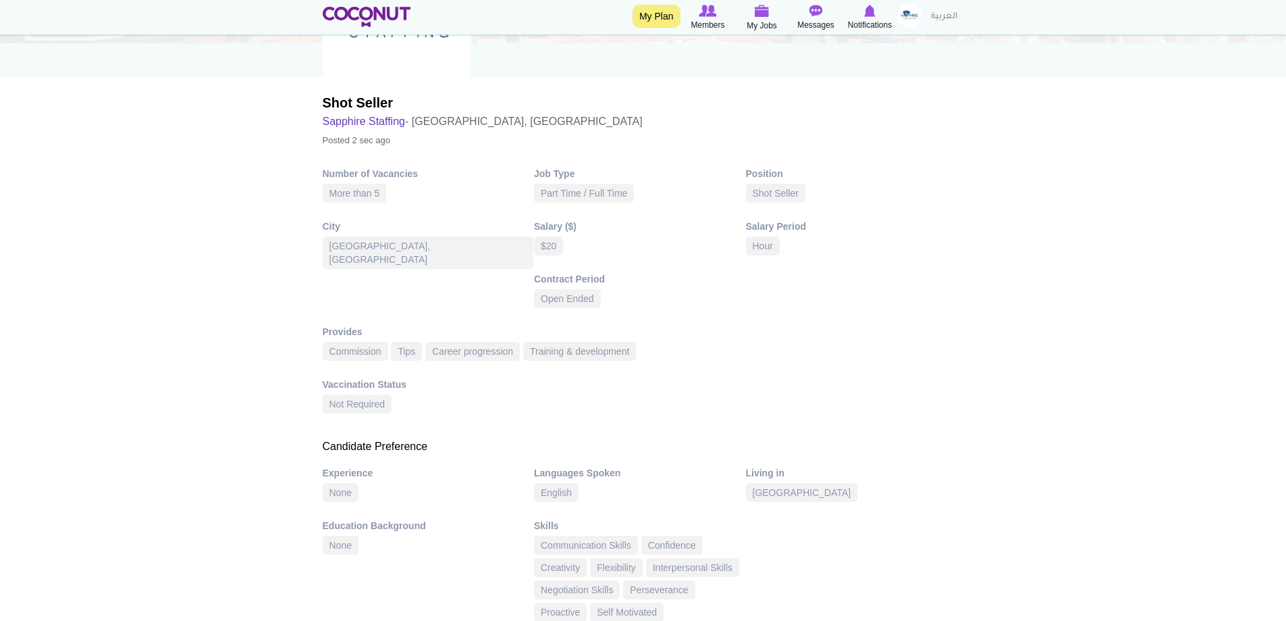
scroll to position [203, 0]
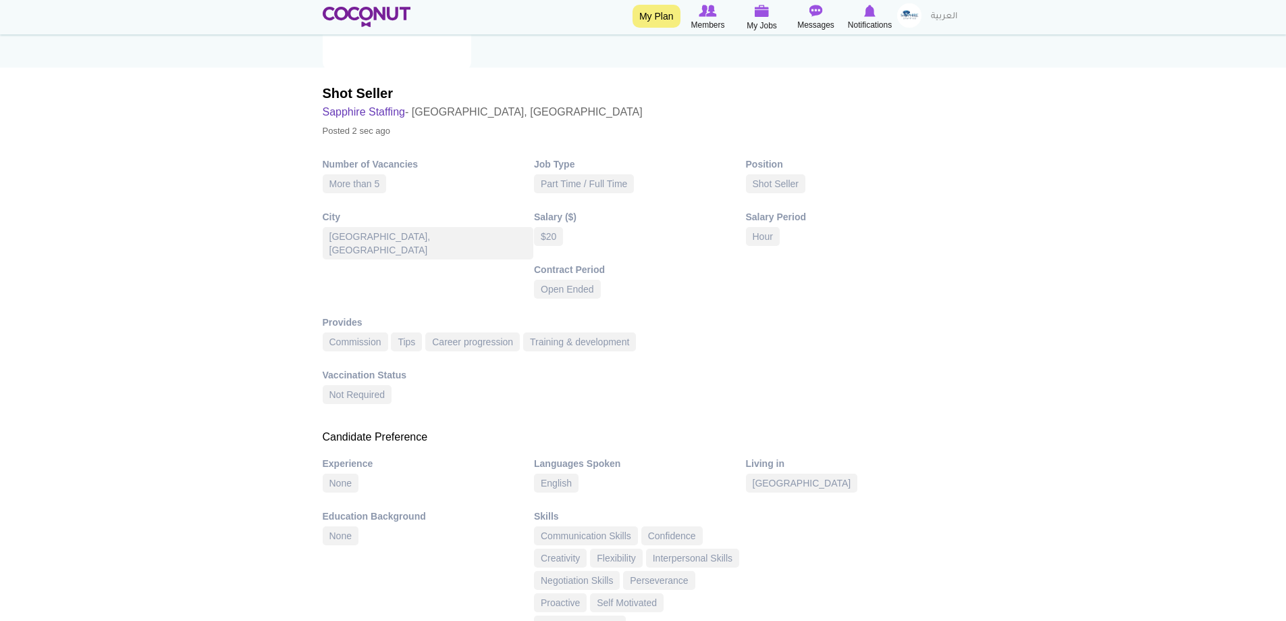
click at [1083, 435] on body "Toggle navigation My Plan Members My Jobs Post a Job Messages Notifications" at bounding box center [643, 591] width 1286 height 1589
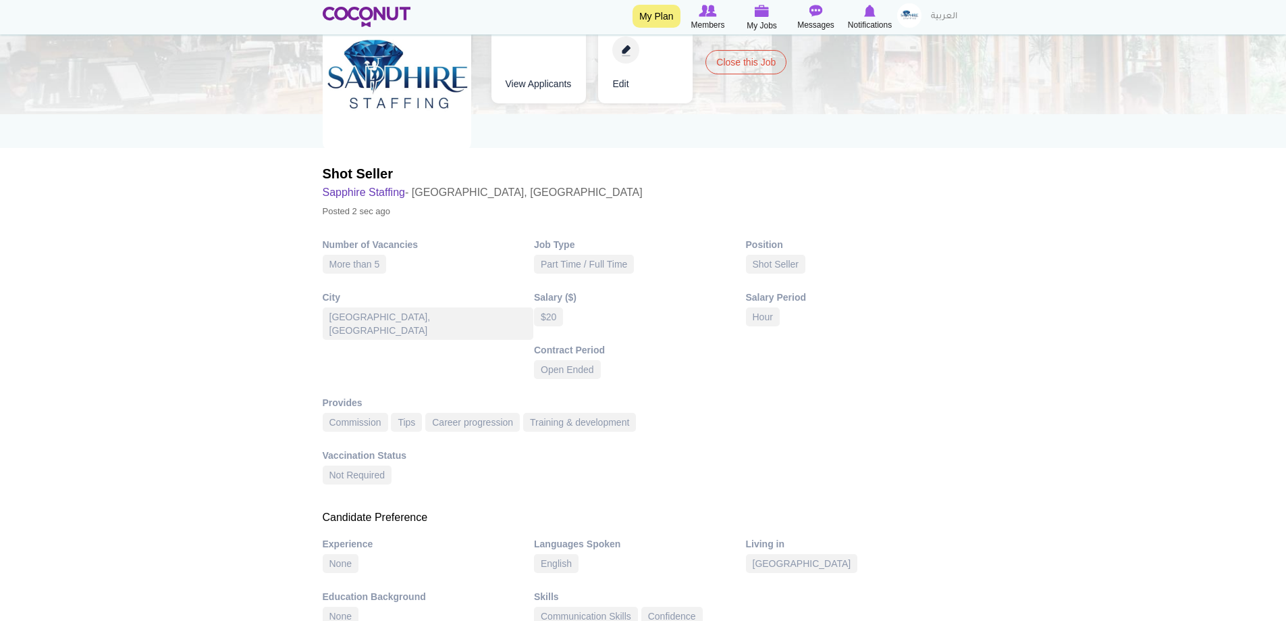
scroll to position [0, 0]
